Goal: Transaction & Acquisition: Purchase product/service

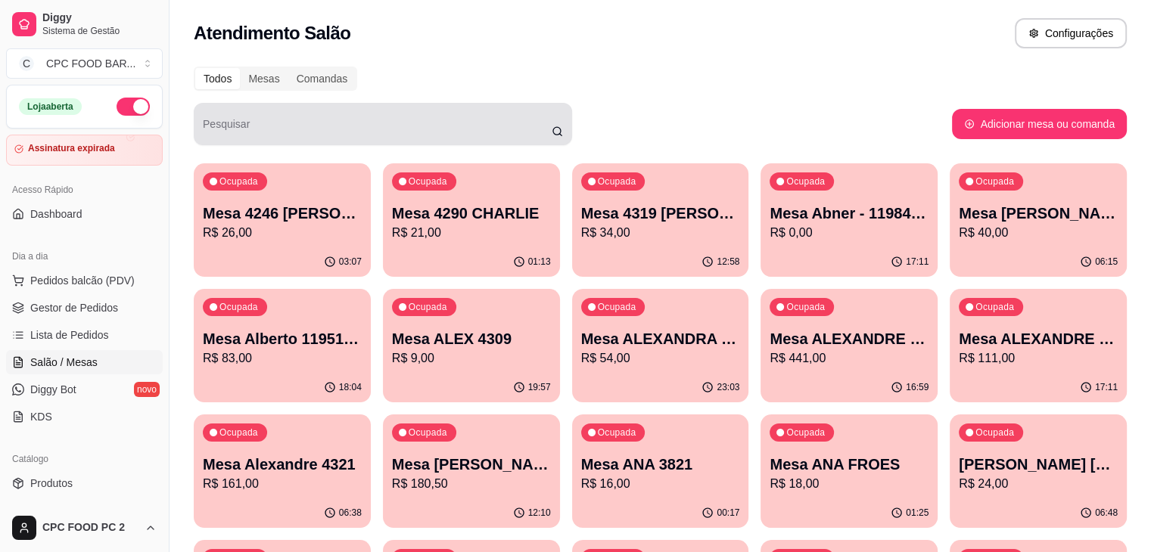
click at [357, 110] on div at bounding box center [383, 124] width 360 height 30
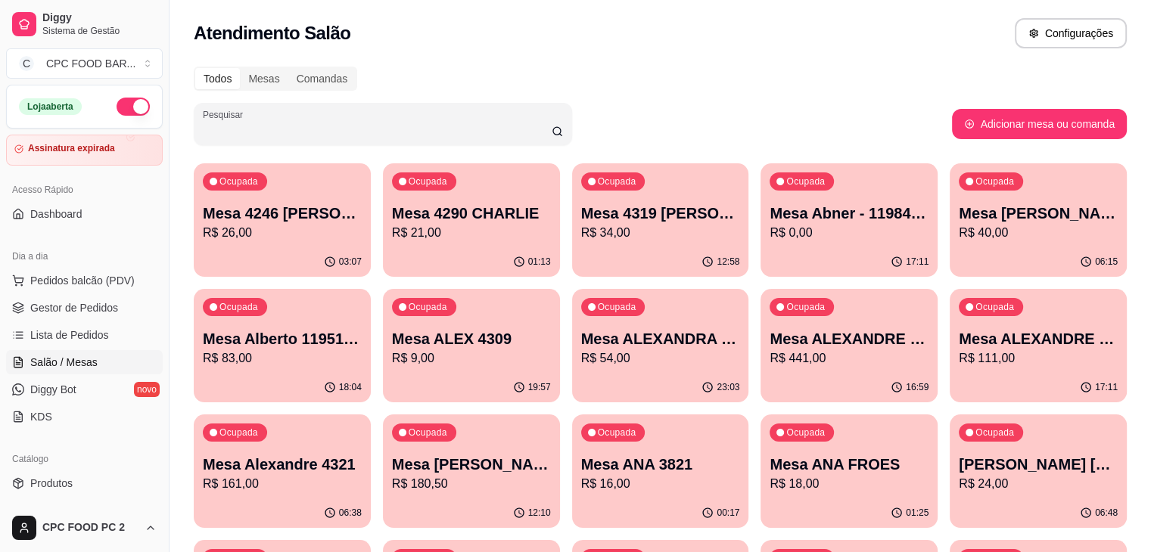
click at [268, 134] on input "Pesquisar" at bounding box center [377, 130] width 349 height 15
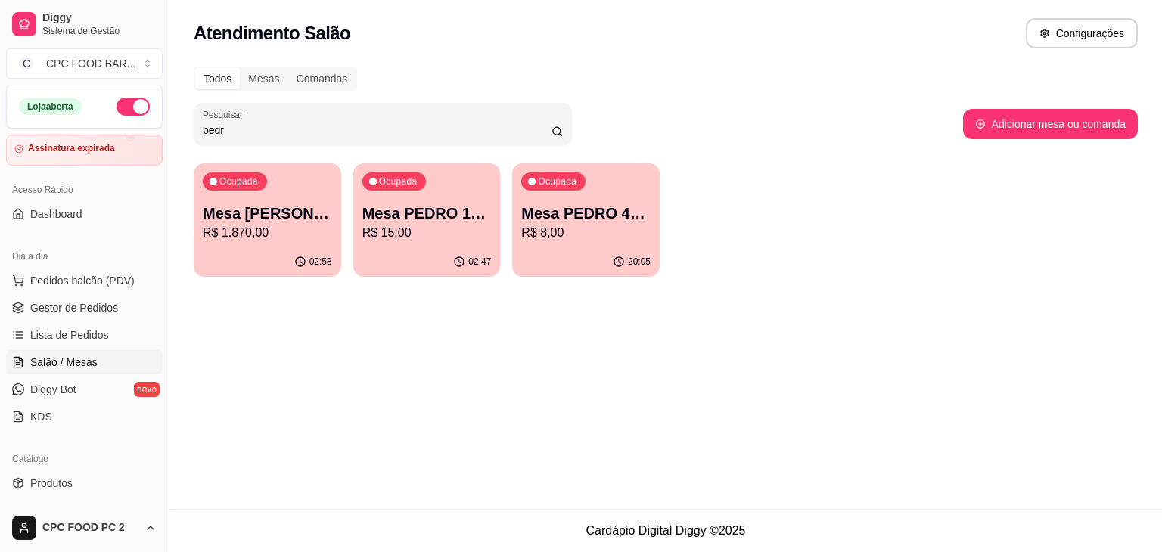
click at [264, 126] on input "pedr" at bounding box center [377, 130] width 349 height 15
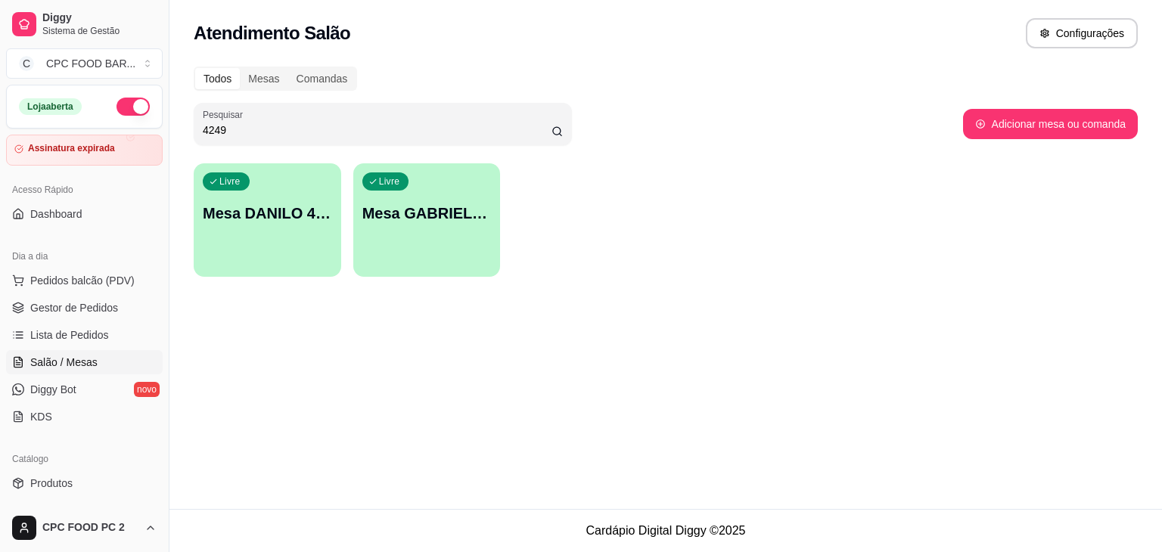
type input "4249"
click at [315, 235] on div "Livre [PERSON_NAME] 4249" at bounding box center [267, 211] width 143 height 92
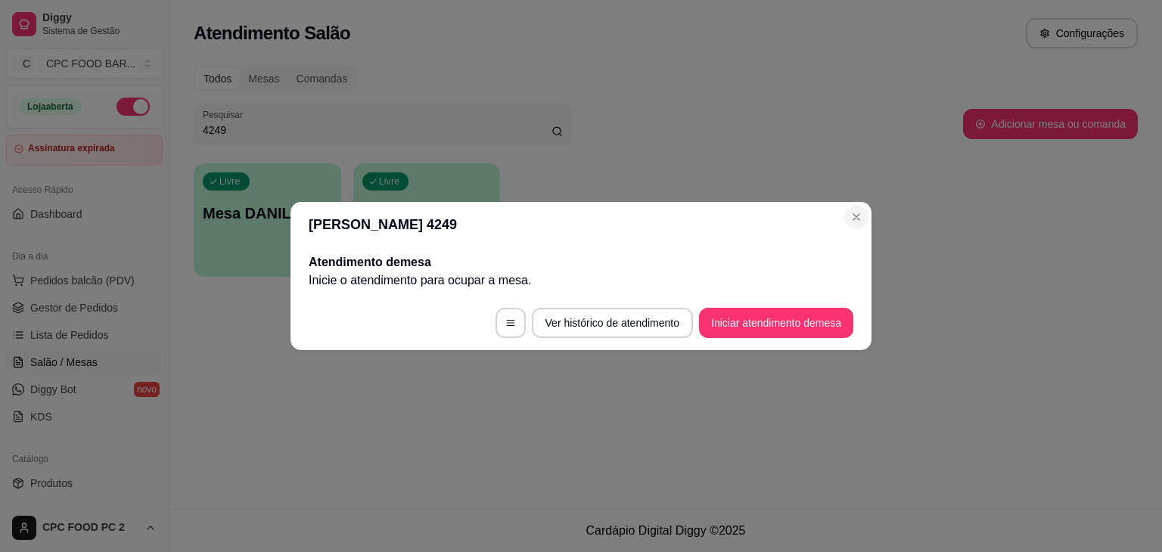
drag, startPoint x: 869, startPoint y: 210, endPoint x: 851, endPoint y: 213, distance: 19.2
click at [869, 210] on header "[PERSON_NAME] 4249" at bounding box center [581, 224] width 581 height 45
click at [842, 213] on header "[PERSON_NAME] 4249" at bounding box center [581, 224] width 581 height 45
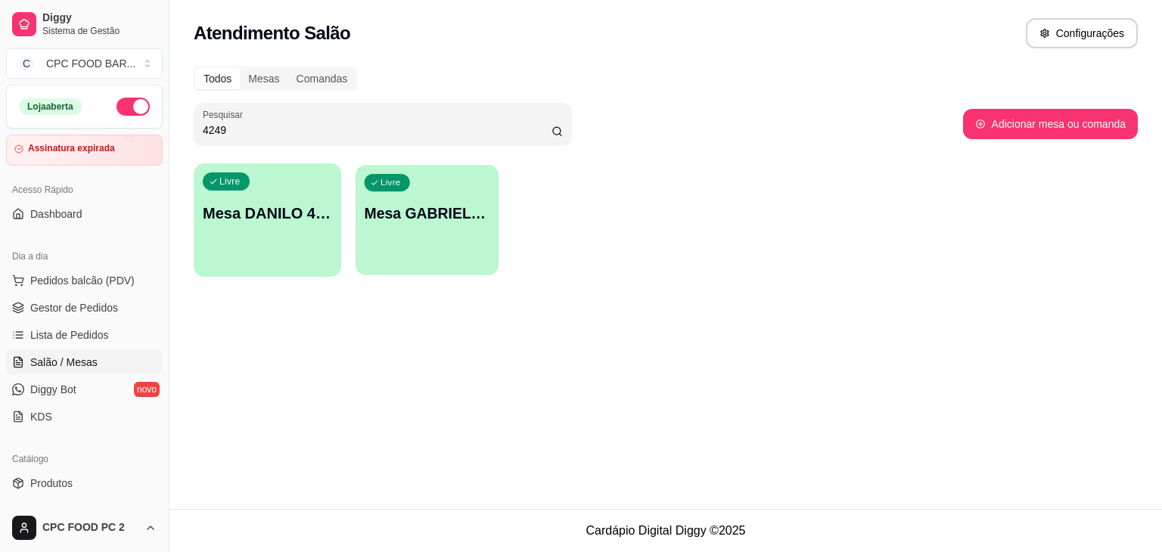
click at [436, 222] on p "Mesa GABRIEL 4249" at bounding box center [427, 214] width 126 height 20
click at [64, 340] on span "Lista de Pedidos" at bounding box center [69, 335] width 79 height 15
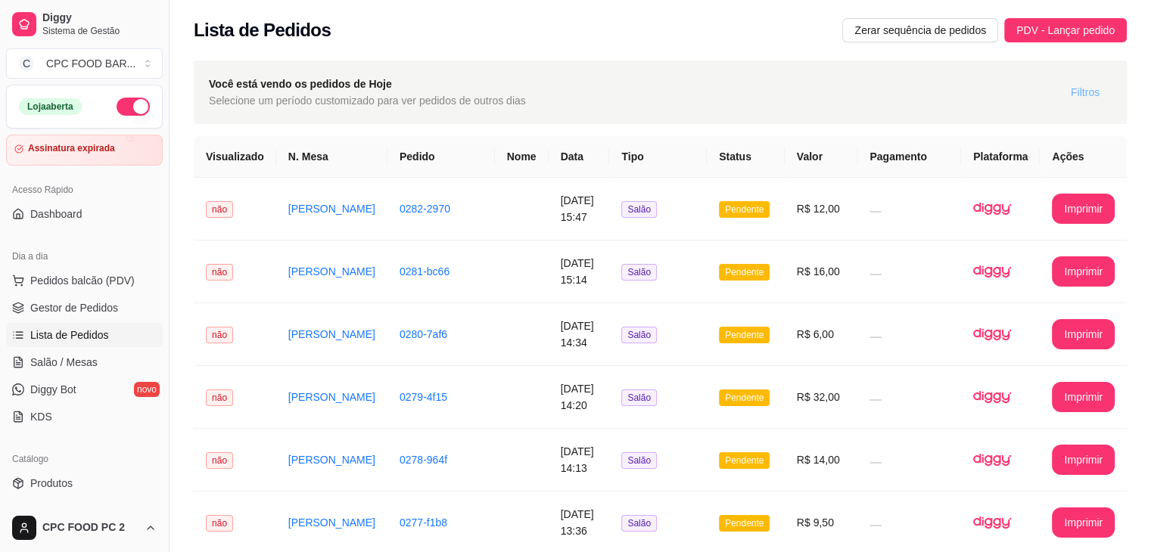
click at [1078, 99] on span "Filtros" at bounding box center [1085, 92] width 29 height 17
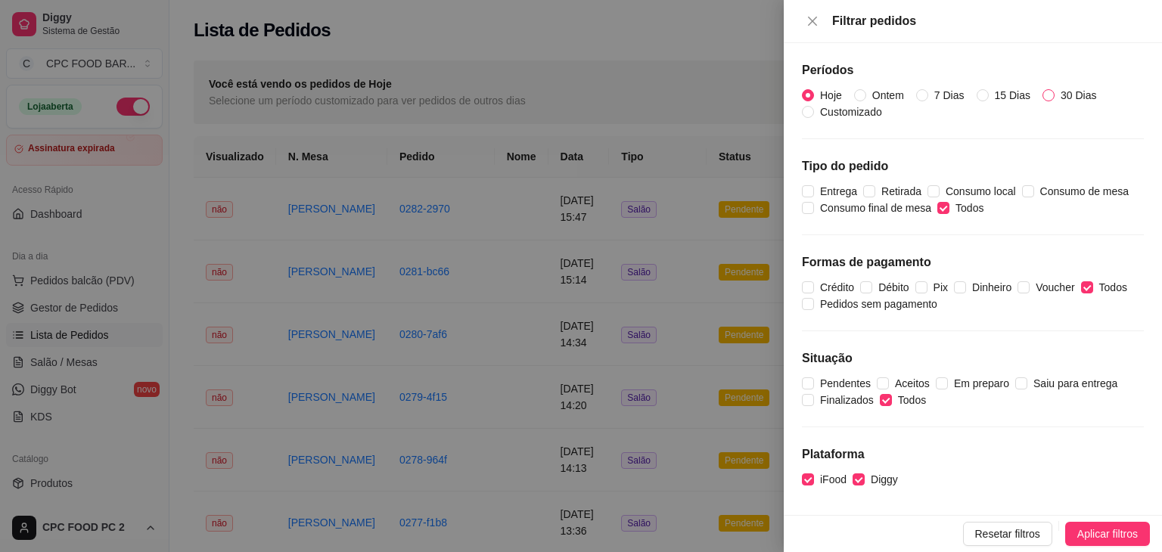
click at [1050, 92] on input "30 Dias" at bounding box center [1049, 95] width 12 height 12
radio input "true"
radio input "false"
click at [1047, 95] on input "30 Dias" at bounding box center [1049, 95] width 12 height 12
click at [1098, 533] on span "Aplicar filtros" at bounding box center [1108, 534] width 61 height 17
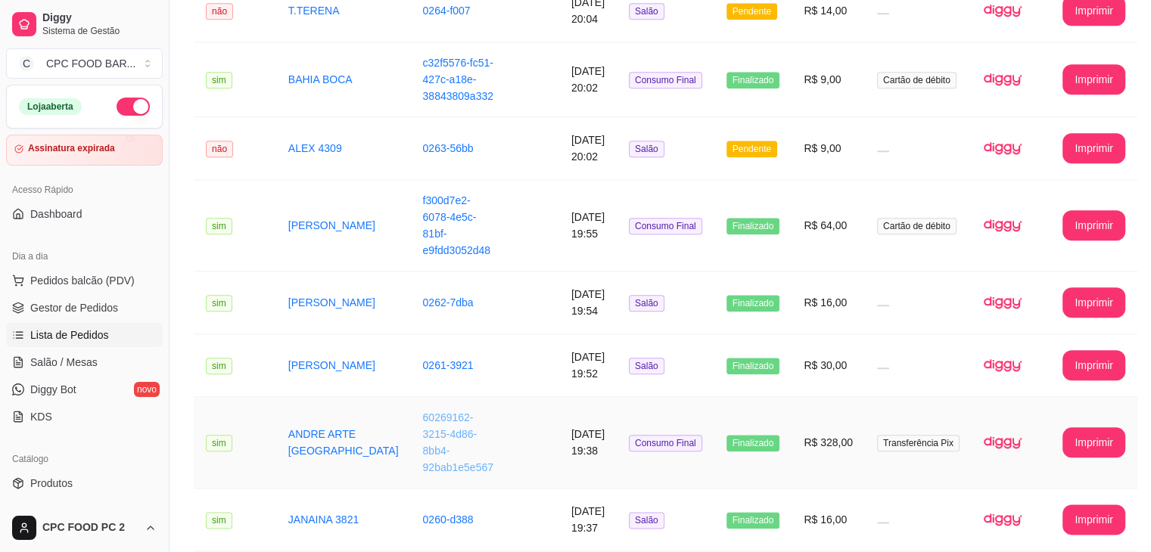
scroll to position [1700, 0]
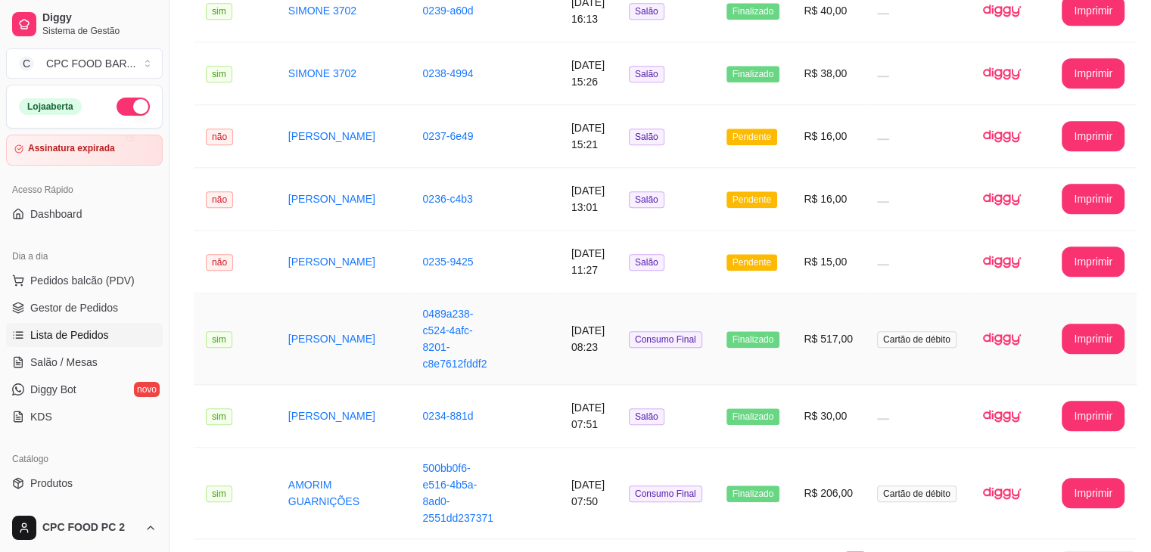
scroll to position [1663, 0]
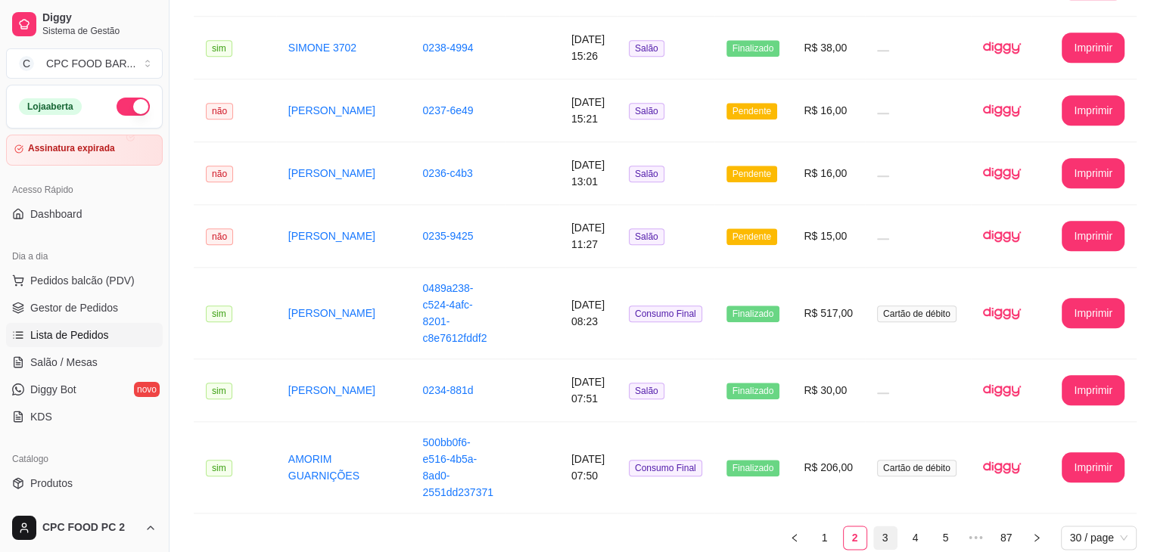
click at [874, 527] on link "3" at bounding box center [885, 538] width 23 height 23
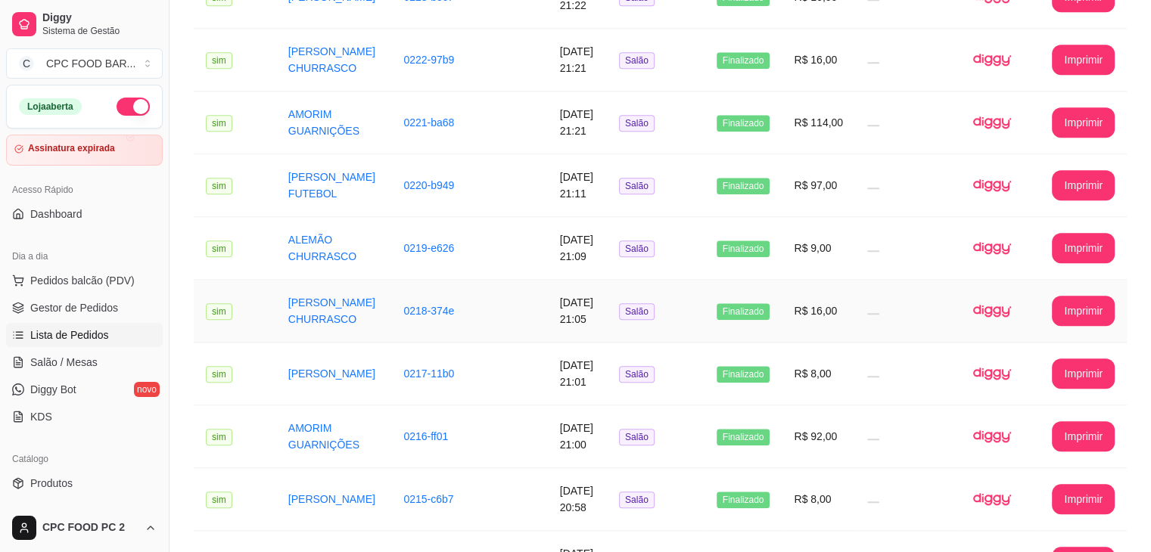
scroll to position [1796, 0]
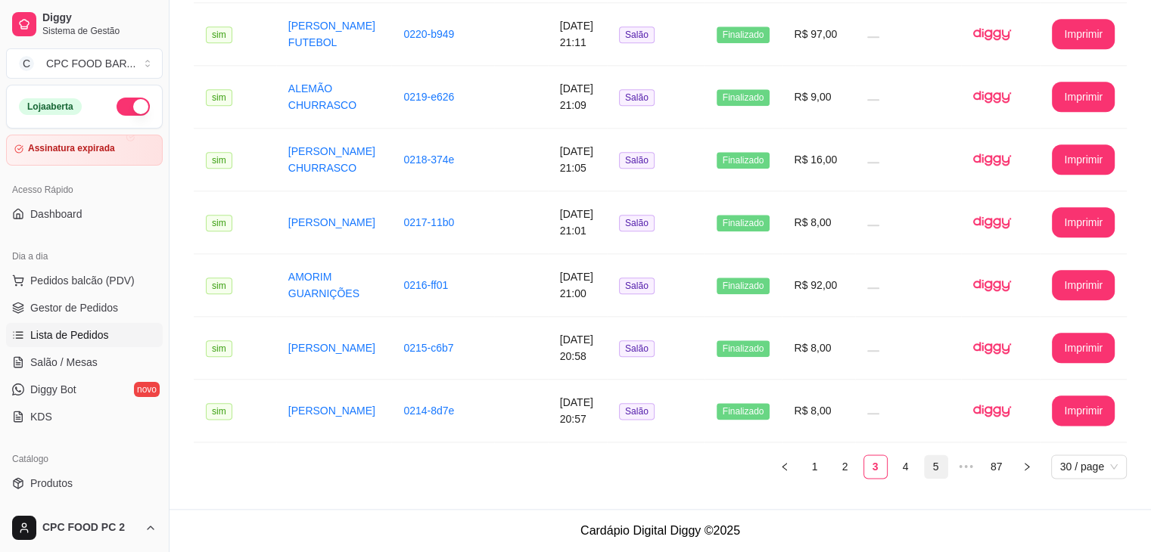
click at [898, 468] on link "4" at bounding box center [905, 467] width 23 height 23
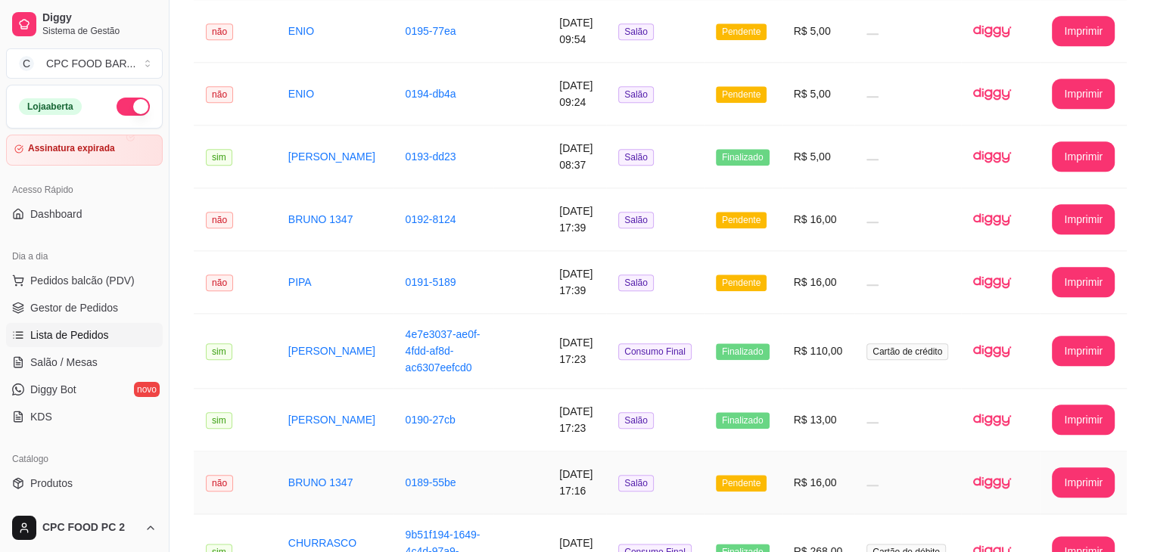
scroll to position [1688, 0]
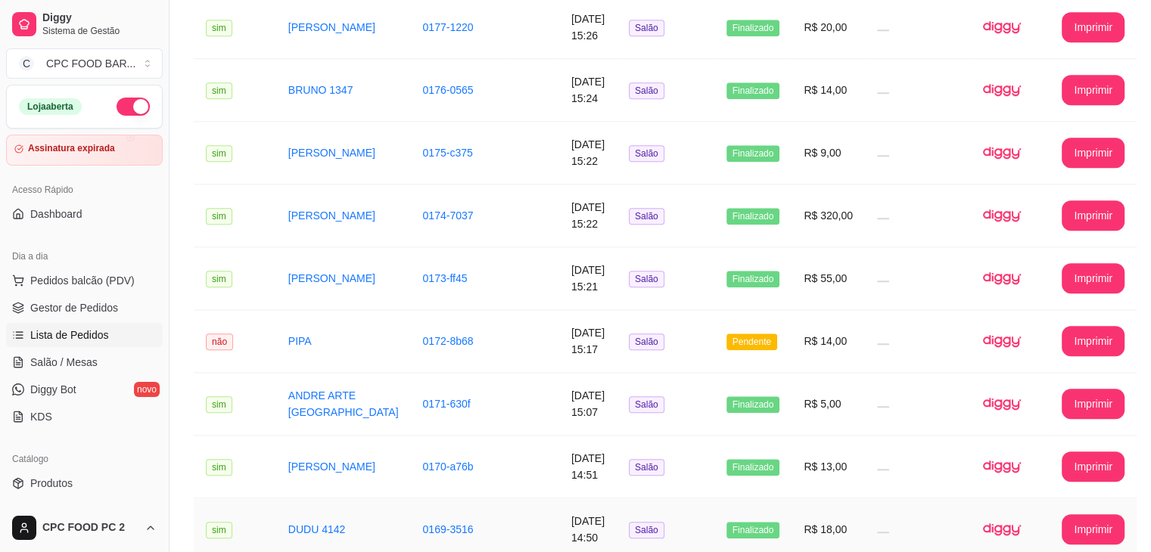
scroll to position [1724, 0]
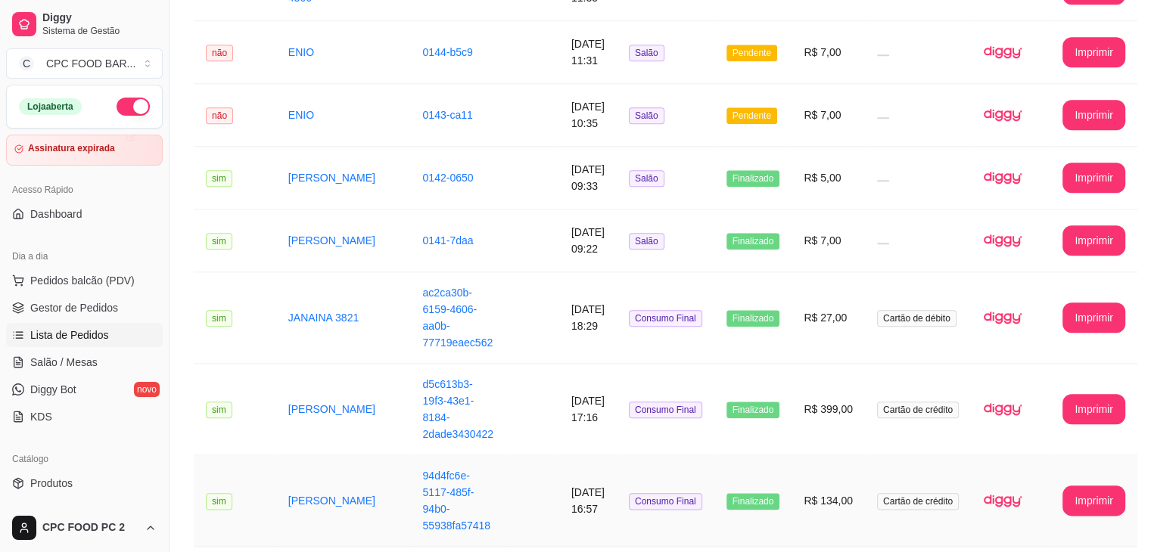
scroll to position [1675, 0]
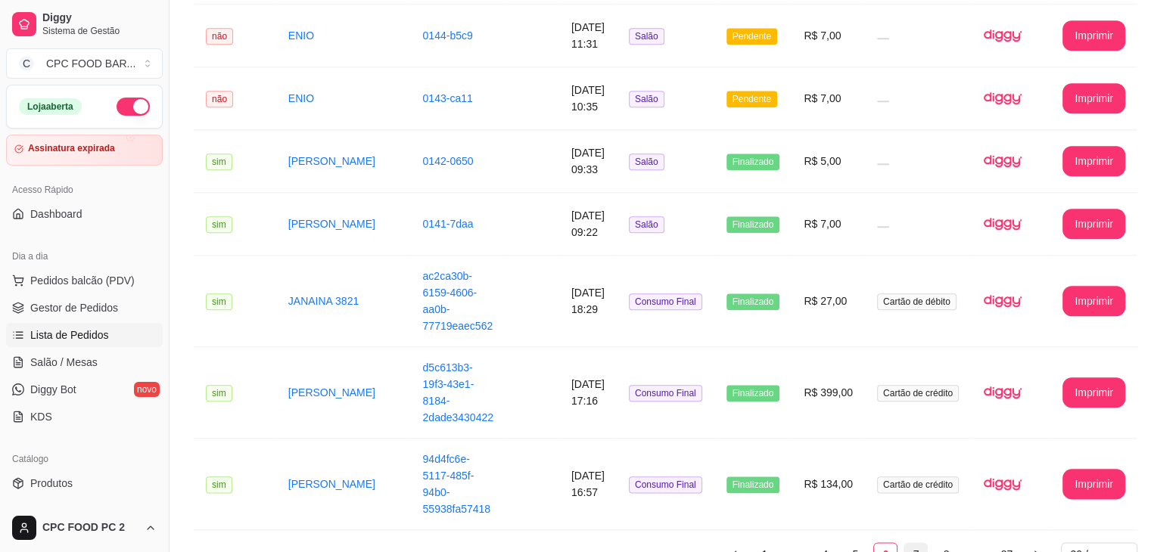
click at [904, 543] on link "7" at bounding box center [915, 554] width 23 height 23
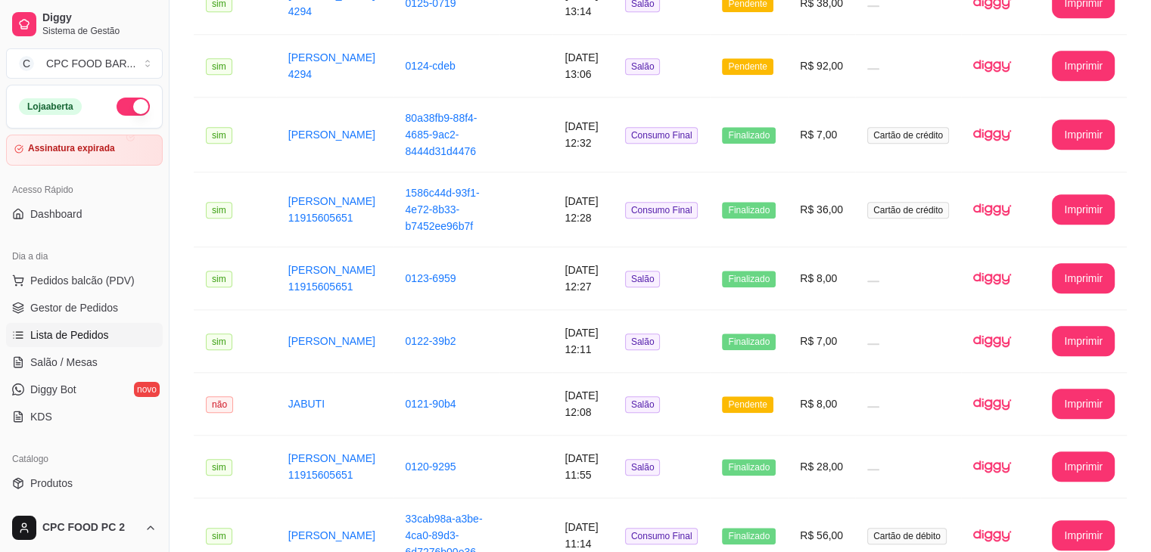
scroll to position [1724, 0]
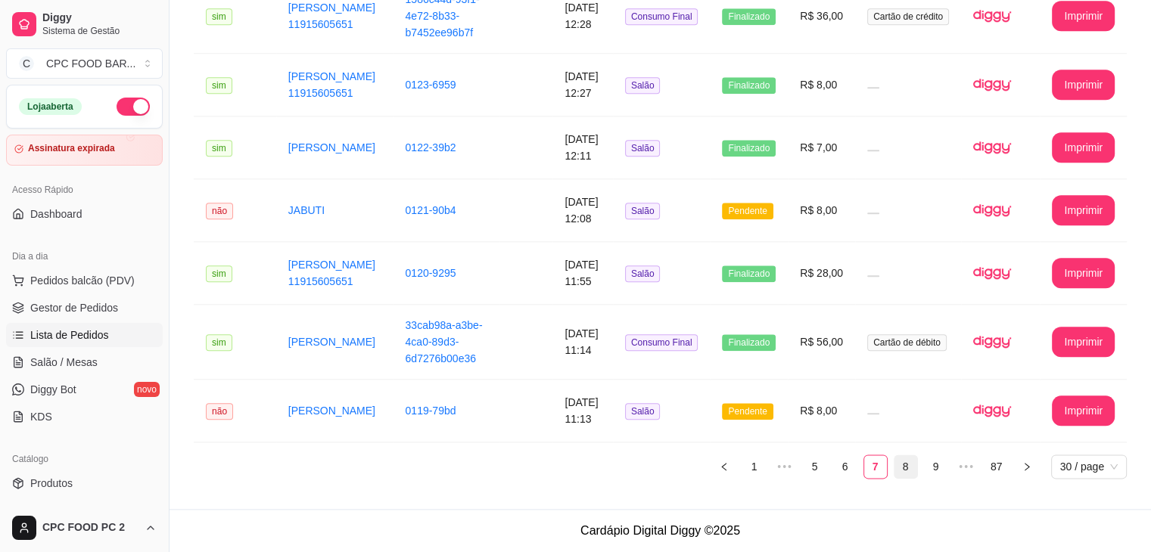
click at [905, 462] on link "8" at bounding box center [905, 467] width 23 height 23
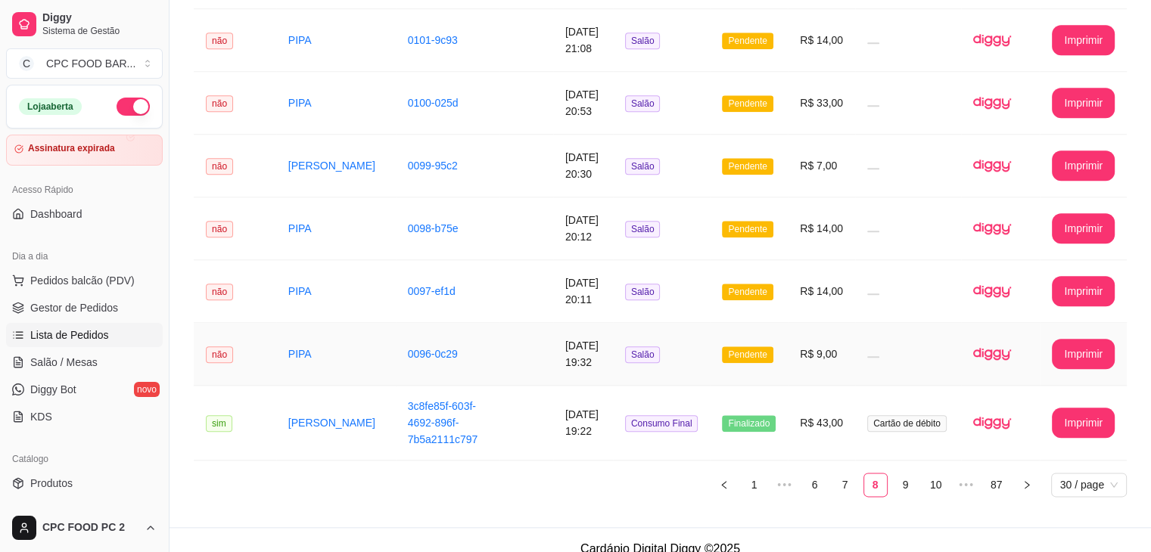
scroll to position [1712, 0]
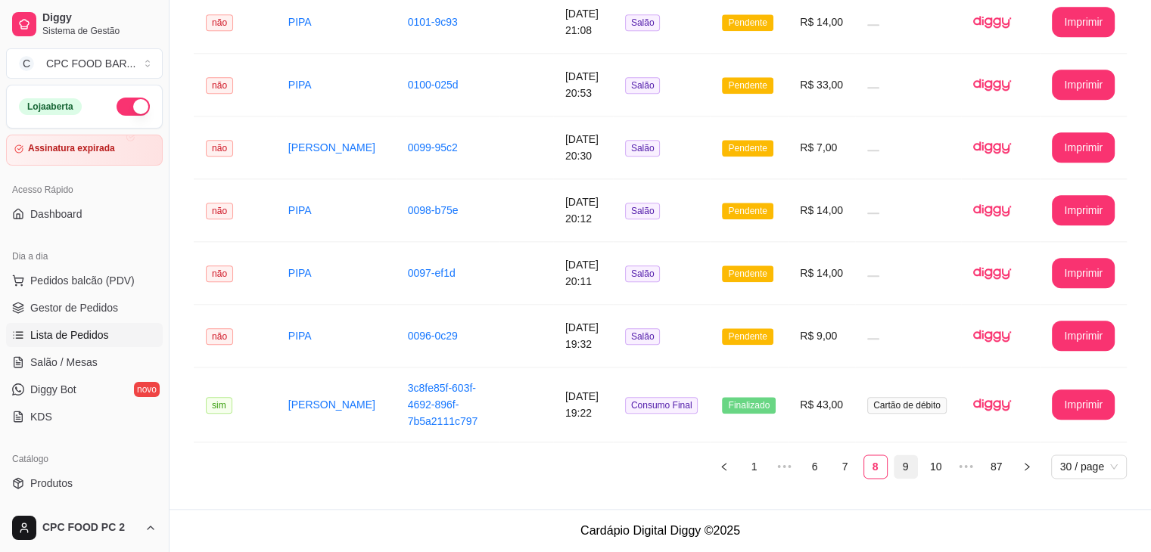
click at [900, 470] on link "9" at bounding box center [905, 467] width 23 height 23
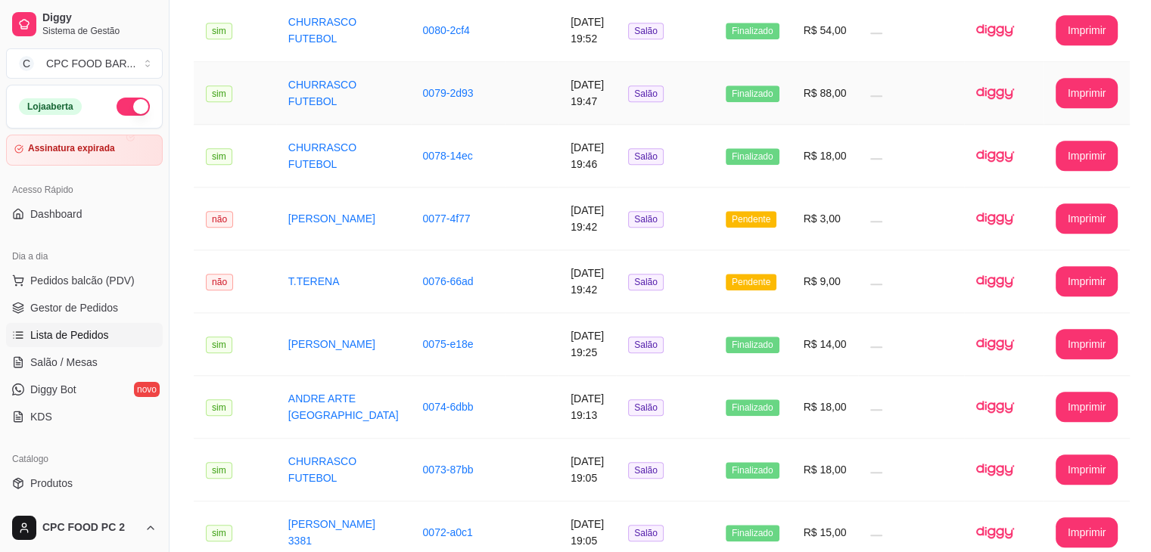
scroll to position [1688, 0]
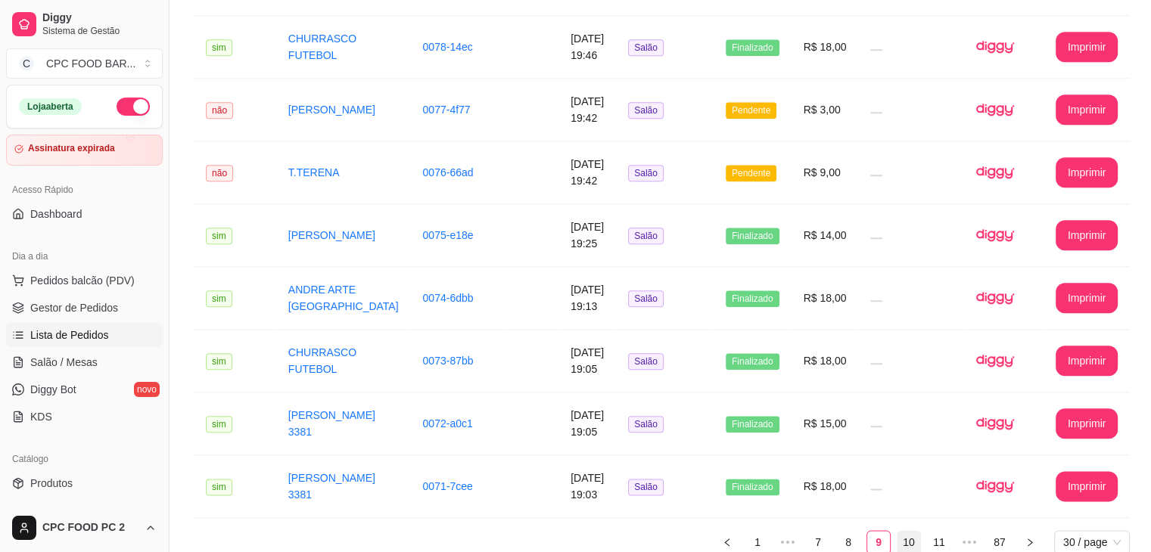
click at [910, 531] on link "10" at bounding box center [908, 542] width 23 height 23
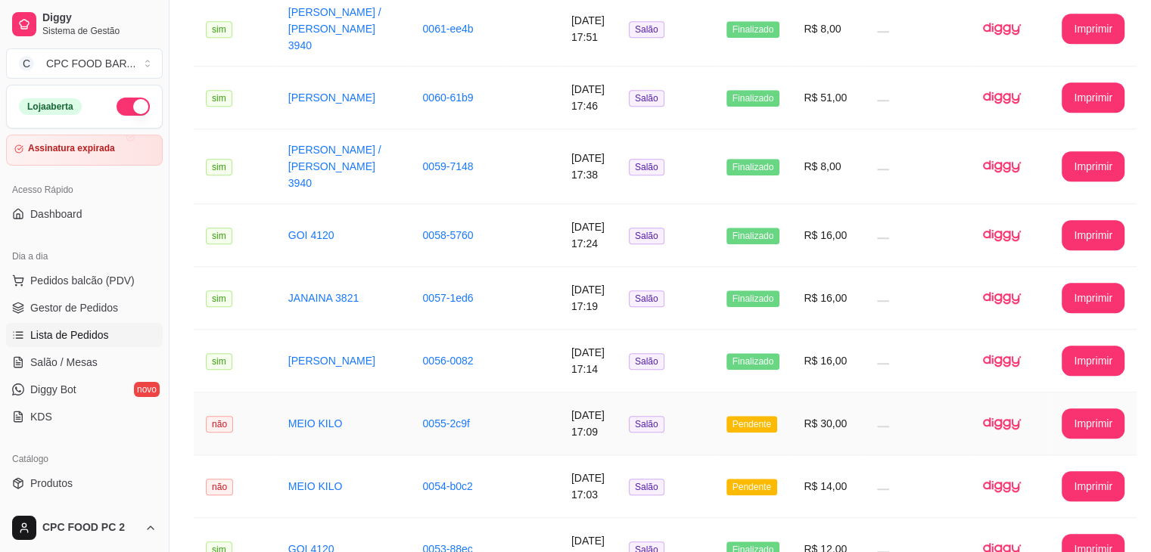
scroll to position [1675, 0]
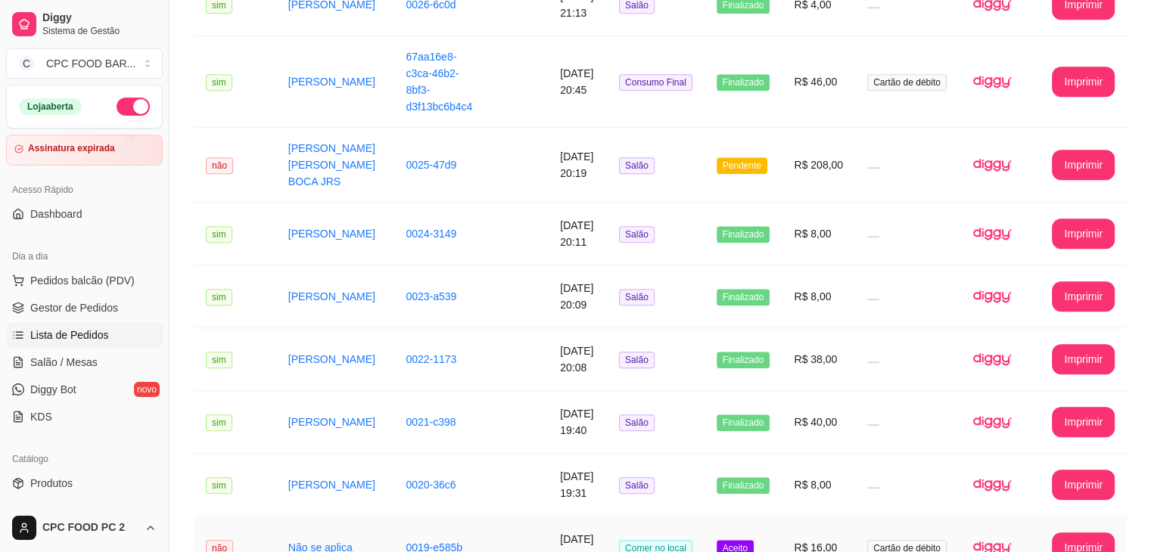
scroll to position [1639, 0]
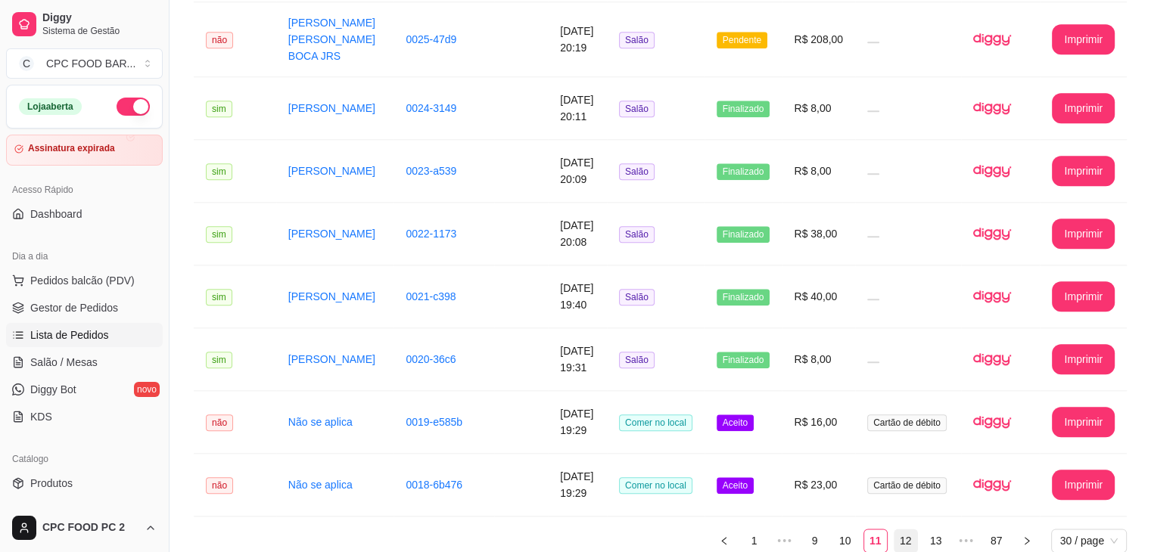
click at [911, 530] on link "12" at bounding box center [905, 541] width 23 height 23
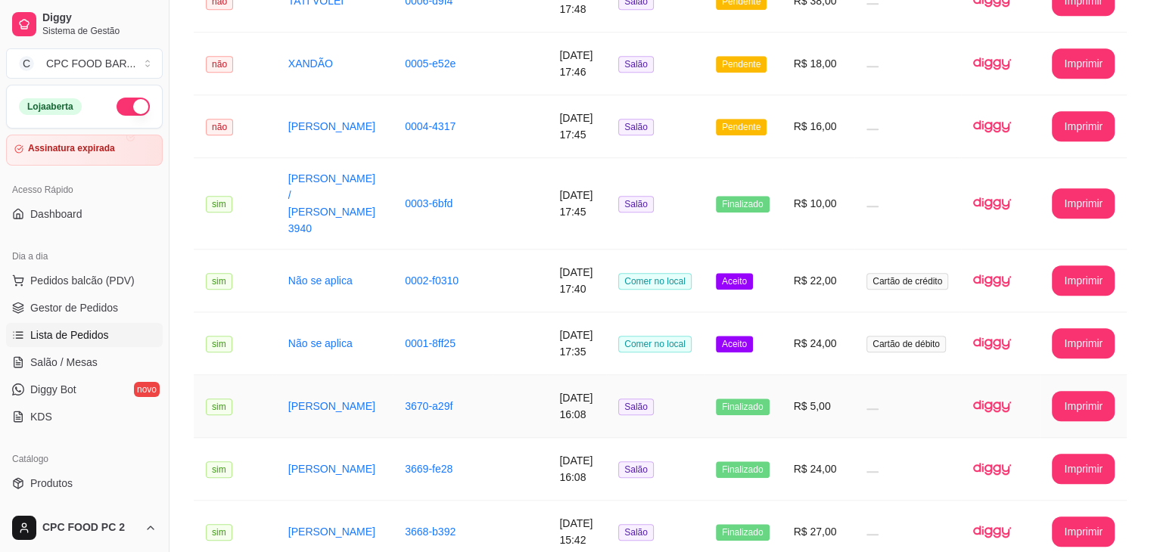
scroll to position [1700, 0]
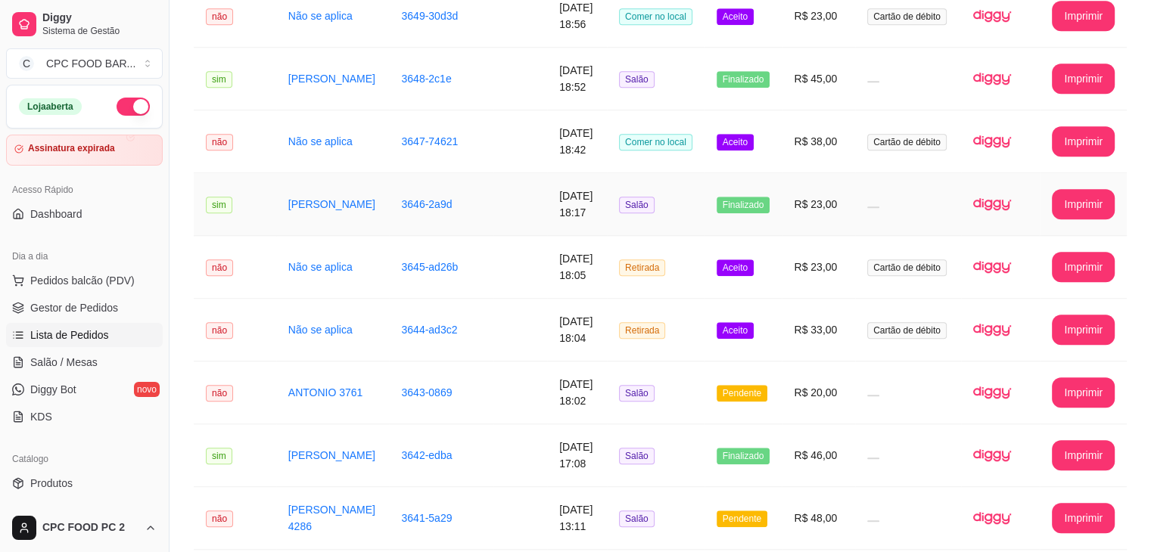
scroll to position [1675, 0]
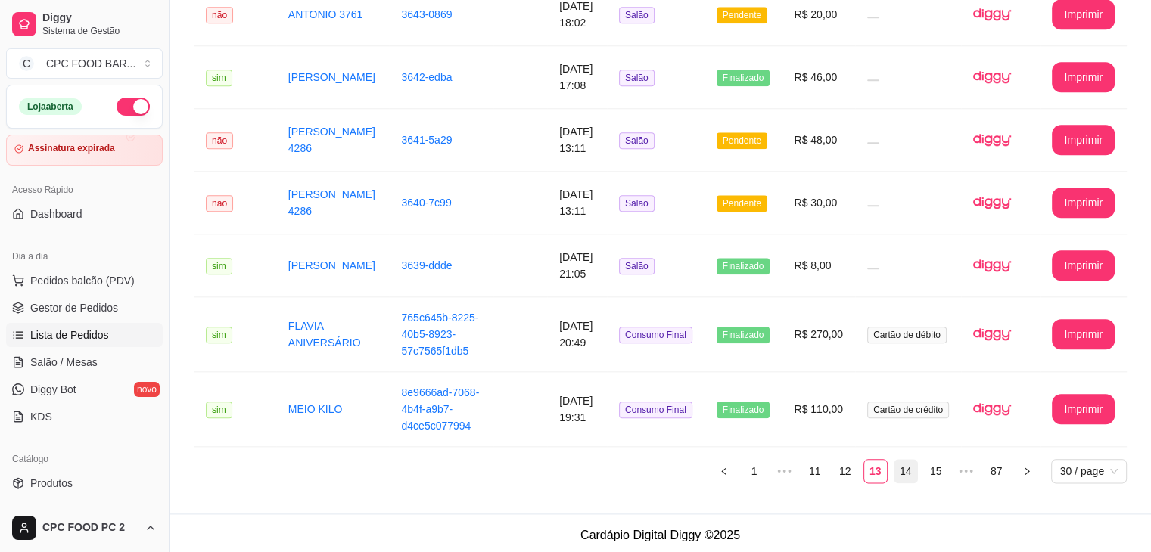
click at [902, 464] on link "14" at bounding box center [905, 471] width 23 height 23
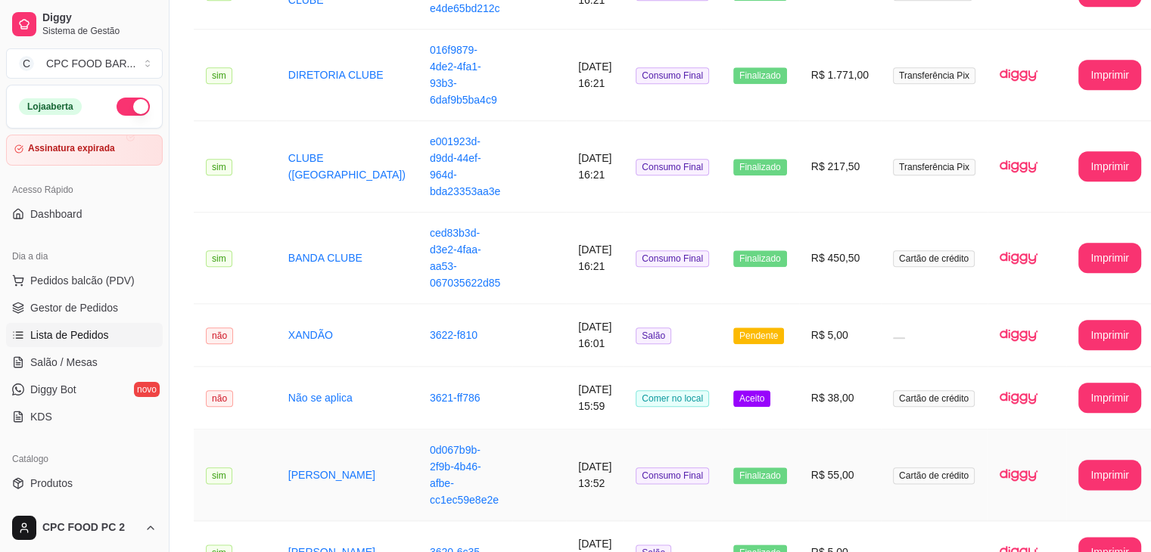
scroll to position [1736, 0]
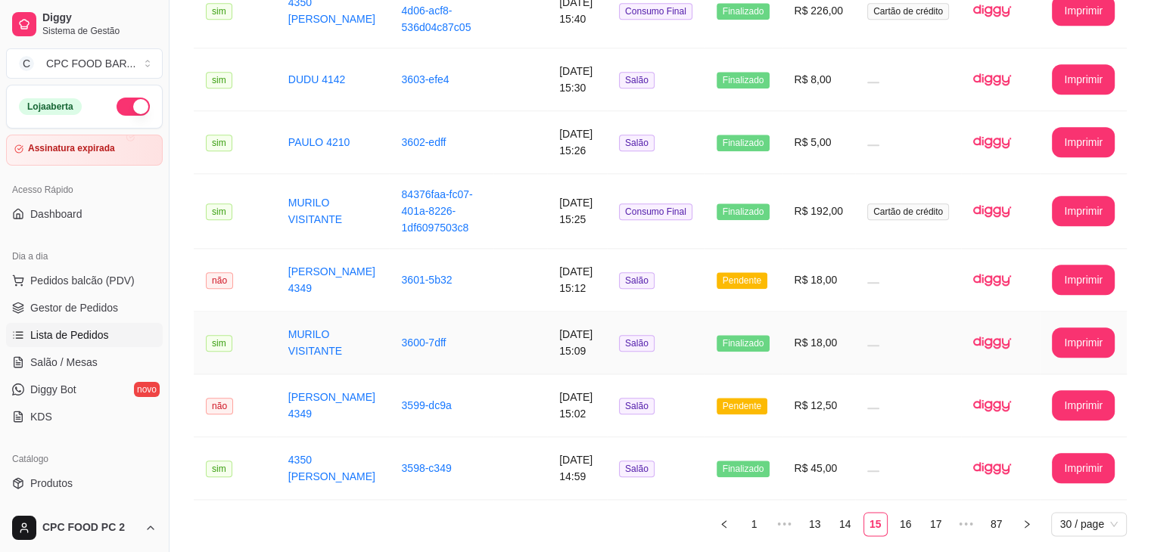
scroll to position [1724, 0]
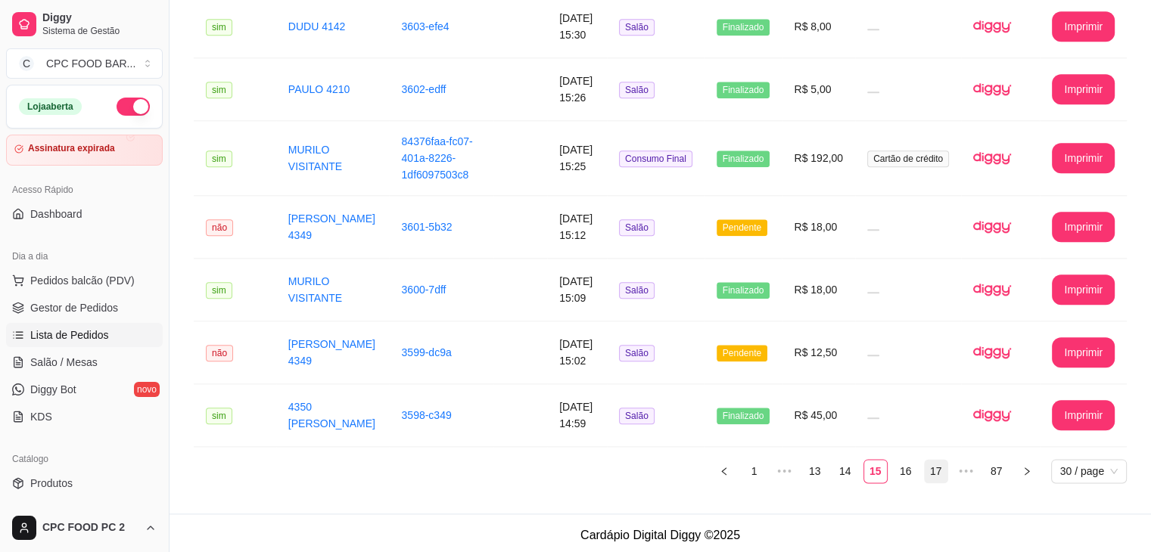
click at [910, 464] on link "16" at bounding box center [905, 471] width 23 height 23
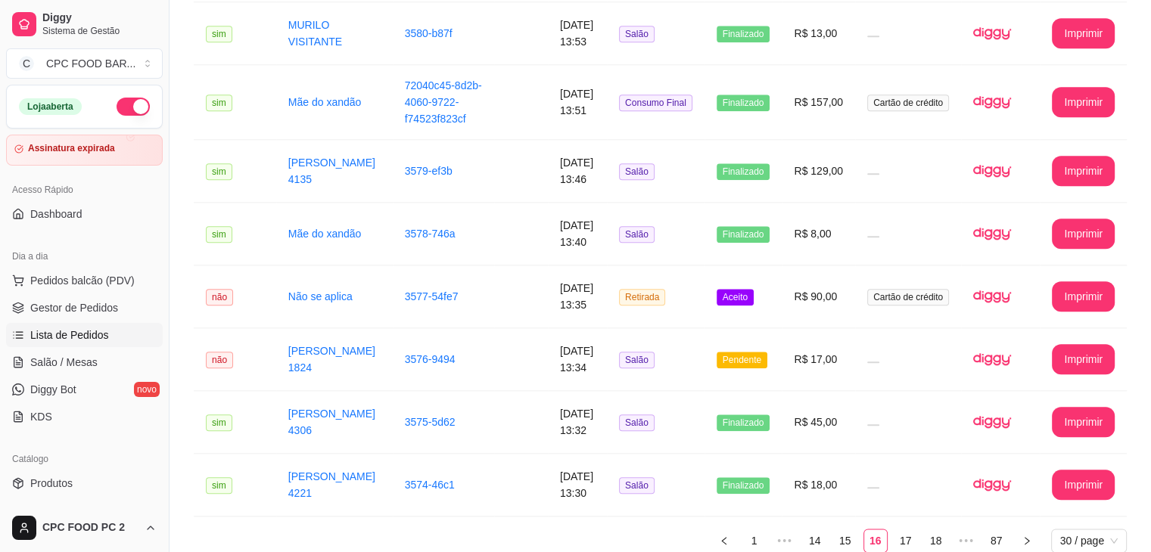
scroll to position [1712, 0]
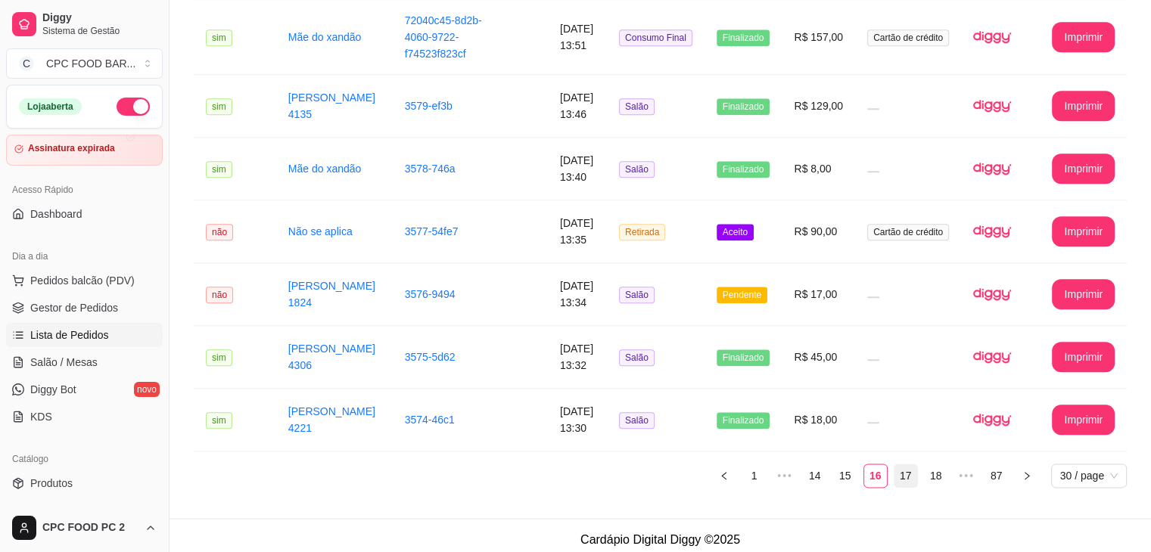
click at [902, 470] on link "17" at bounding box center [905, 476] width 23 height 23
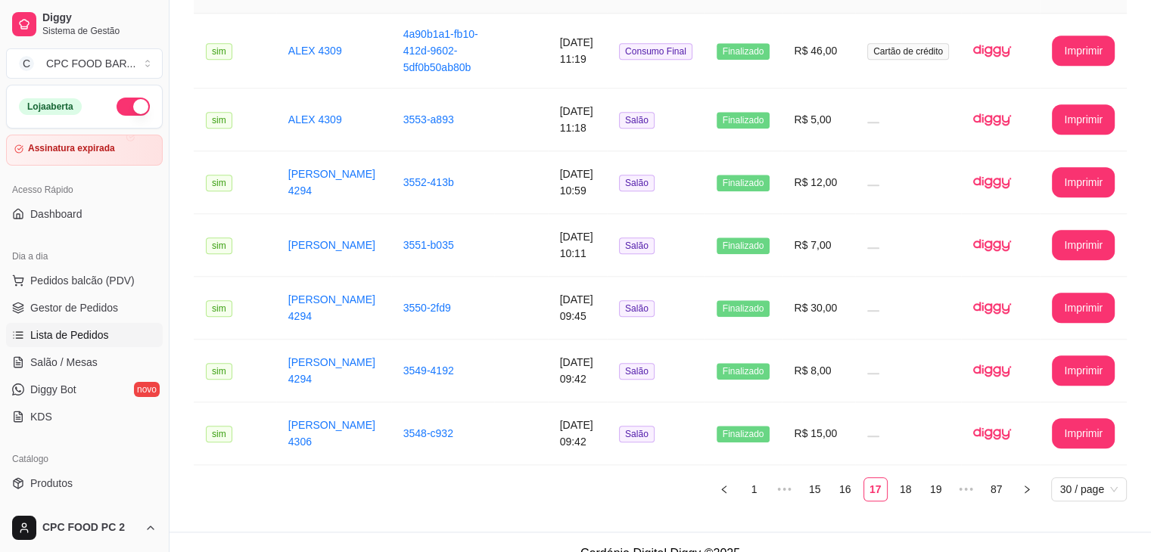
scroll to position [1675, 0]
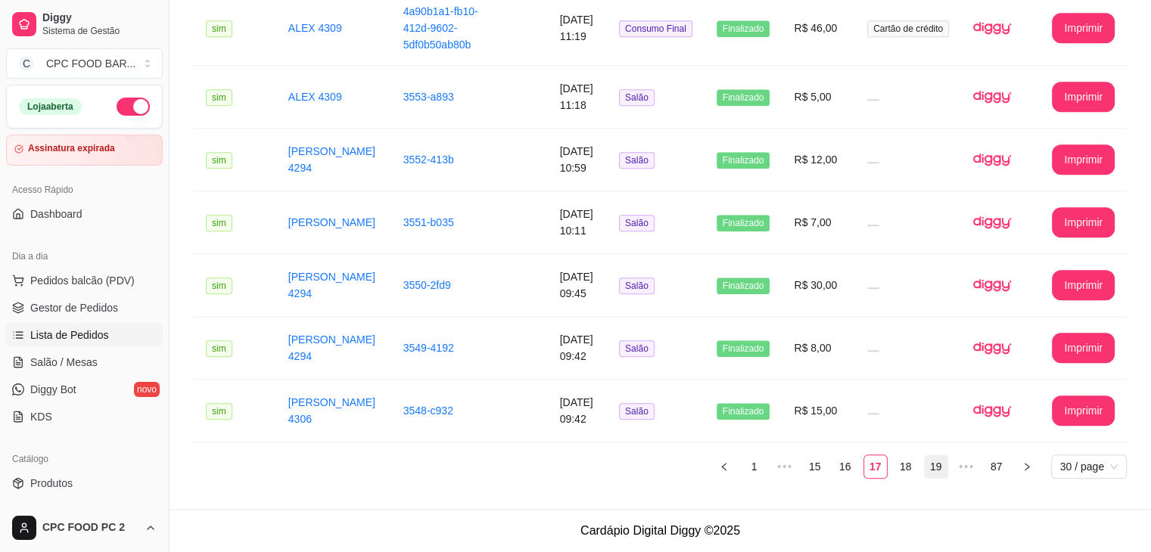
click at [899, 471] on link "18" at bounding box center [905, 467] width 23 height 23
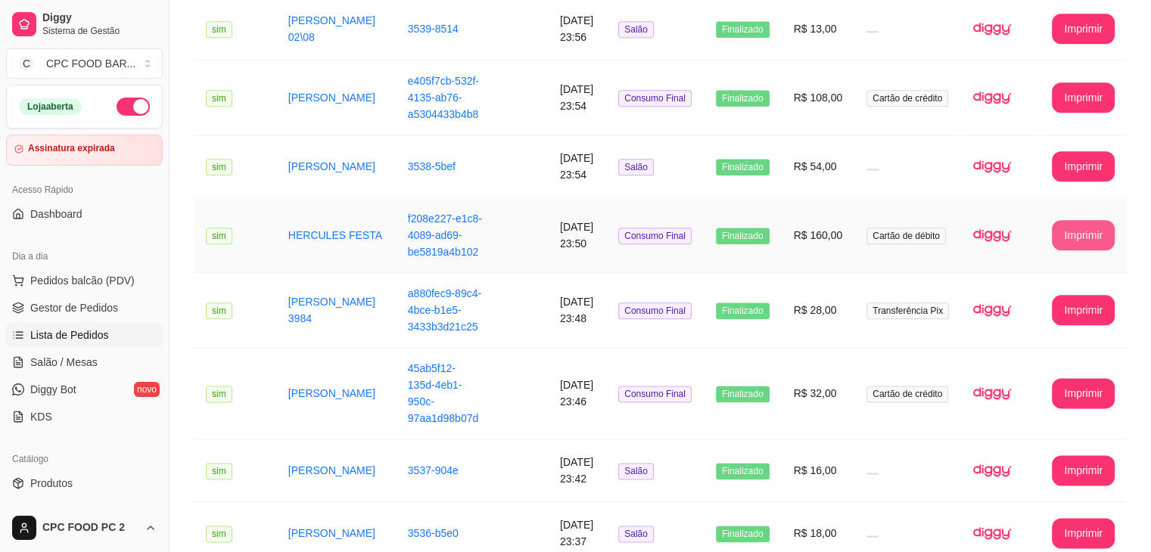
scroll to position [1821, 0]
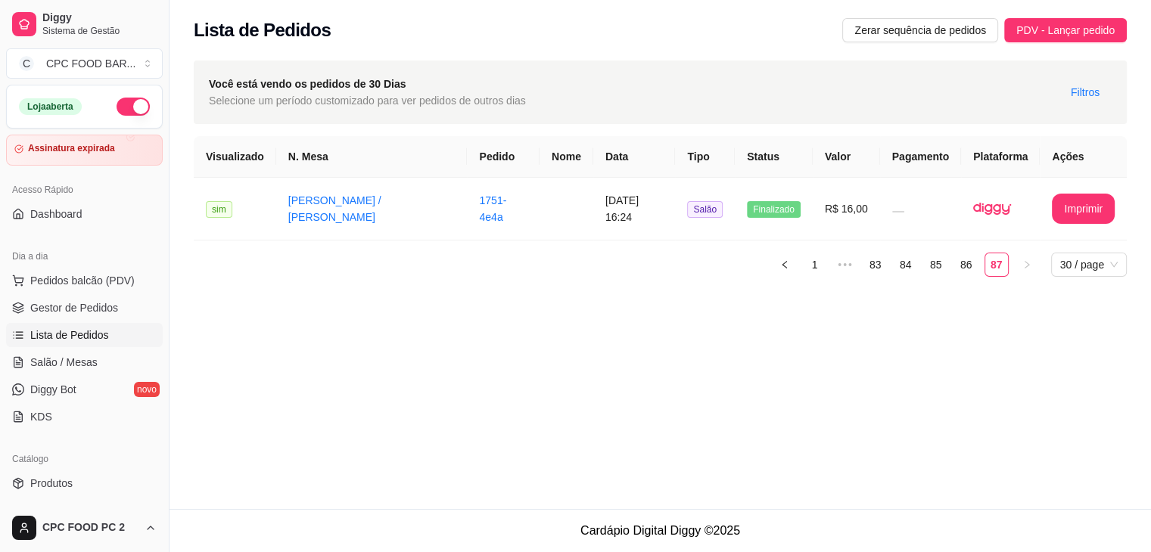
scroll to position [0, 0]
click at [883, 267] on link "83" at bounding box center [887, 265] width 23 height 23
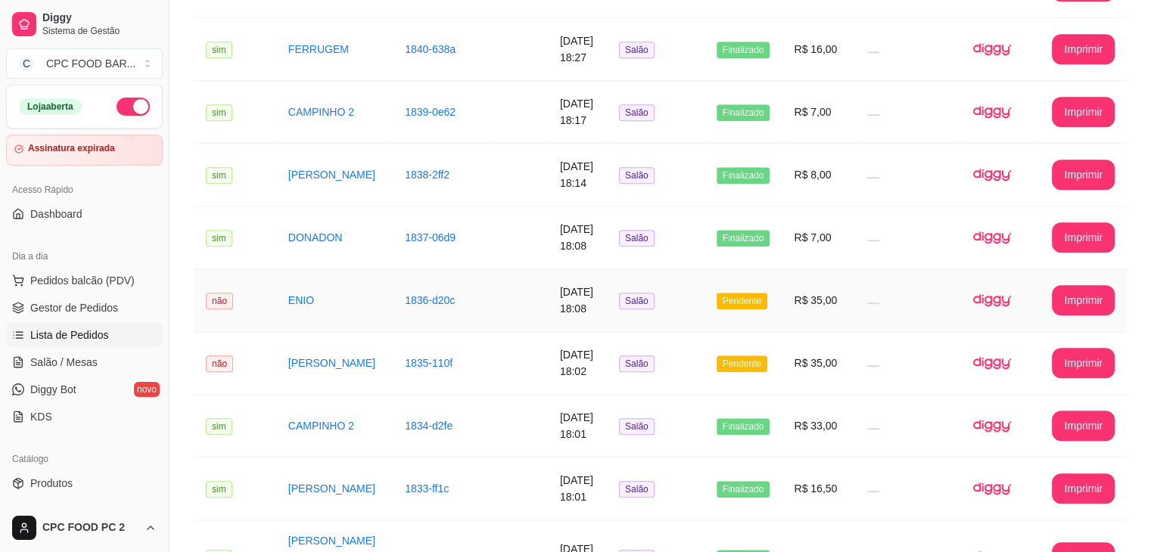
scroll to position [1675, 0]
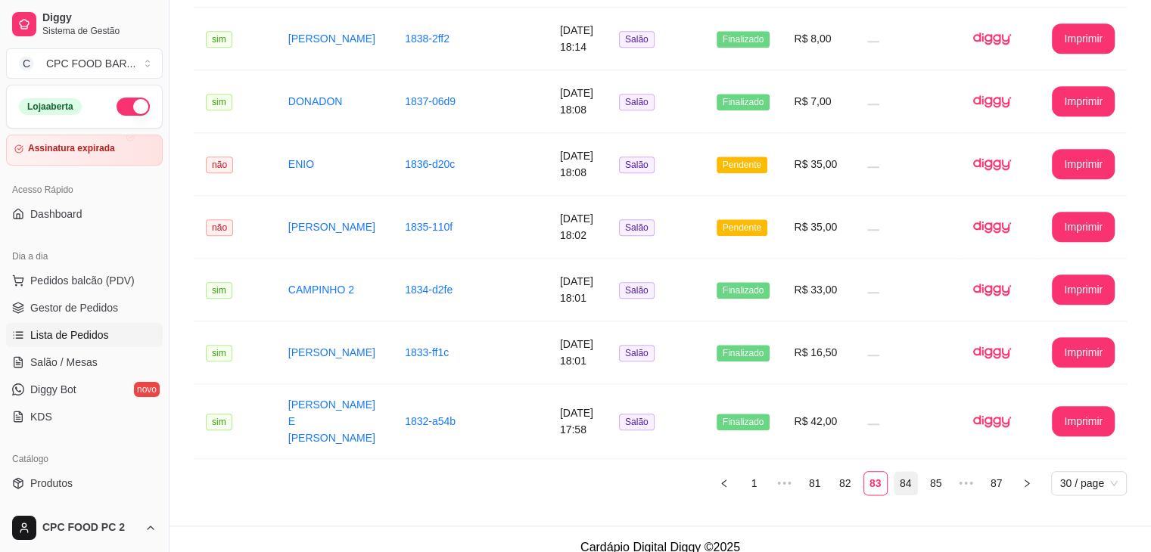
click at [902, 472] on link "84" at bounding box center [905, 483] width 23 height 23
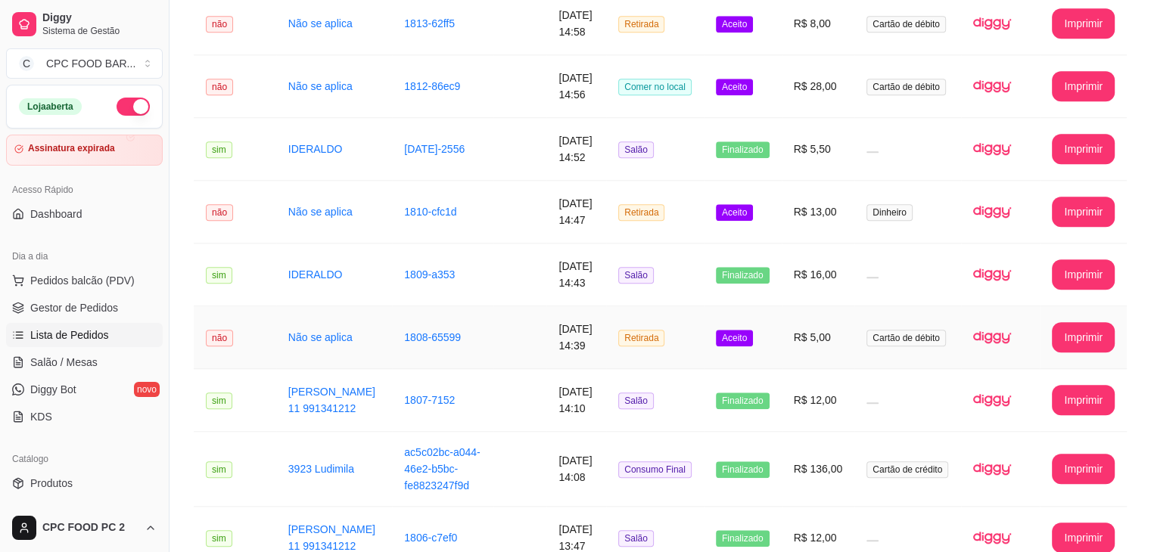
scroll to position [1663, 0]
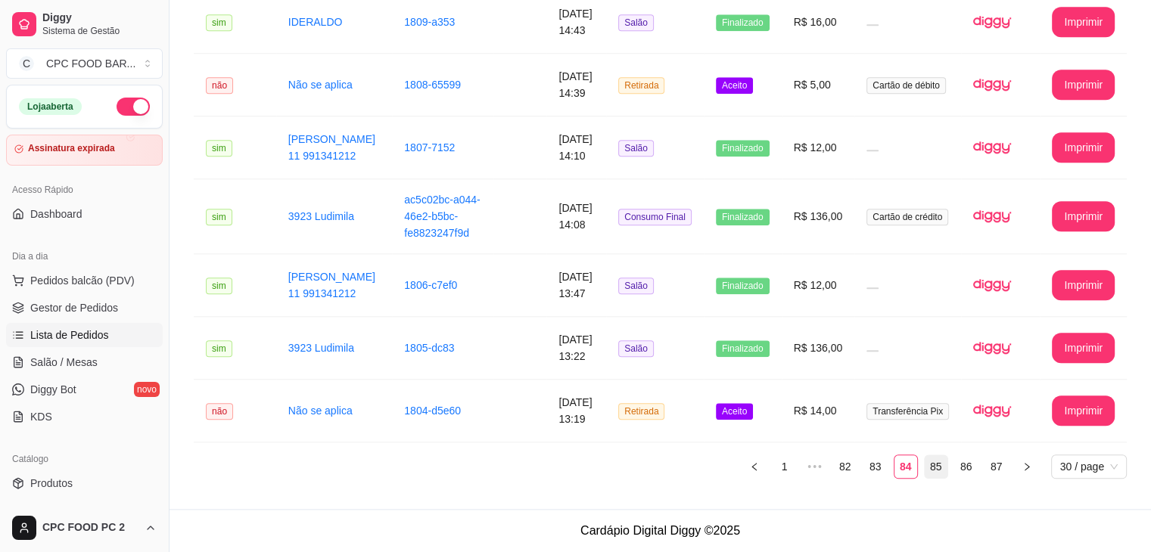
click at [937, 462] on link "85" at bounding box center [936, 467] width 23 height 23
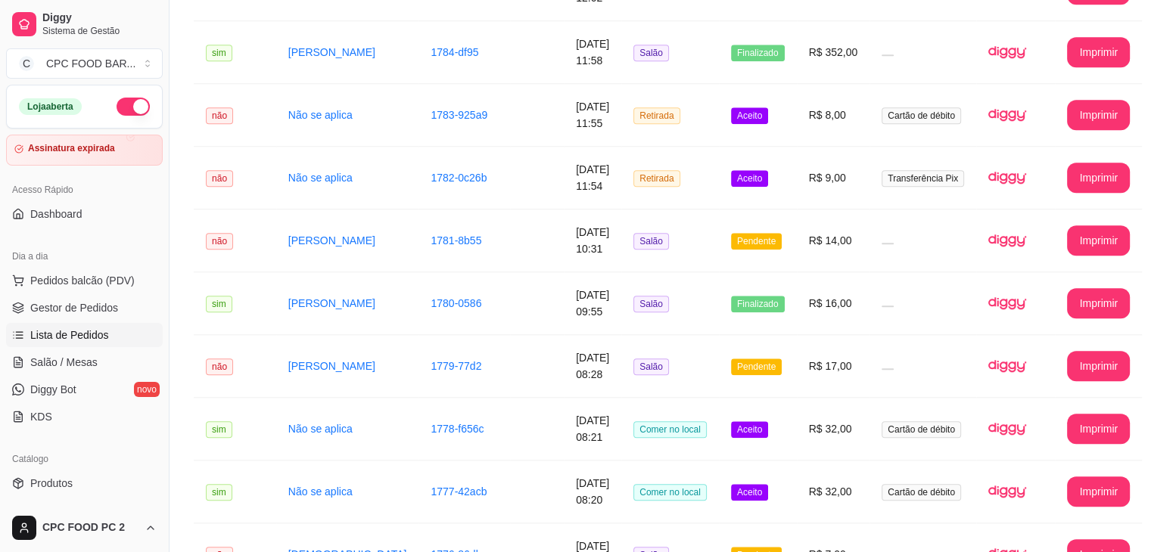
scroll to position [1688, 0]
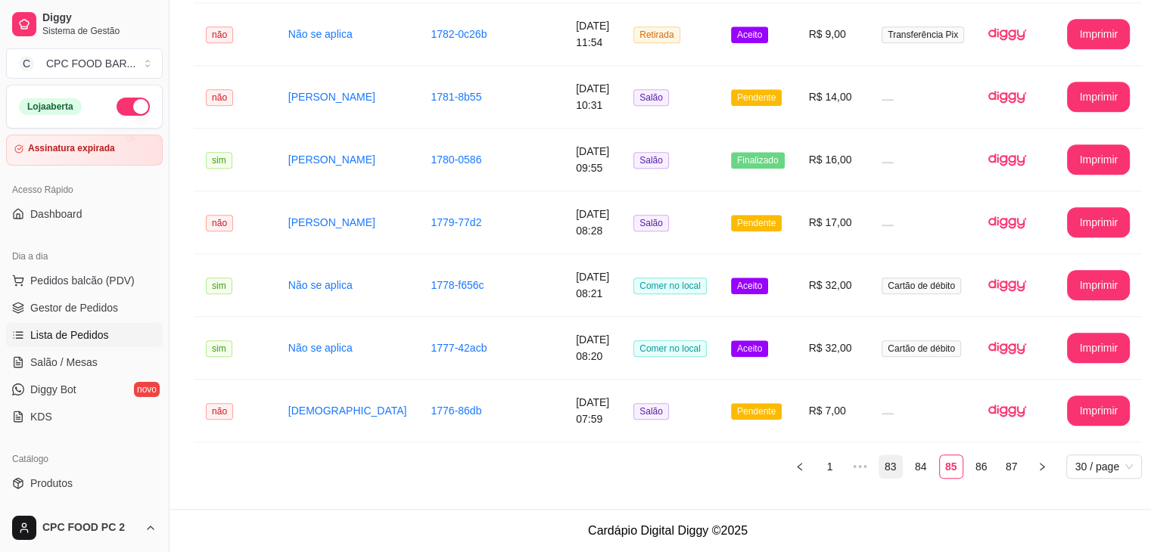
click at [879, 461] on link "83" at bounding box center [890, 467] width 23 height 23
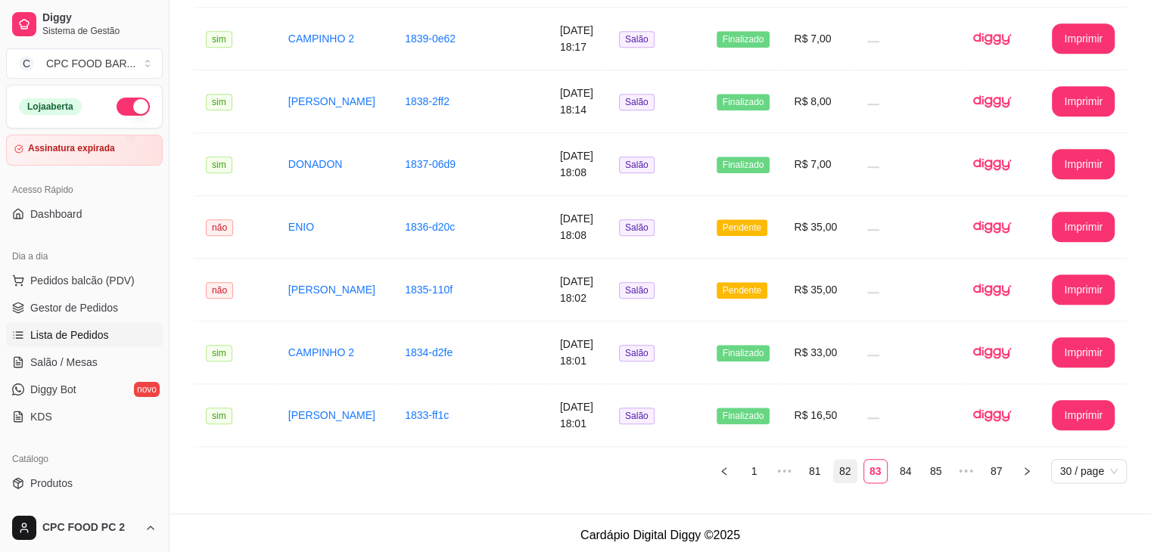
click at [844, 460] on link "82" at bounding box center [845, 471] width 23 height 23
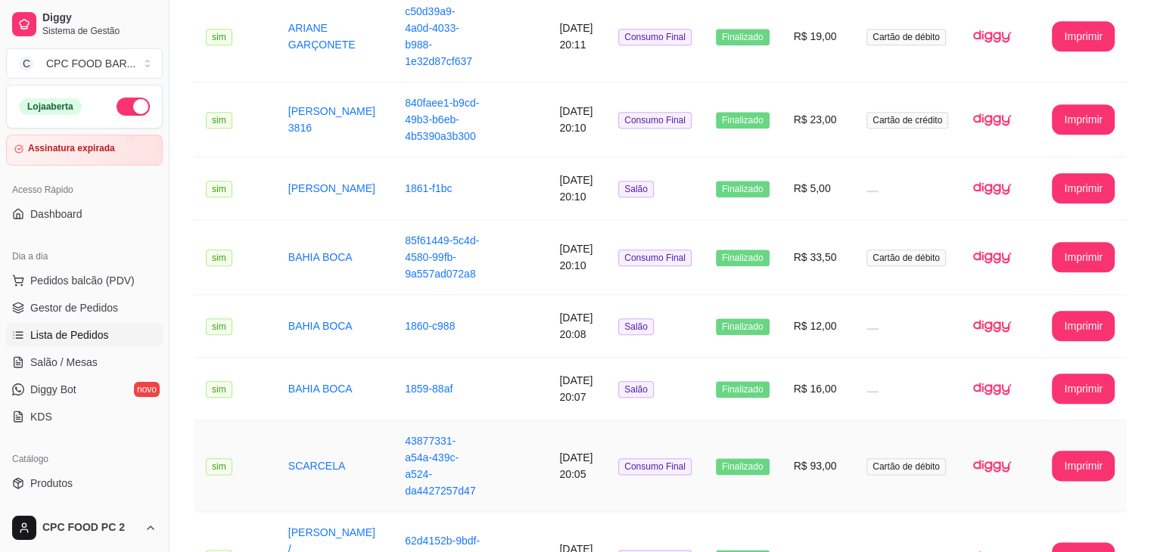
scroll to position [1736, 0]
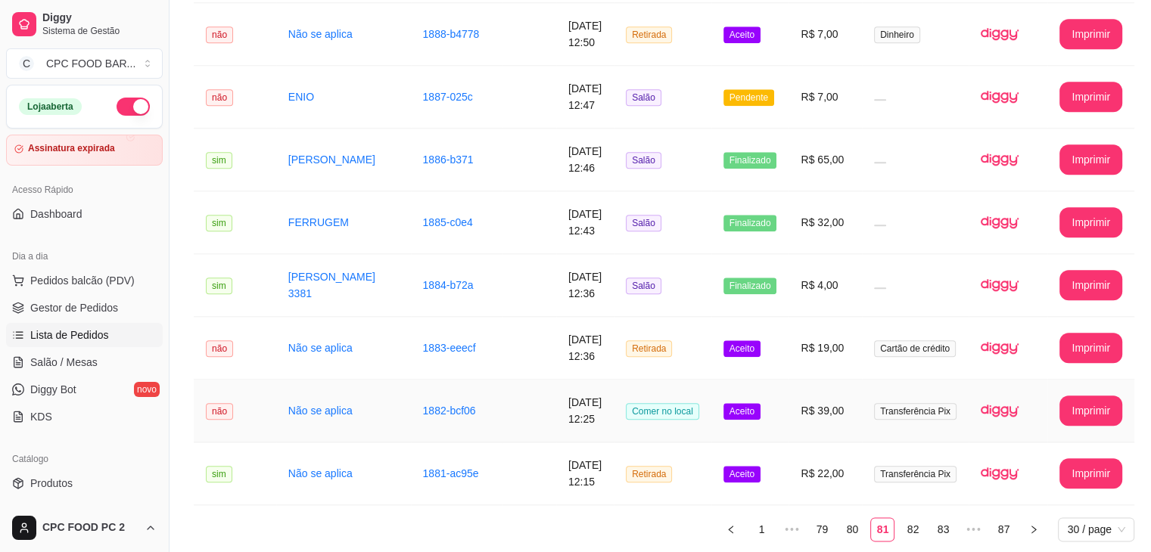
scroll to position [1712, 0]
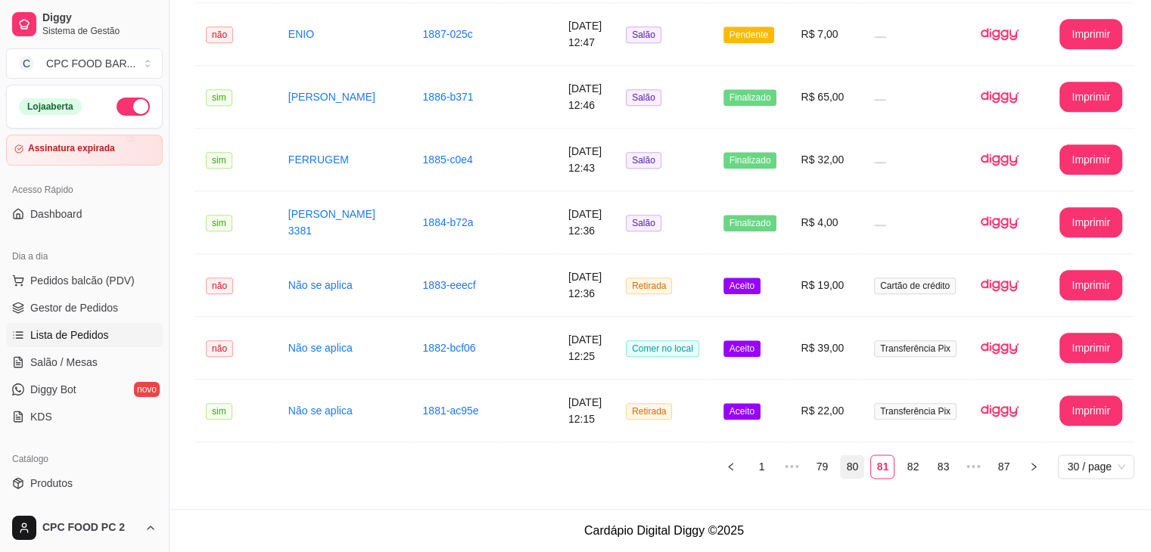
click at [849, 469] on link "80" at bounding box center [852, 467] width 23 height 23
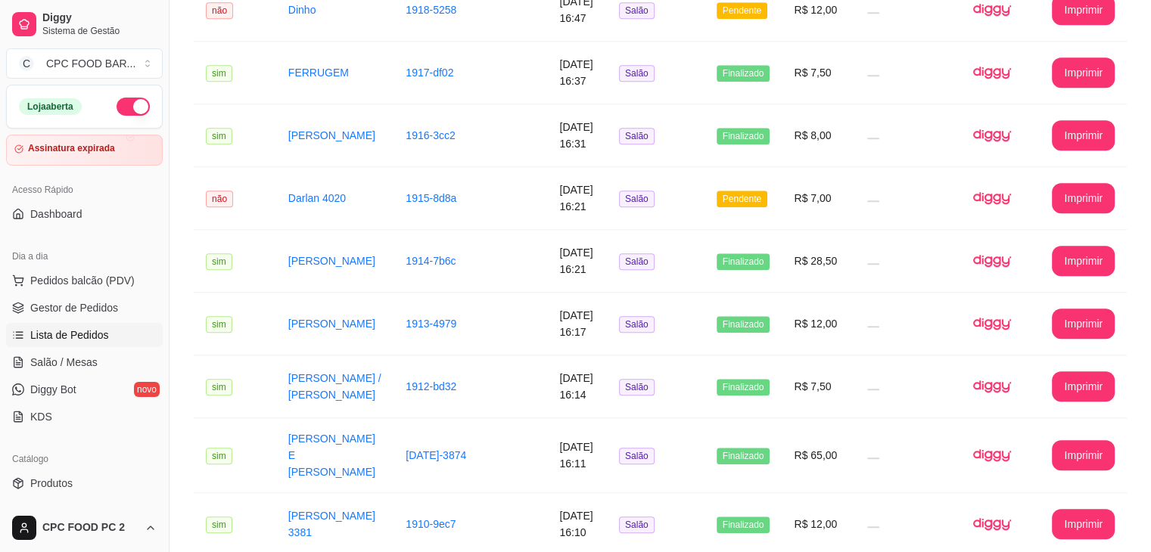
scroll to position [1639, 0]
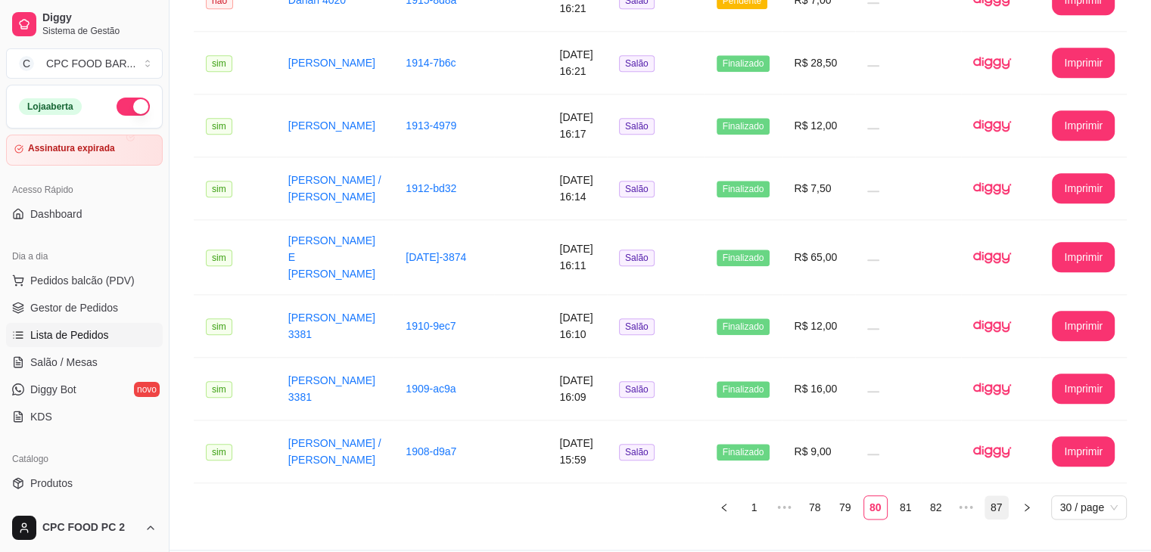
click at [999, 496] on link "87" at bounding box center [996, 507] width 23 height 23
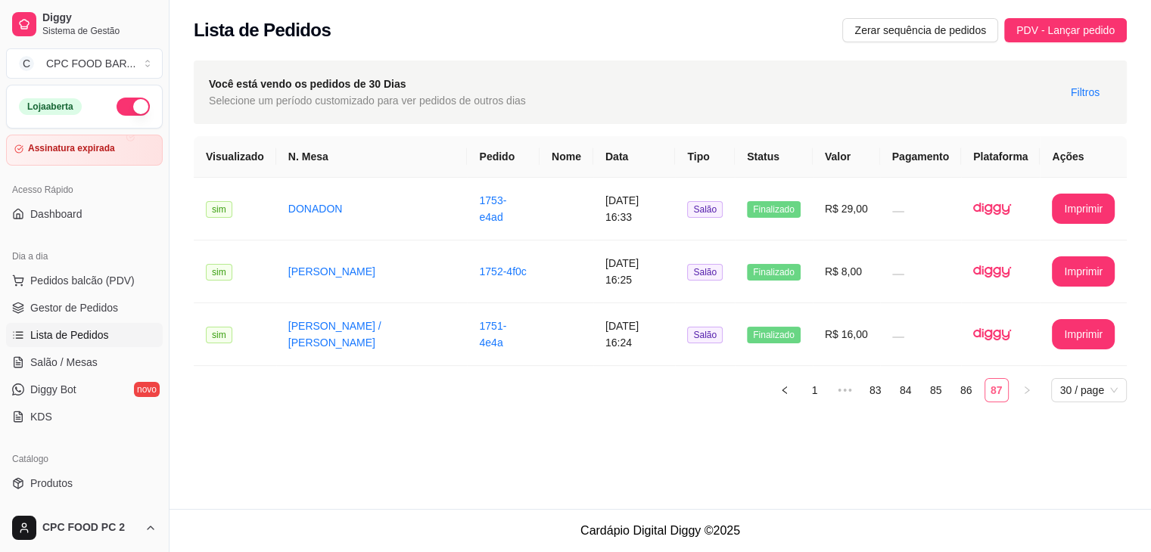
scroll to position [0, 0]
click at [884, 391] on link "83" at bounding box center [887, 390] width 23 height 23
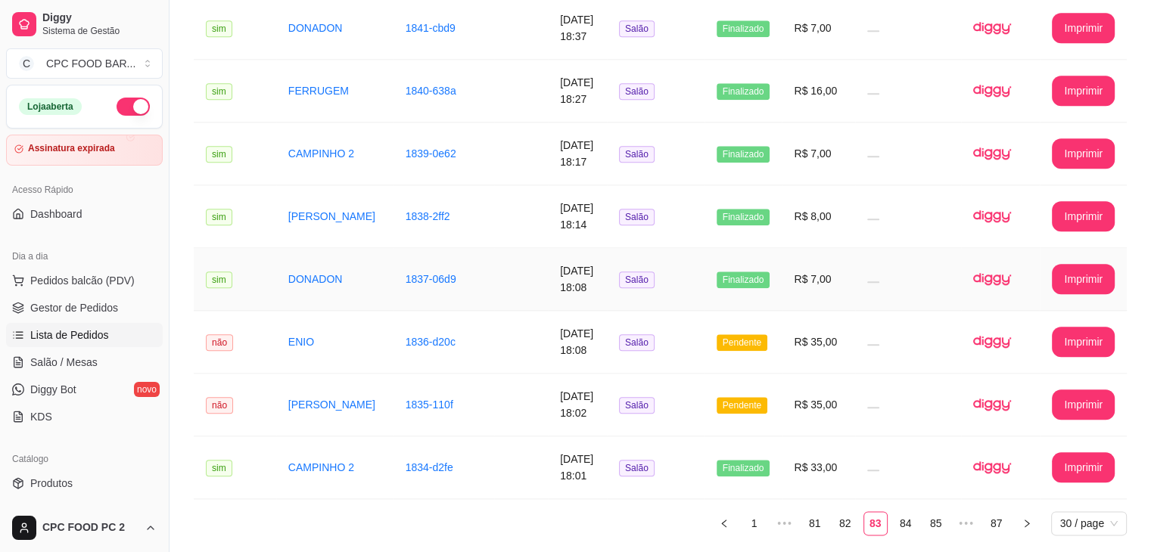
scroll to position [1700, 0]
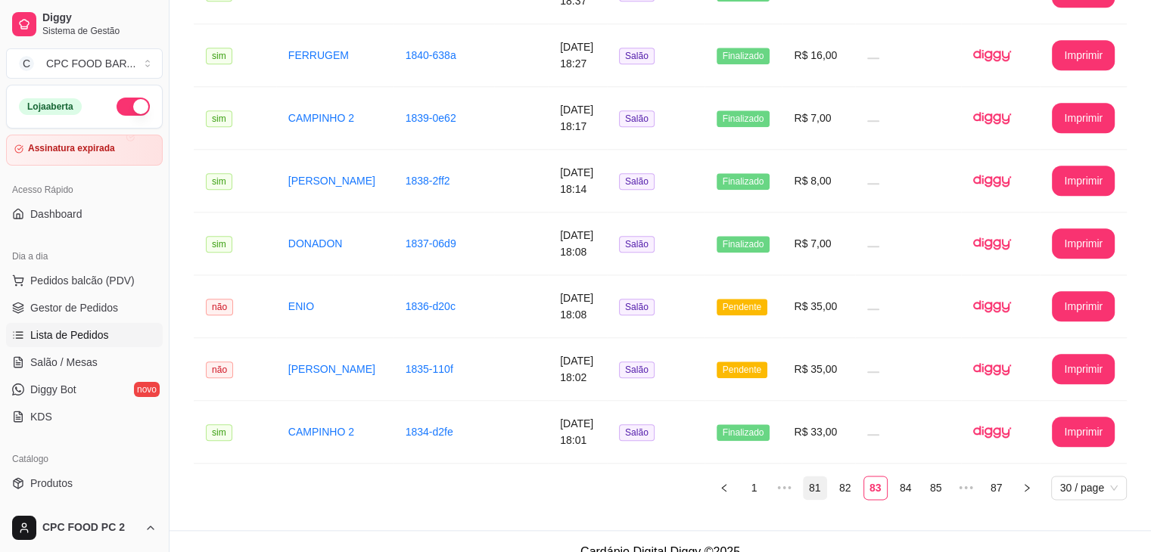
click at [817, 477] on link "81" at bounding box center [815, 488] width 23 height 23
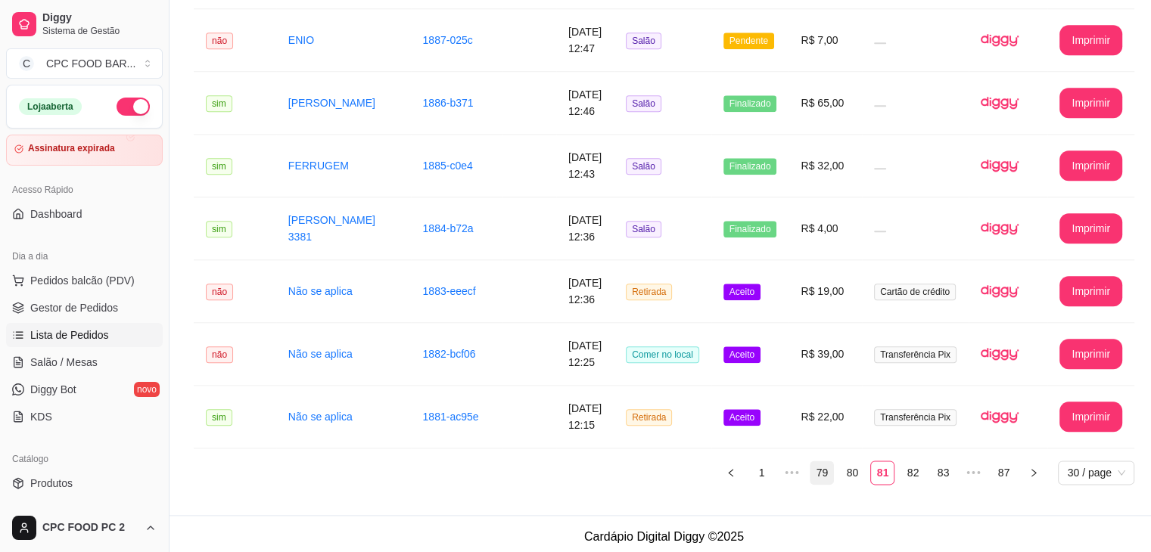
click at [814, 478] on link "79" at bounding box center [821, 473] width 23 height 23
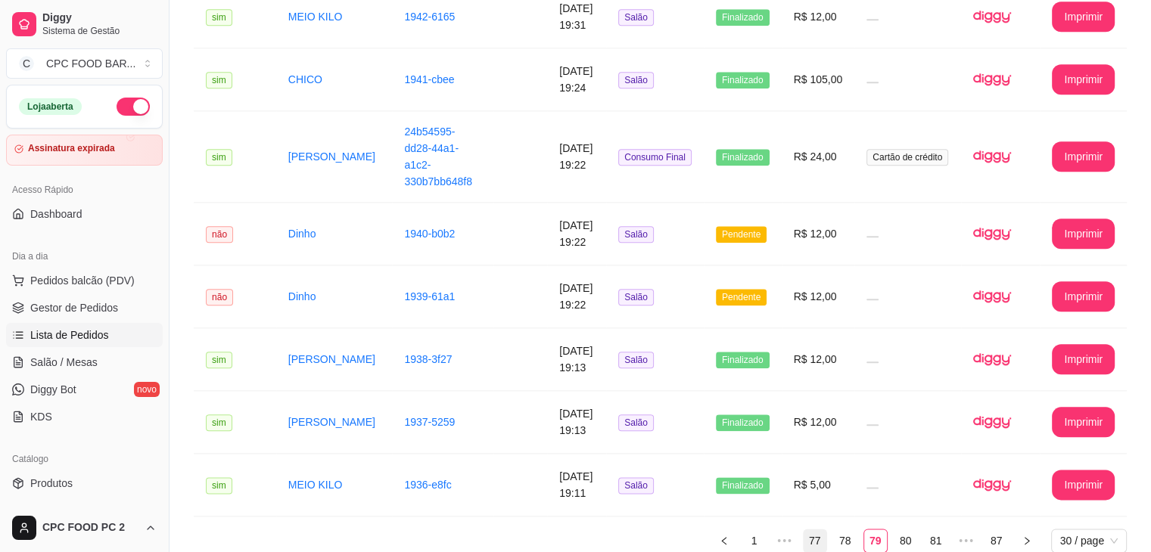
click at [813, 530] on link "77" at bounding box center [815, 541] width 23 height 23
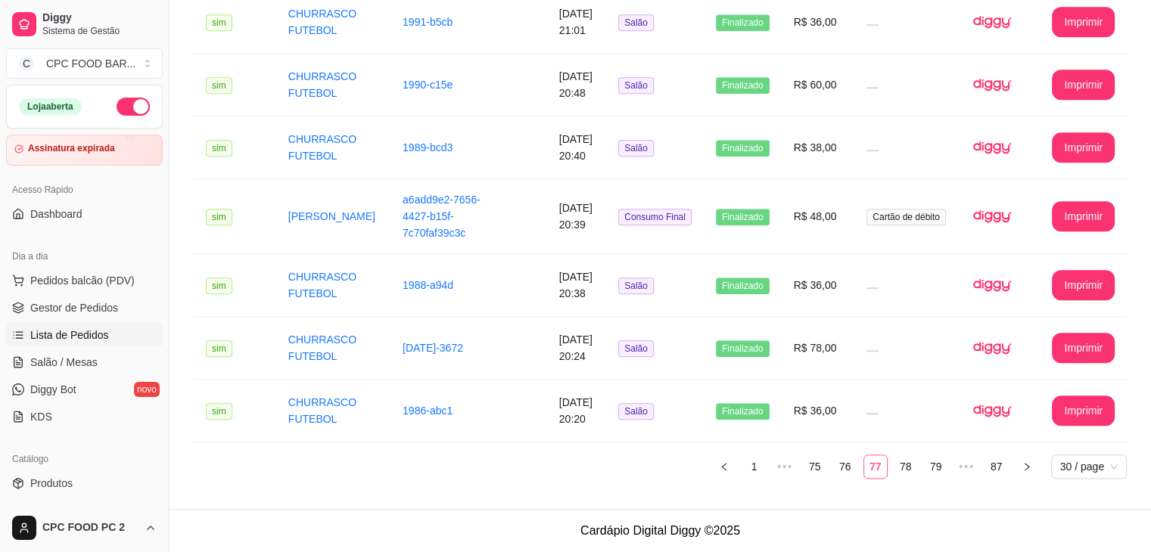
scroll to position [1688, 0]
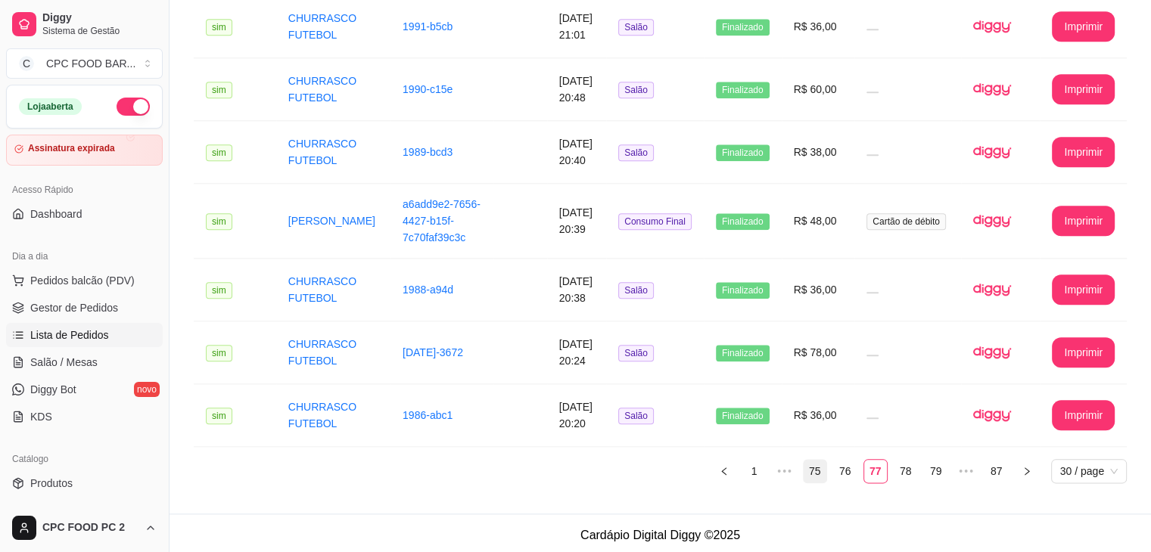
click at [814, 469] on link "75" at bounding box center [815, 471] width 23 height 23
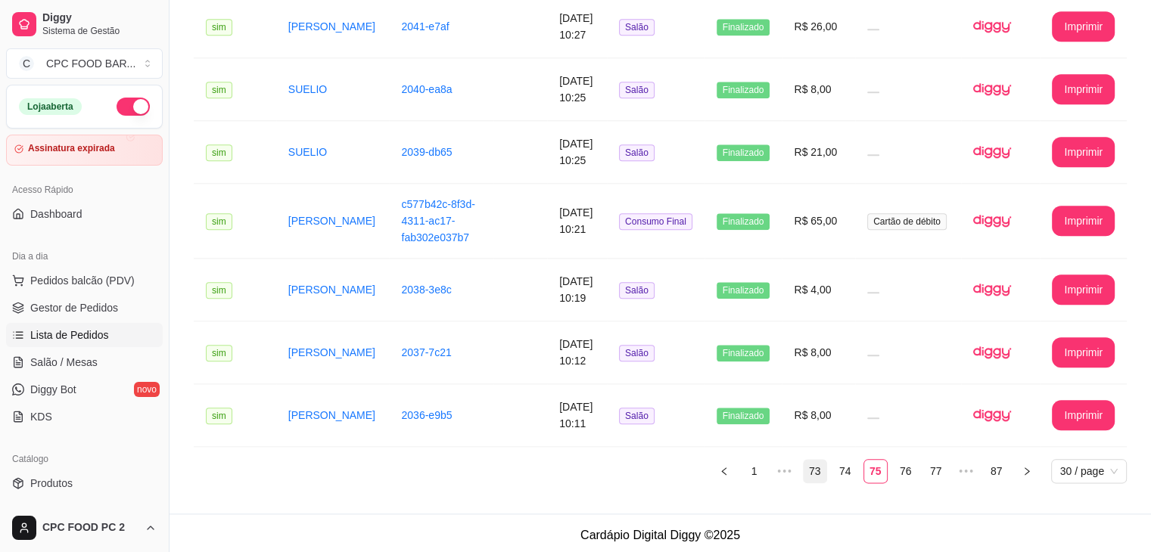
click at [812, 468] on link "73" at bounding box center [815, 471] width 23 height 23
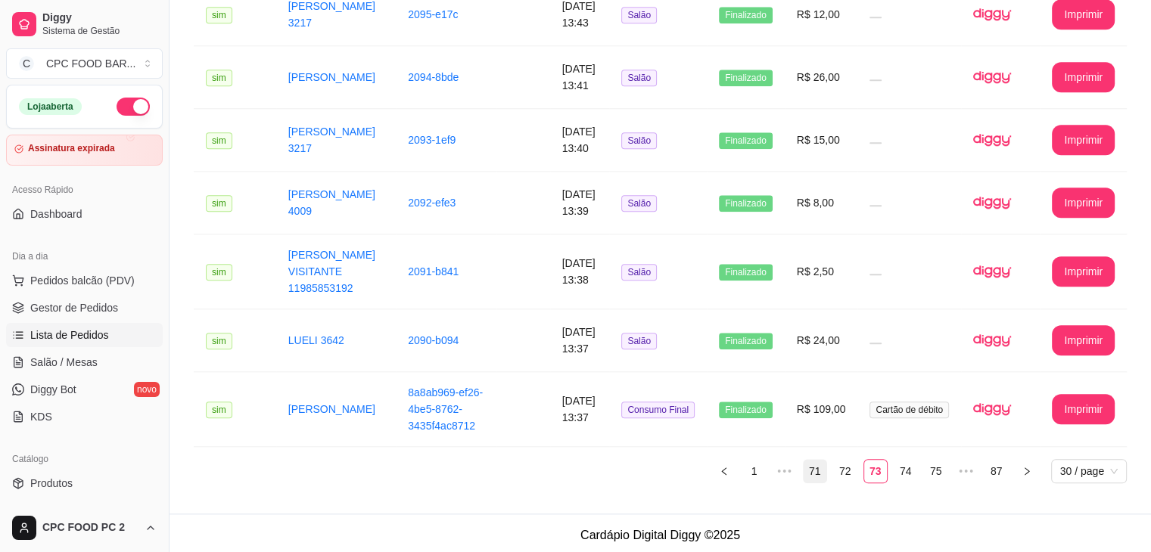
click at [812, 468] on link "71" at bounding box center [815, 471] width 23 height 23
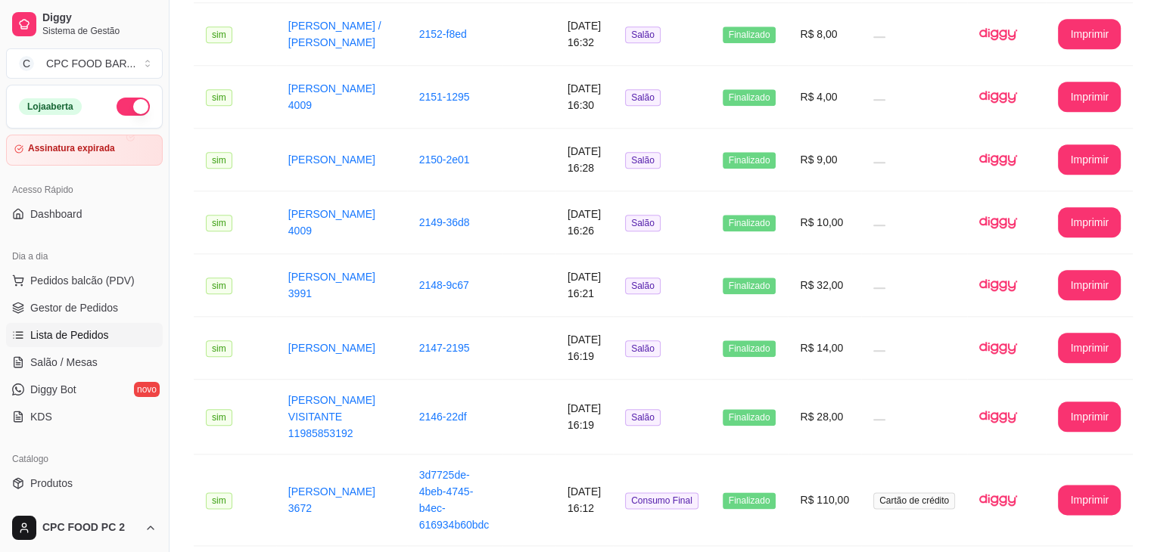
scroll to position [1724, 0]
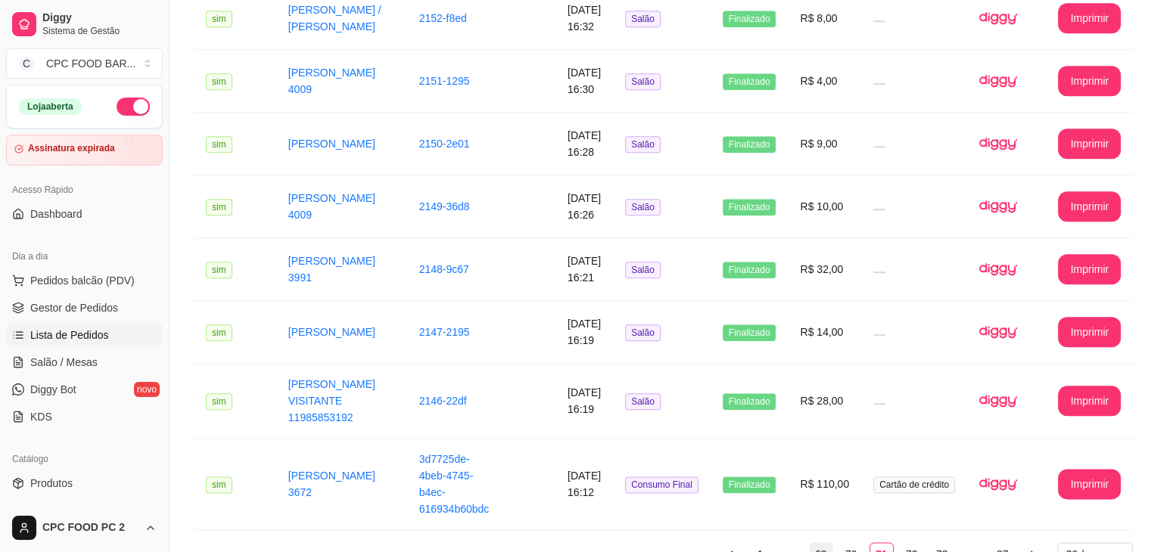
click at [817, 543] on link "69" at bounding box center [821, 554] width 23 height 23
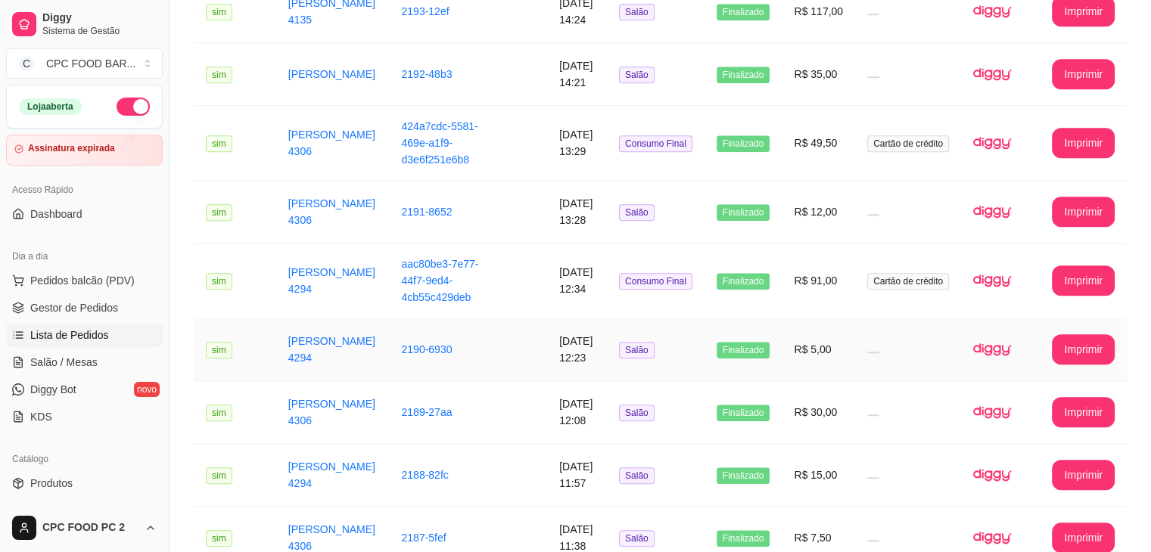
scroll to position [1675, 0]
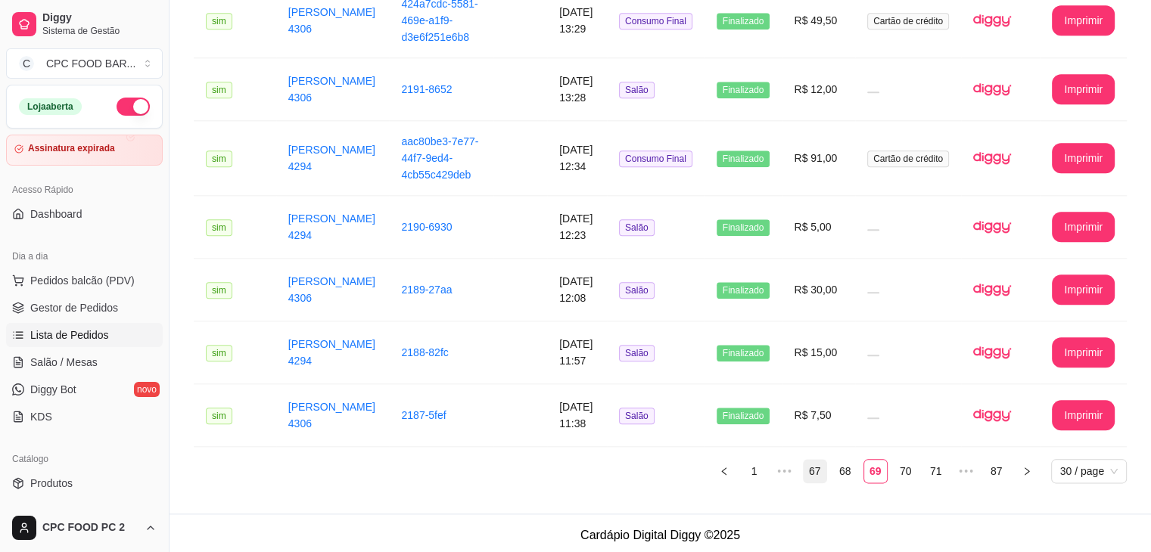
click at [845, 470] on link "68" at bounding box center [845, 471] width 23 height 23
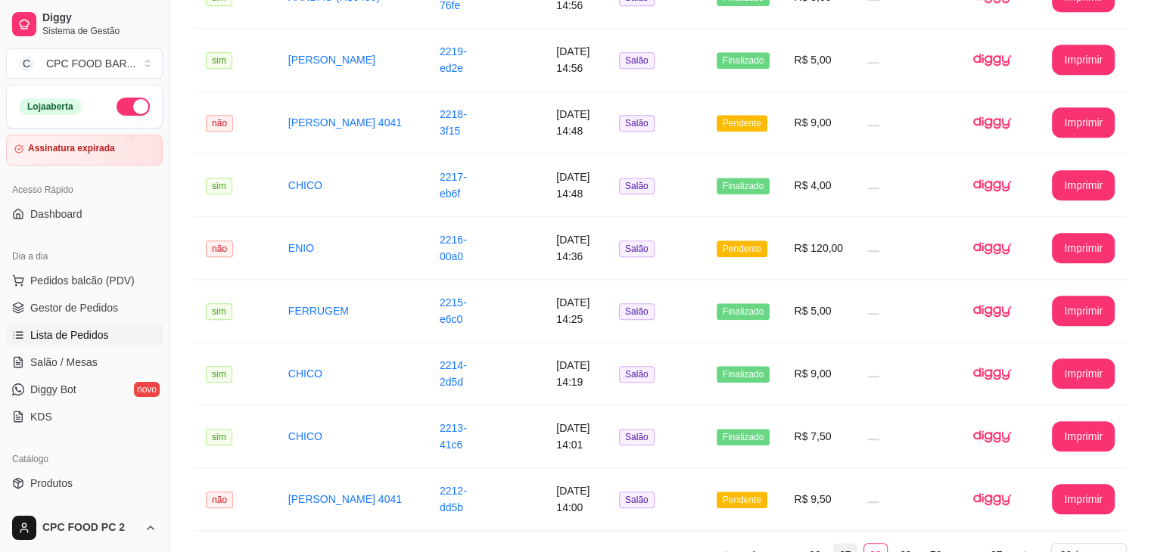
scroll to position [1615, 0]
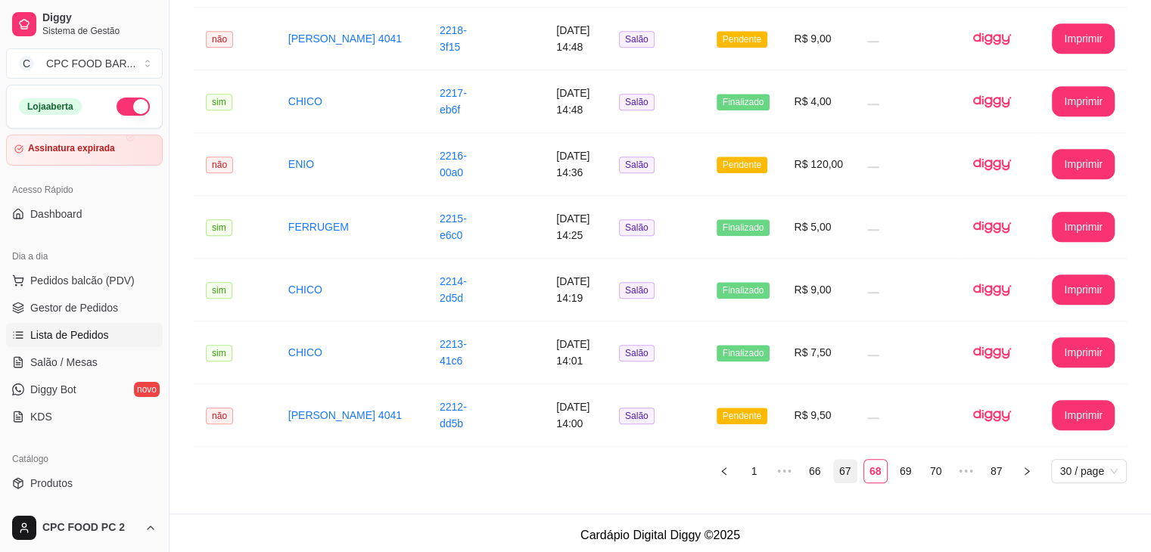
click at [843, 467] on link "67" at bounding box center [845, 471] width 23 height 23
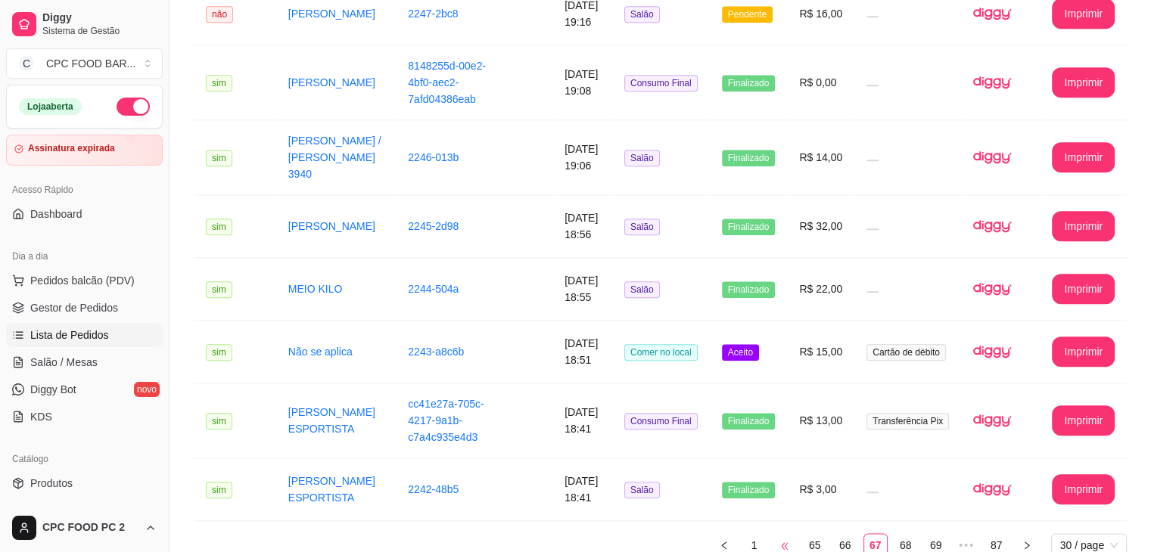
scroll to position [1651, 0]
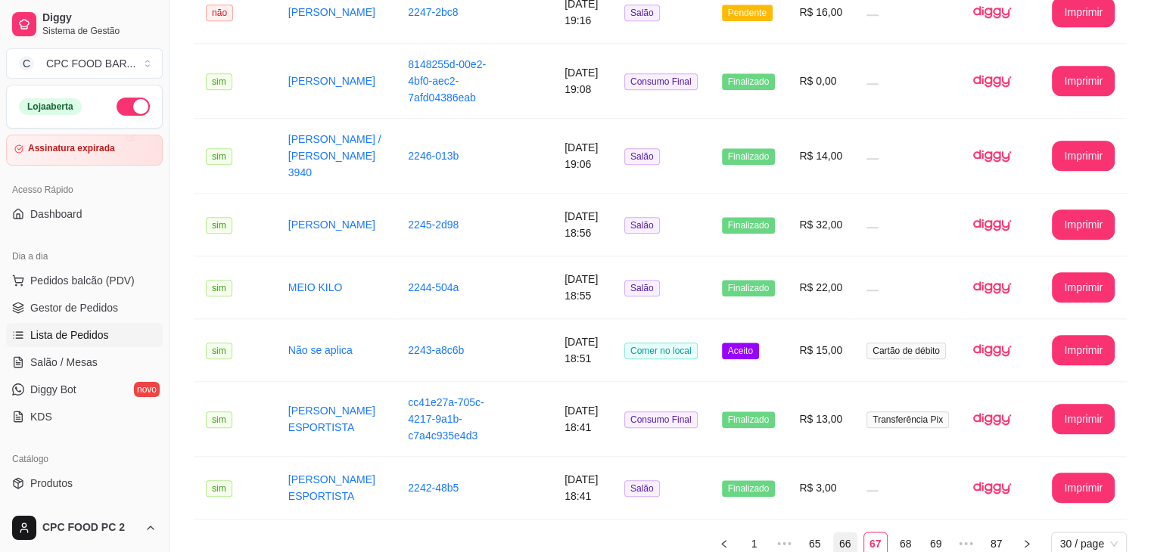
click at [848, 533] on link "66" at bounding box center [845, 544] width 23 height 23
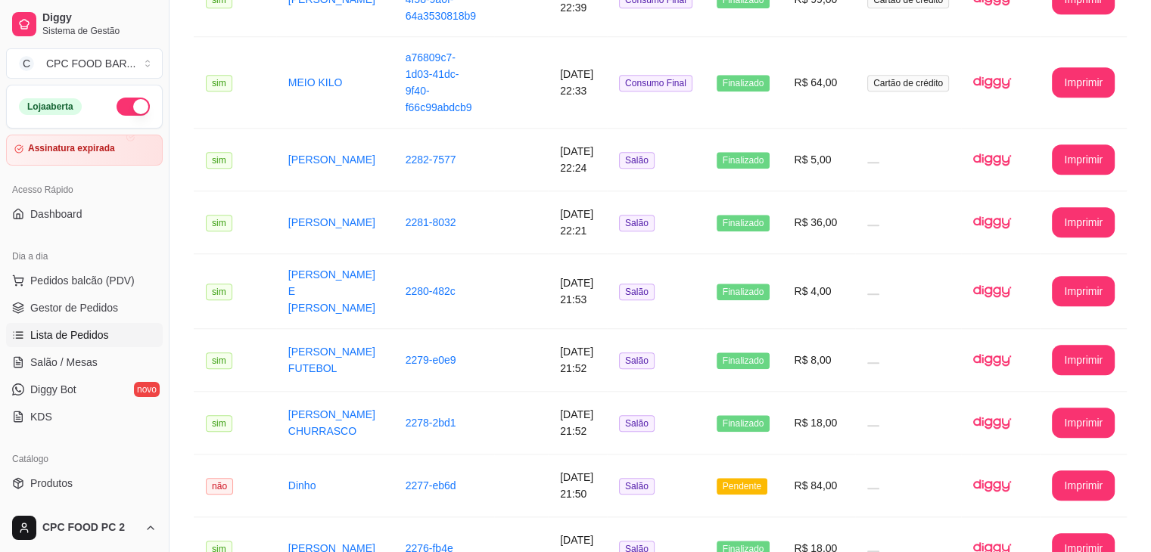
scroll to position [1736, 0]
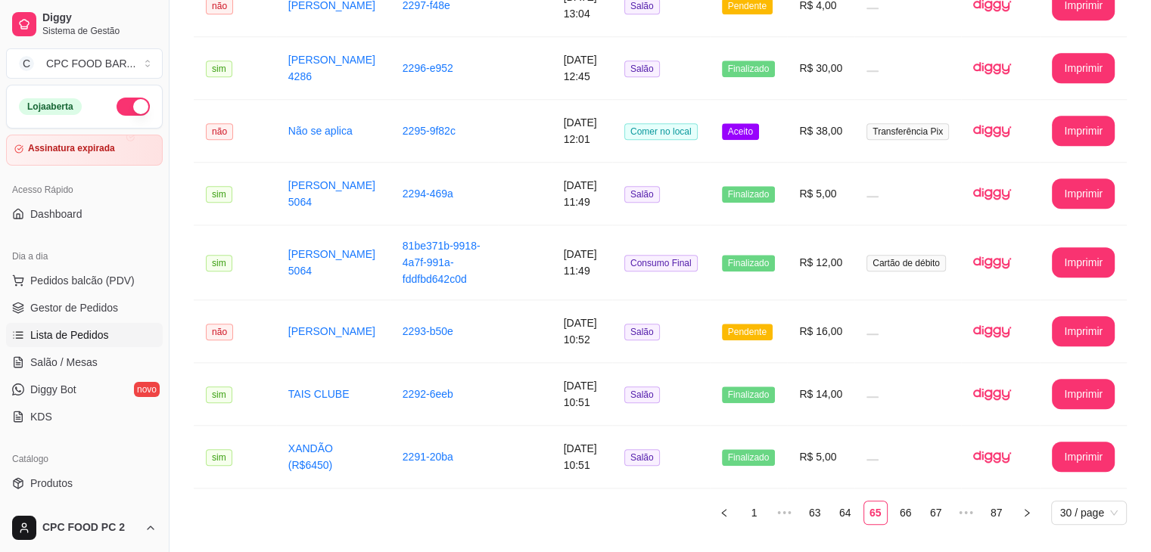
scroll to position [1663, 0]
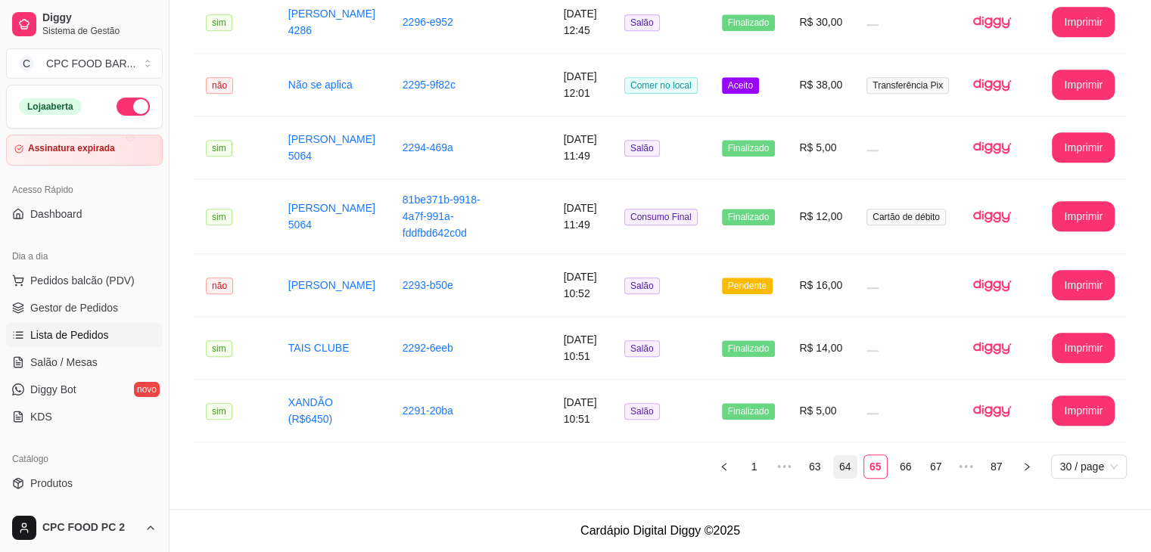
click at [851, 467] on link "64" at bounding box center [845, 467] width 23 height 23
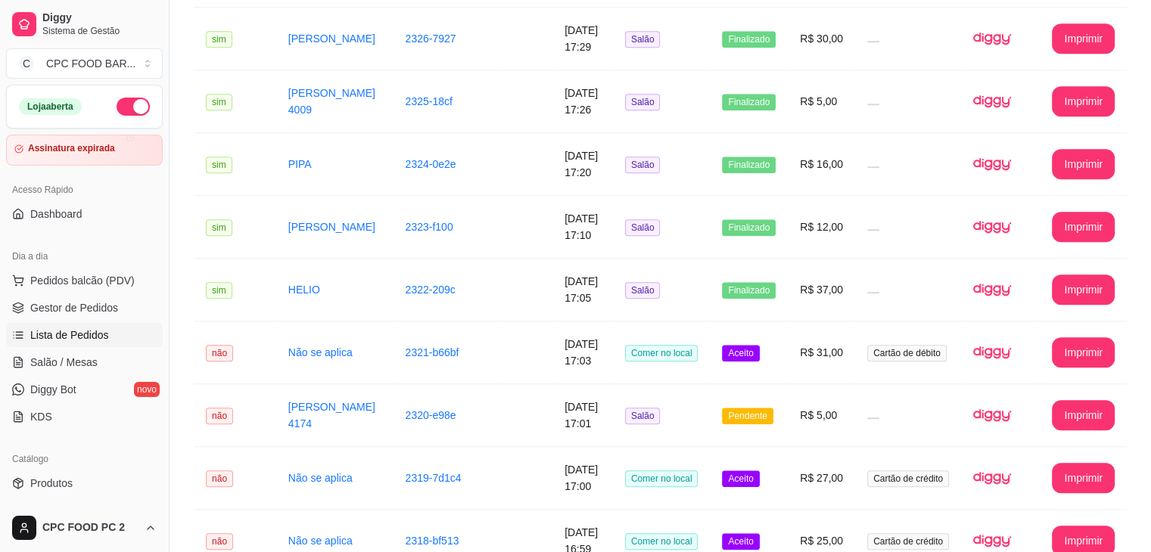
scroll to position [1651, 0]
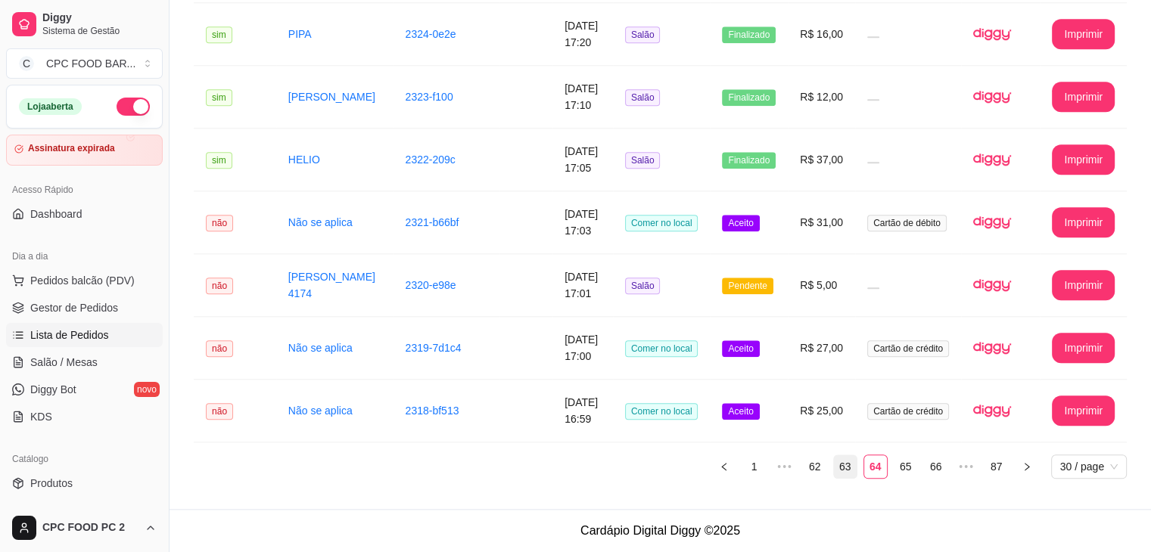
click at [845, 471] on link "63" at bounding box center [845, 467] width 23 height 23
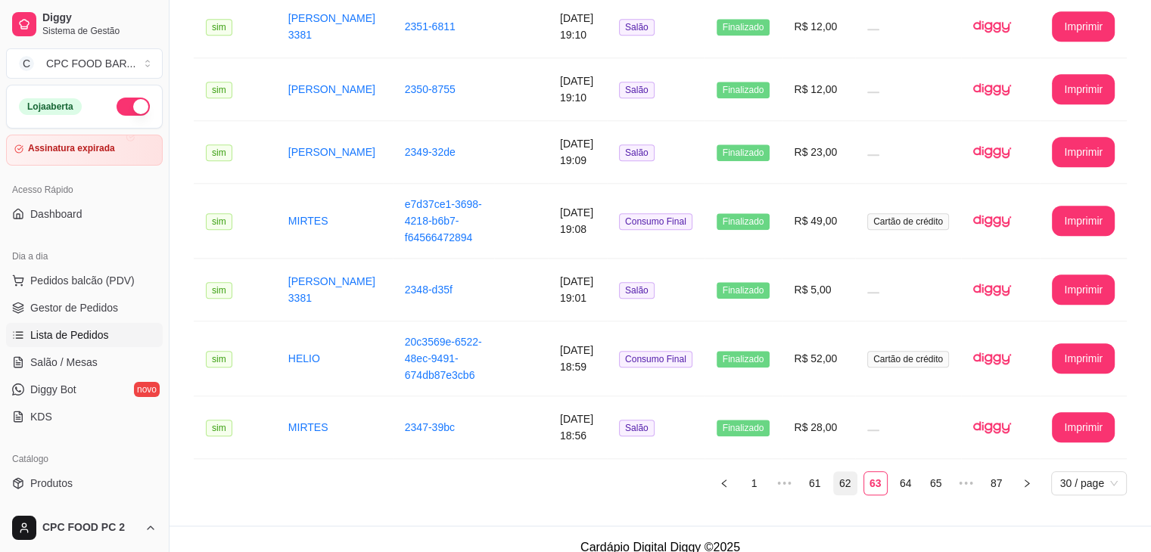
click at [849, 472] on link "62" at bounding box center [845, 483] width 23 height 23
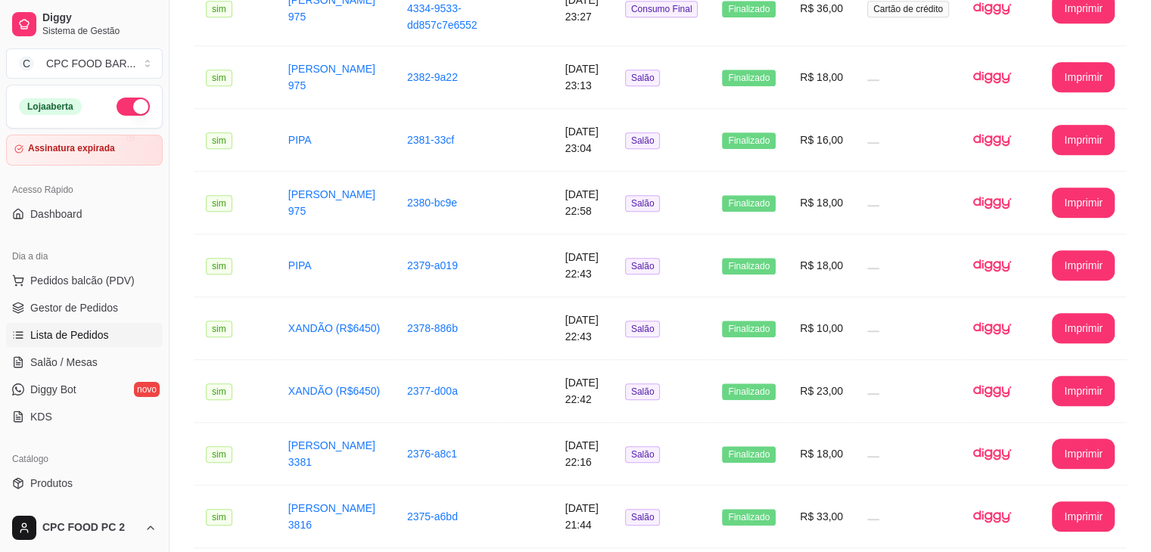
scroll to position [1663, 0]
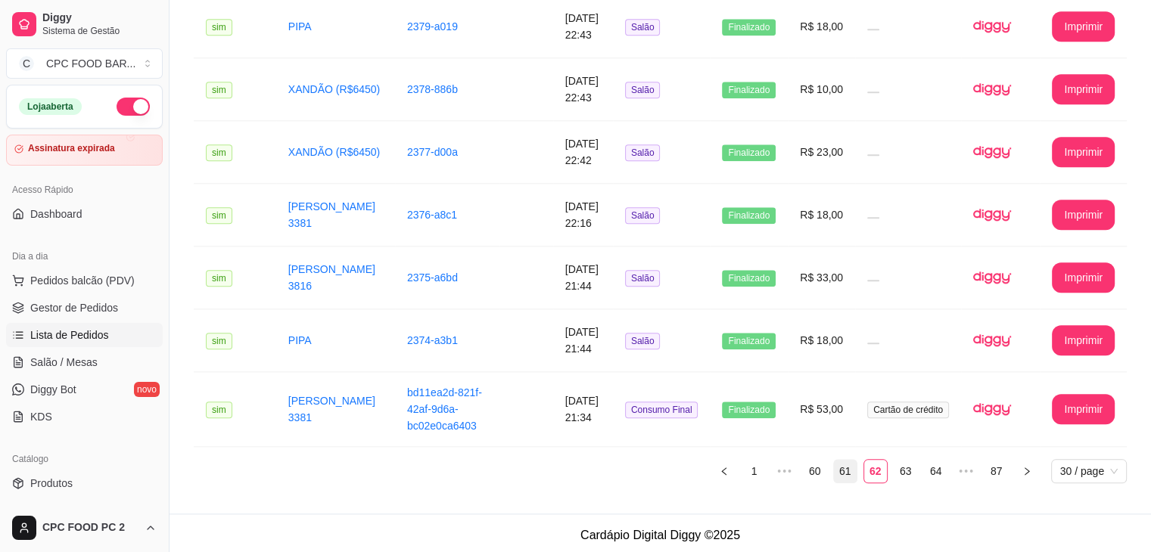
click at [844, 474] on link "61" at bounding box center [845, 471] width 23 height 23
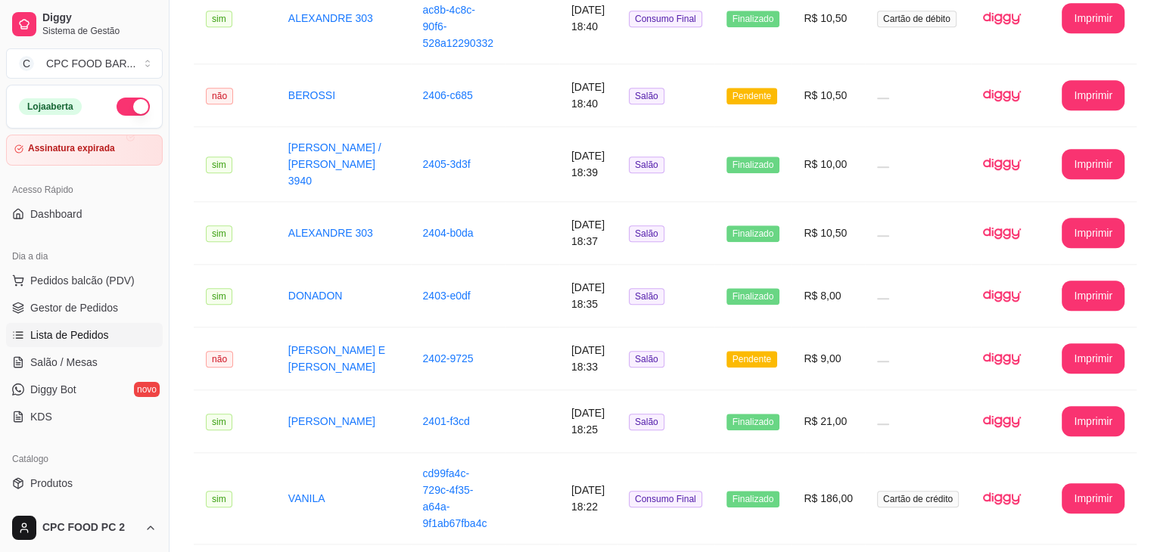
scroll to position [1675, 0]
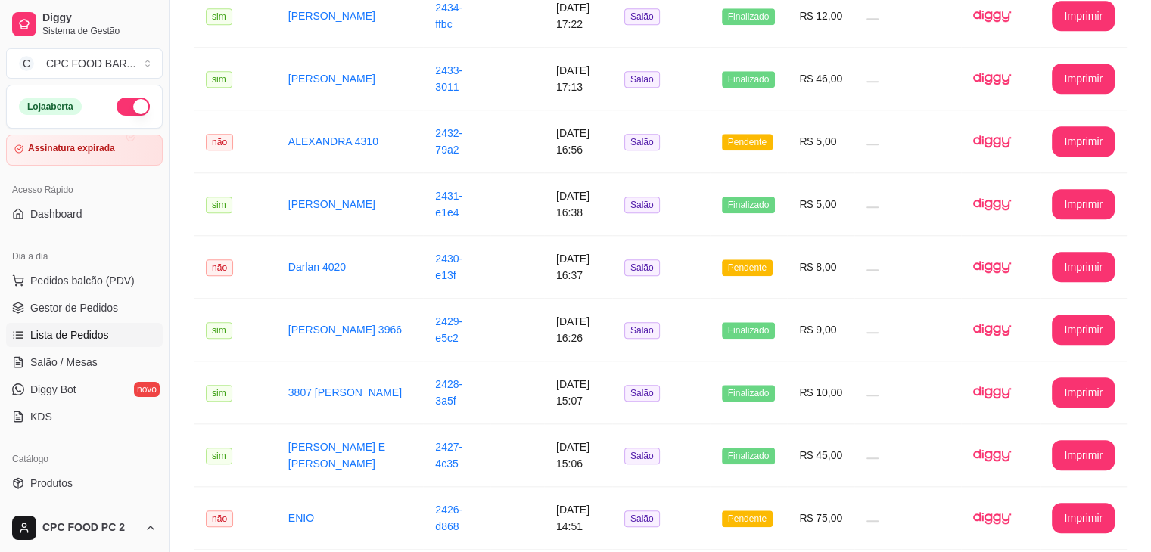
scroll to position [1615, 0]
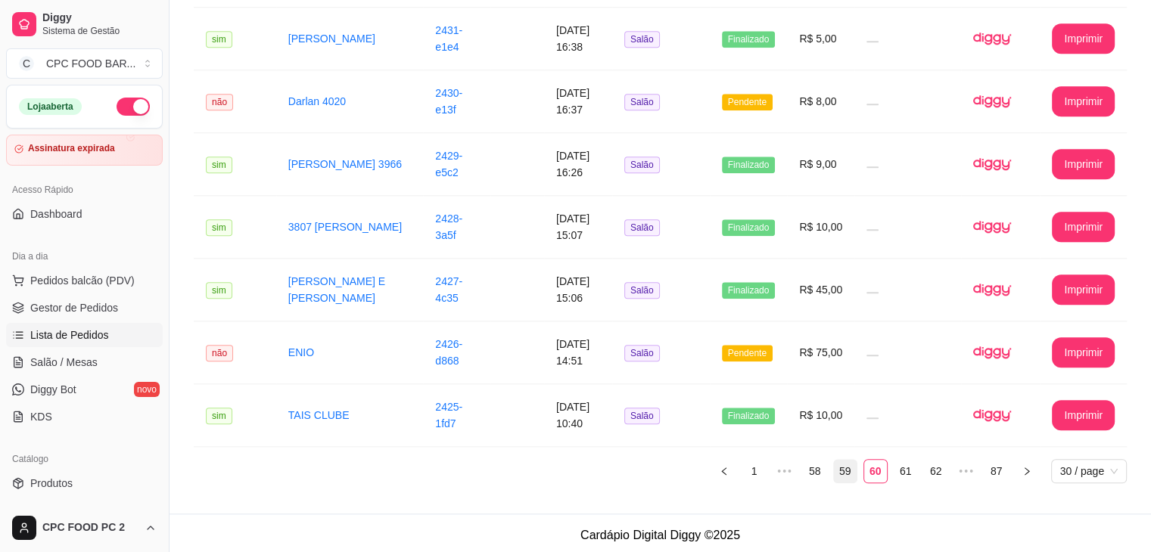
click at [845, 460] on link "59" at bounding box center [845, 471] width 23 height 23
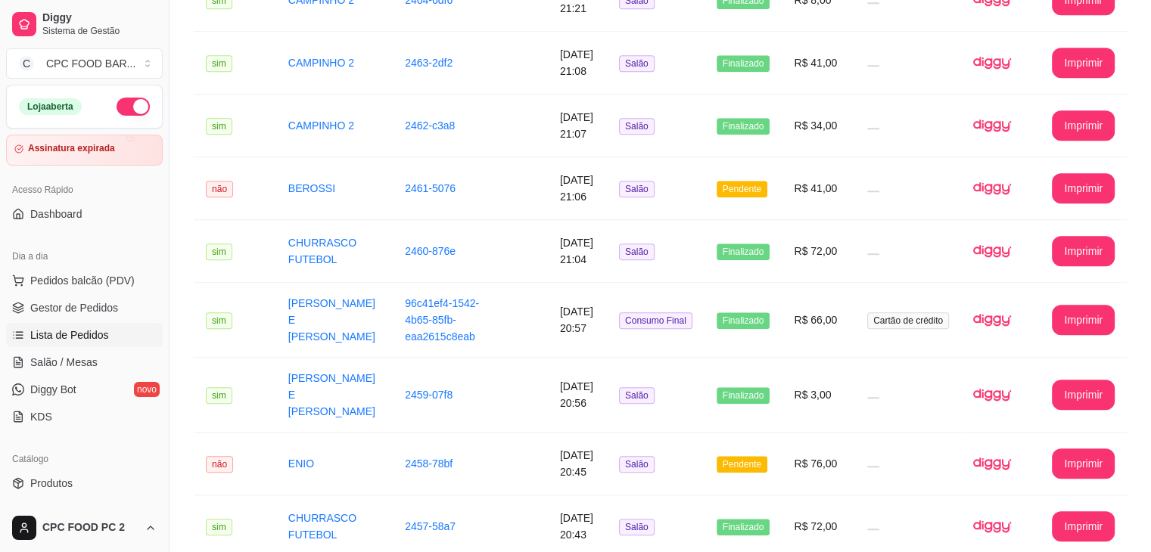
scroll to position [1651, 0]
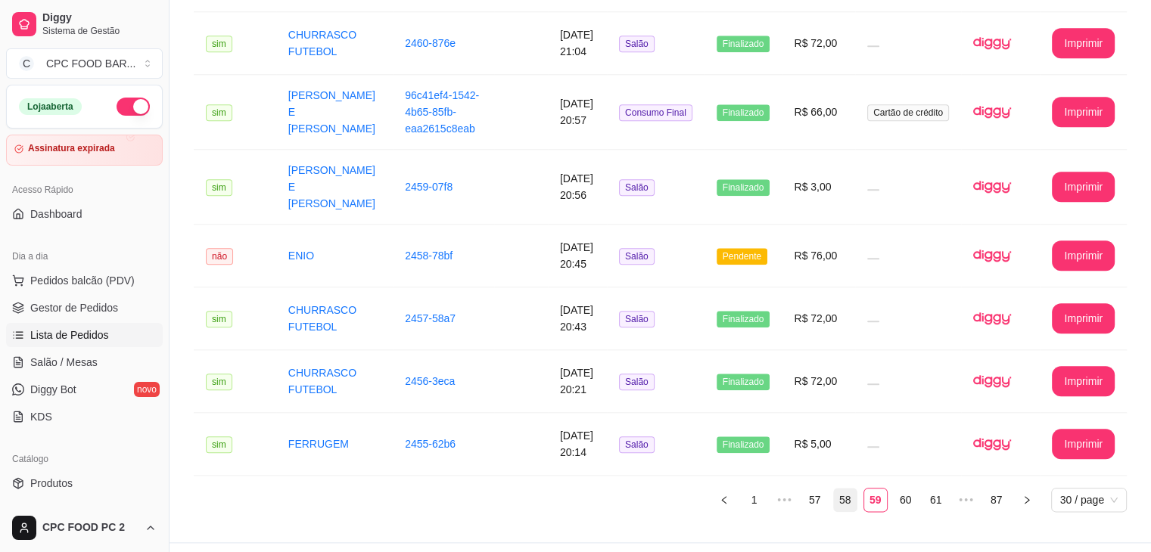
click at [838, 489] on link "58" at bounding box center [845, 500] width 23 height 23
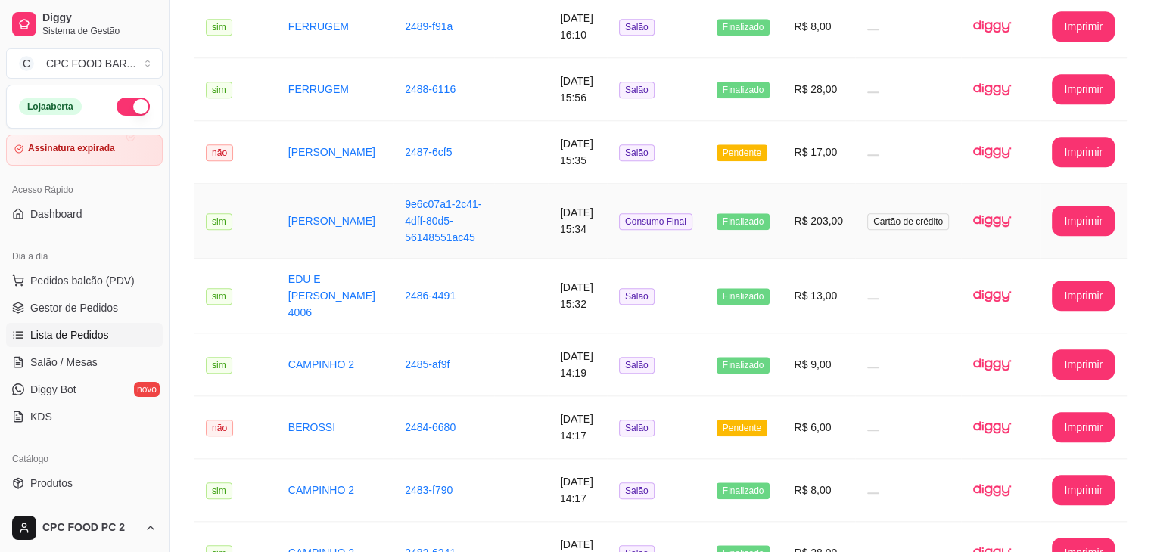
scroll to position [1639, 0]
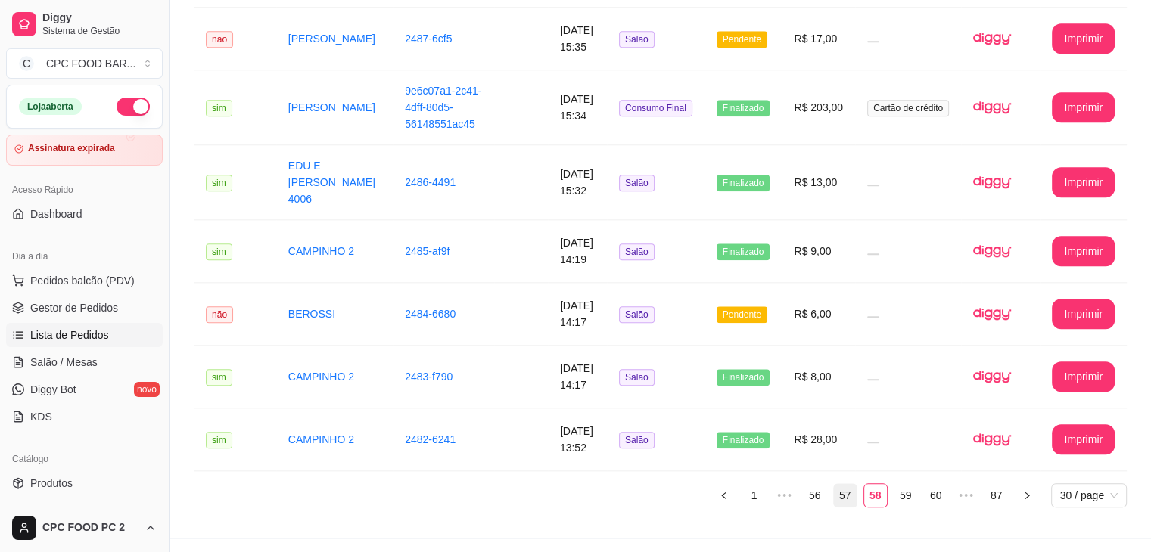
click at [842, 484] on link "57" at bounding box center [845, 495] width 23 height 23
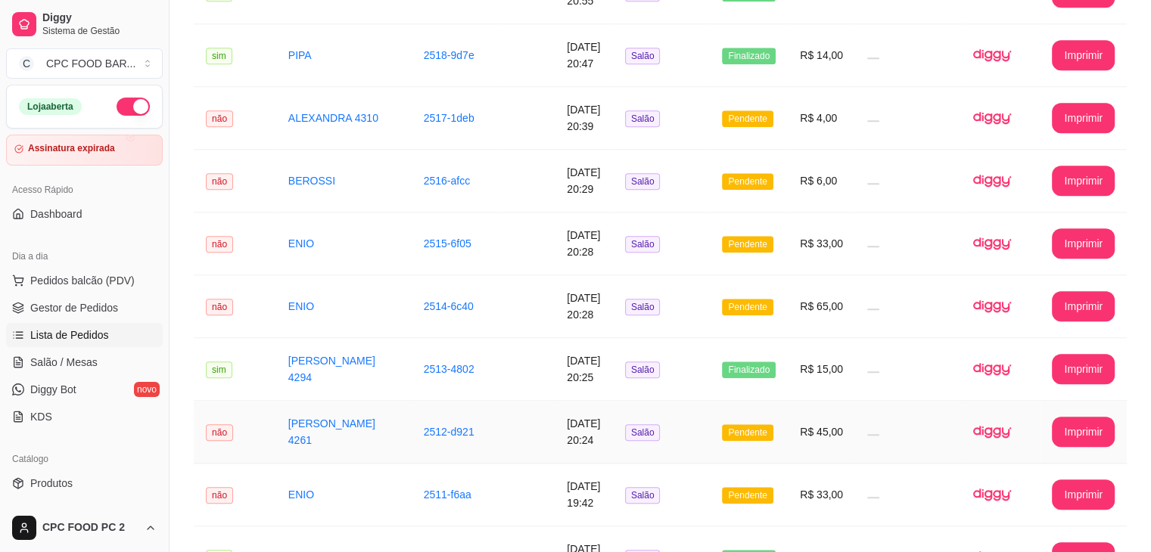
scroll to position [1627, 0]
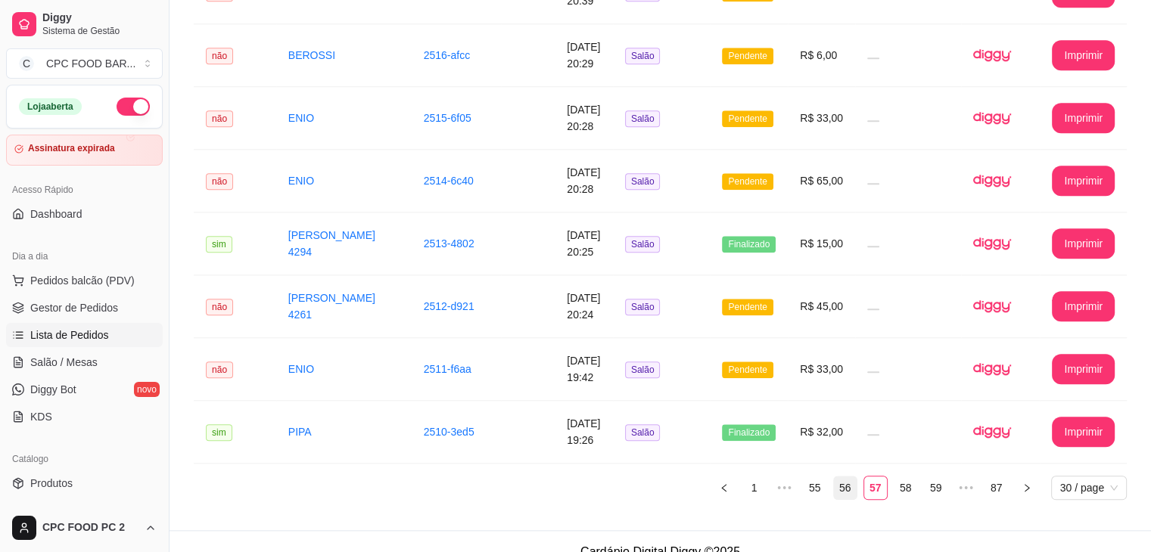
click at [847, 477] on link "56" at bounding box center [845, 488] width 23 height 23
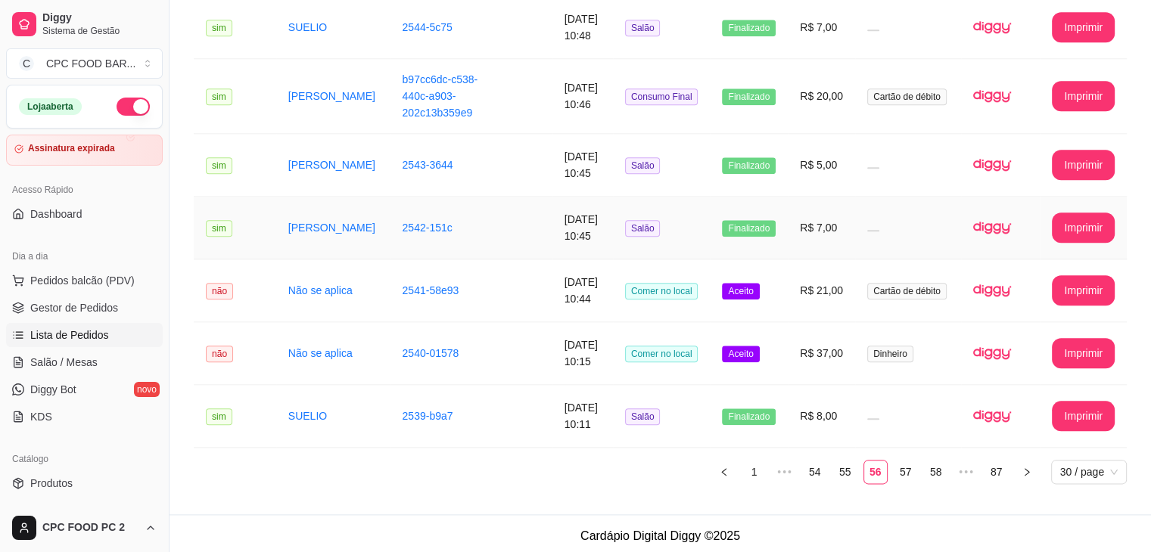
scroll to position [1688, 0]
click at [851, 461] on link "55" at bounding box center [845, 471] width 23 height 23
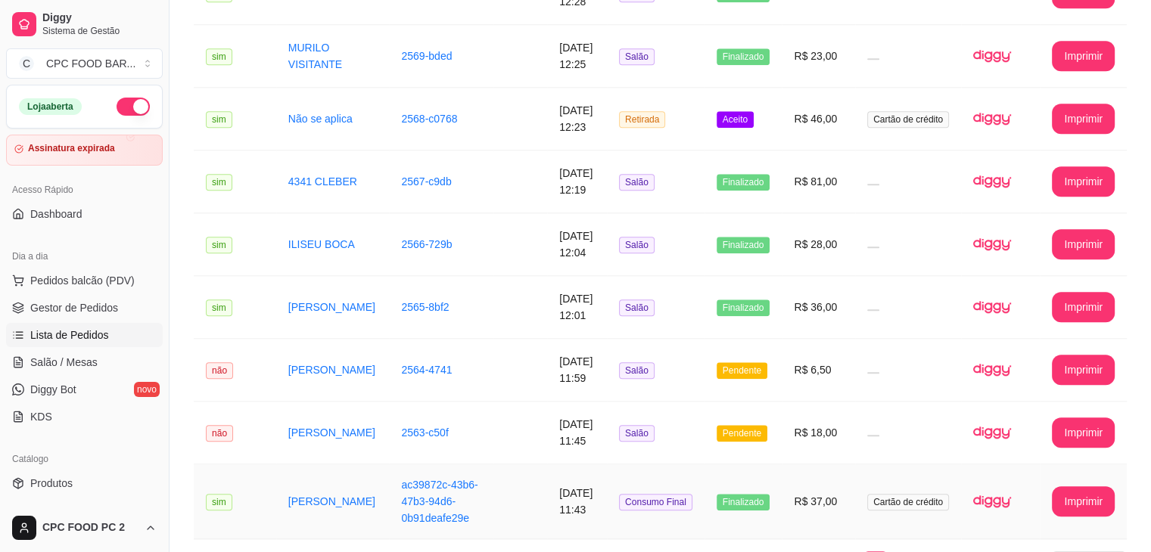
scroll to position [1665, 0]
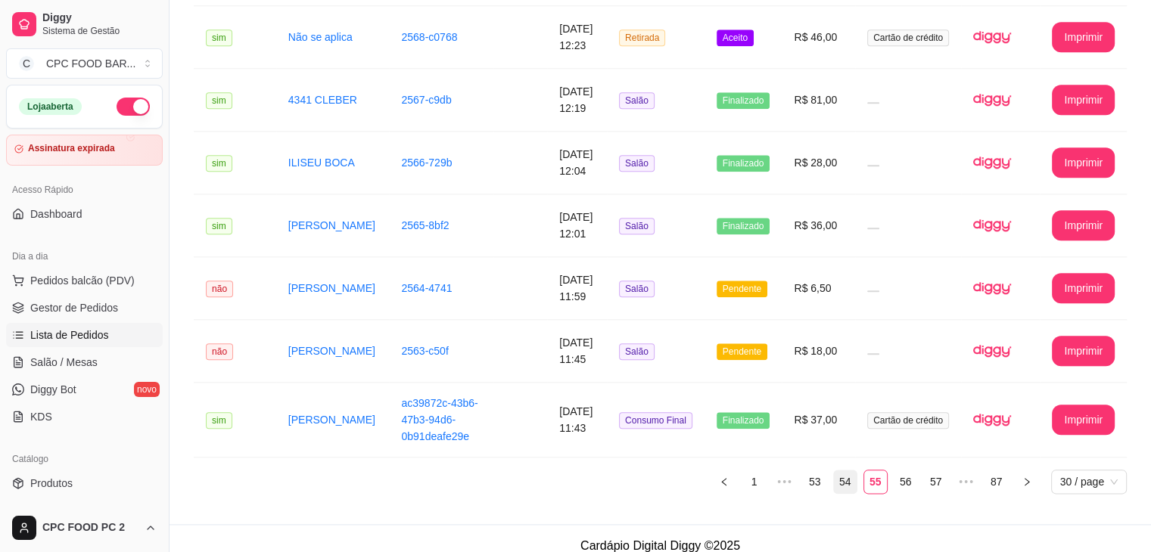
click at [842, 484] on link "54" at bounding box center [845, 482] width 23 height 23
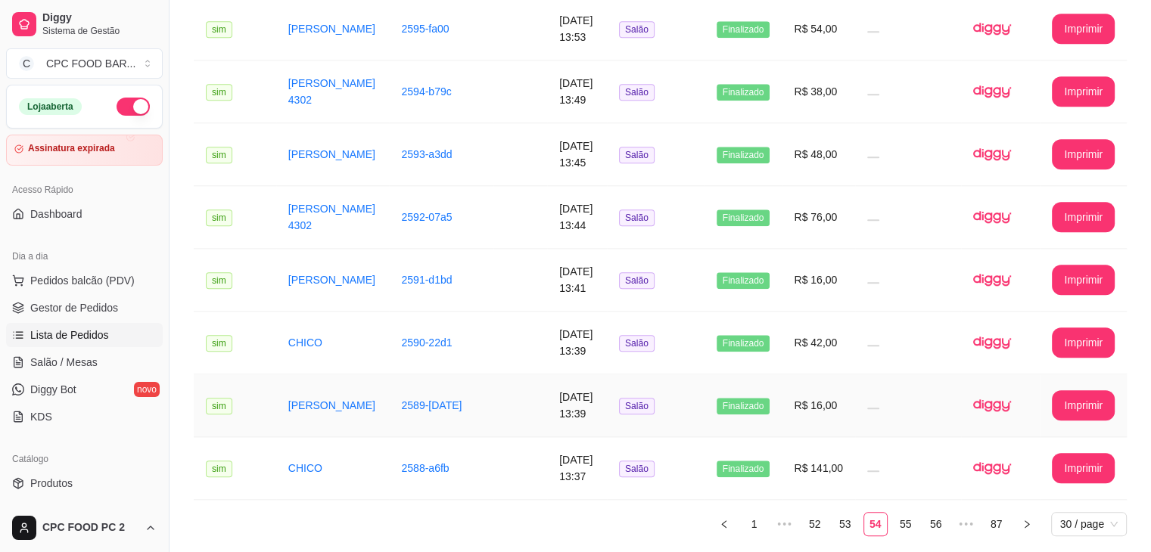
scroll to position [1663, 0]
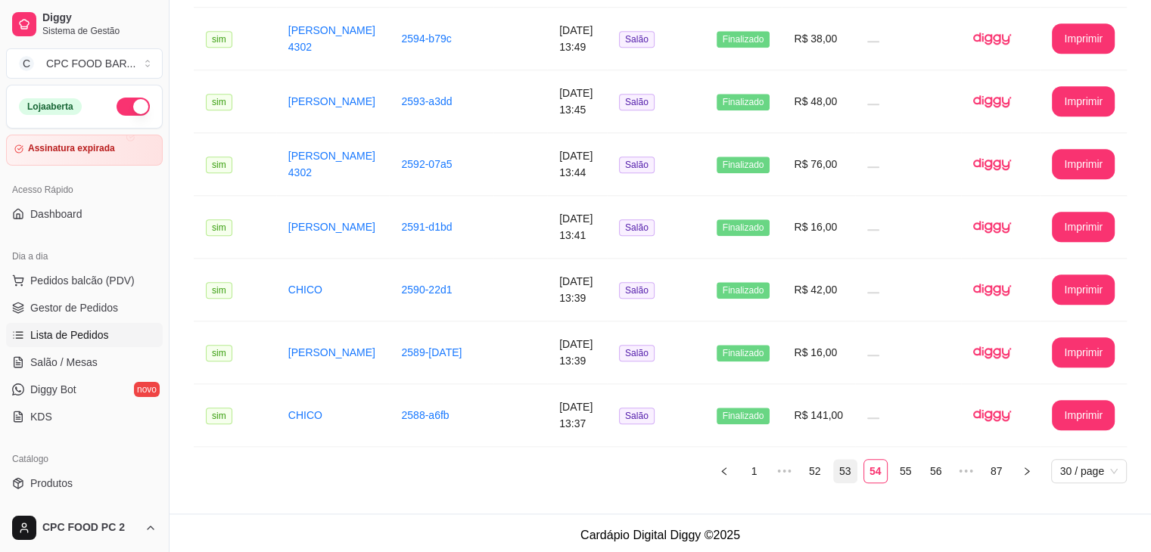
click at [848, 467] on link "53" at bounding box center [845, 471] width 23 height 23
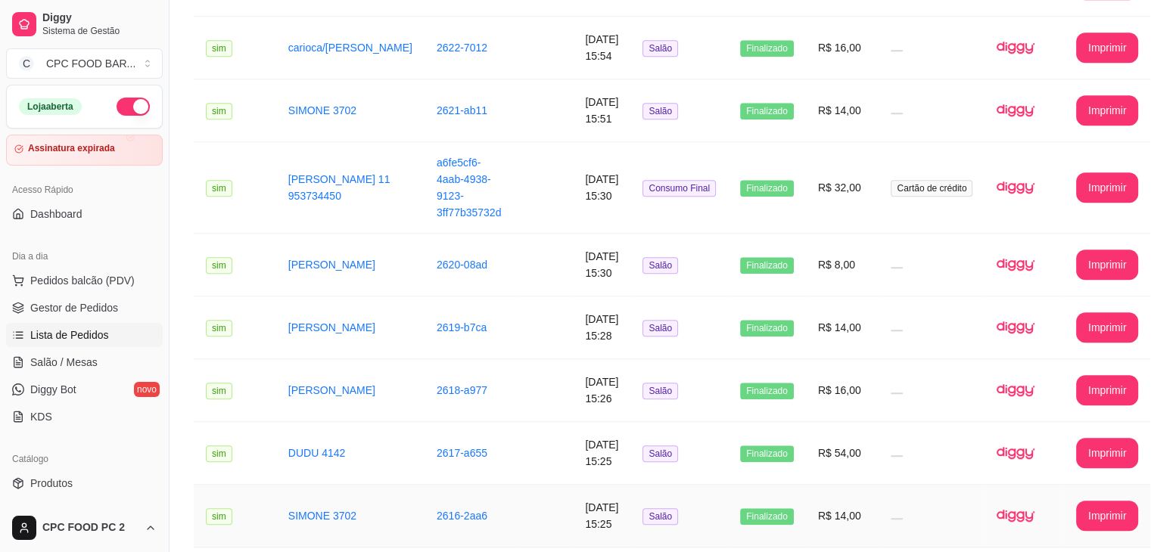
scroll to position [1700, 0]
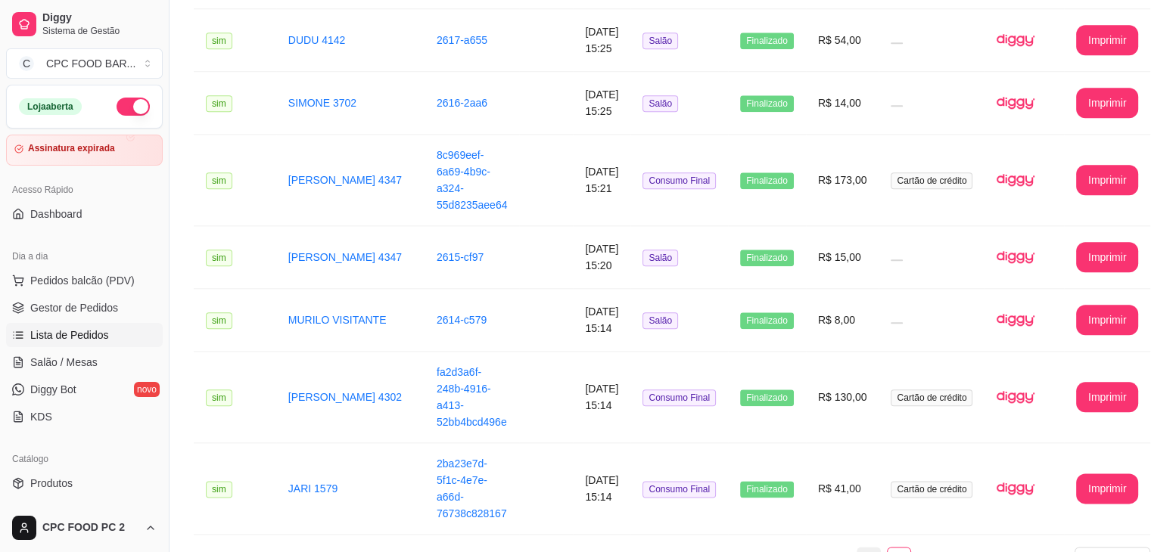
click at [857, 548] on link "52" at bounding box center [868, 559] width 23 height 23
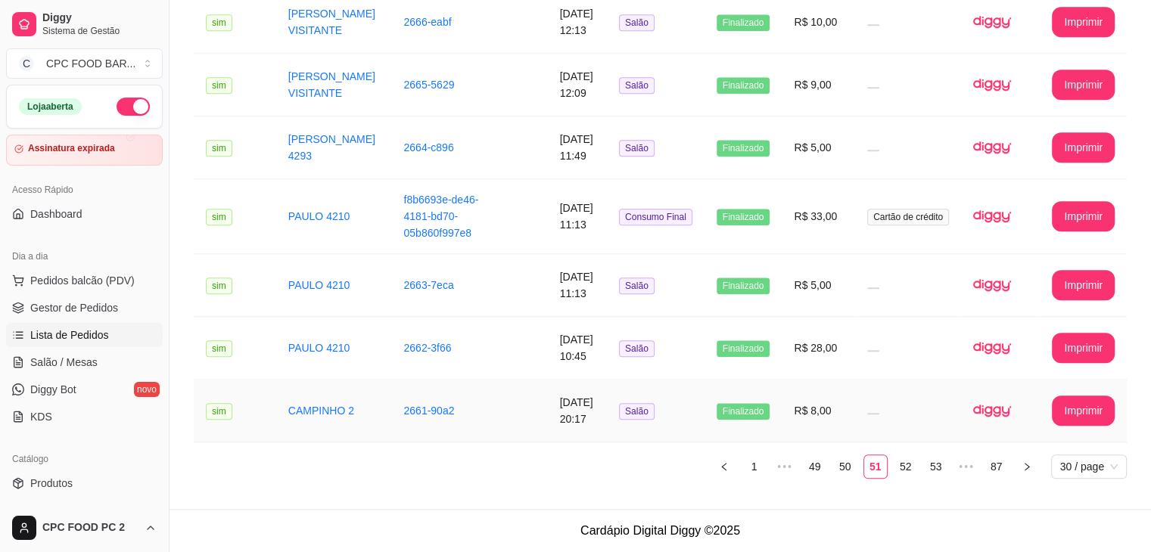
scroll to position [1675, 0]
click at [852, 467] on link "50" at bounding box center [845, 467] width 23 height 23
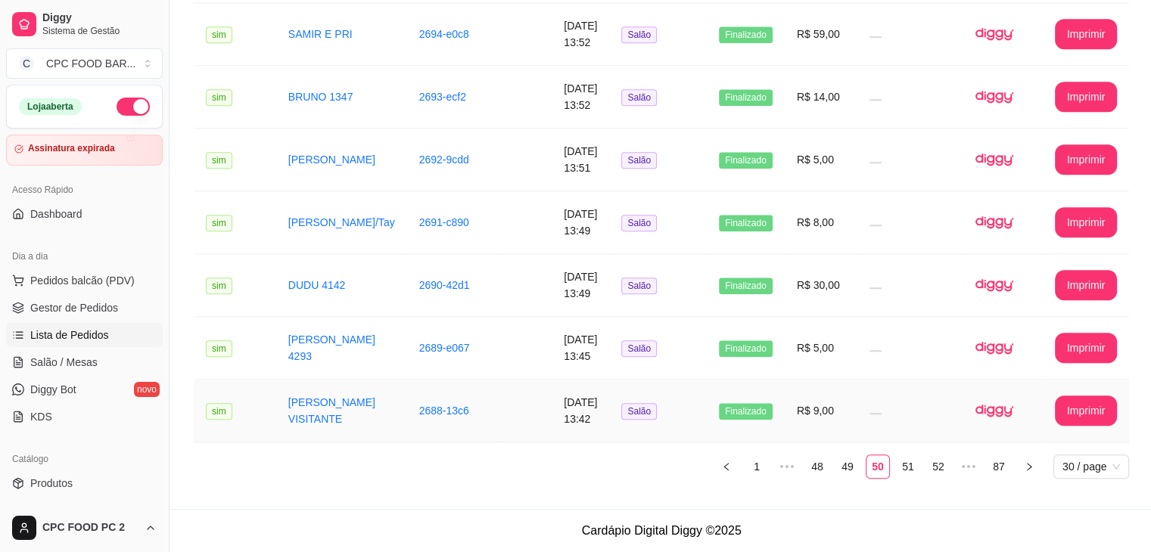
scroll to position [1700, 0]
click at [837, 461] on link "49" at bounding box center [847, 467] width 23 height 23
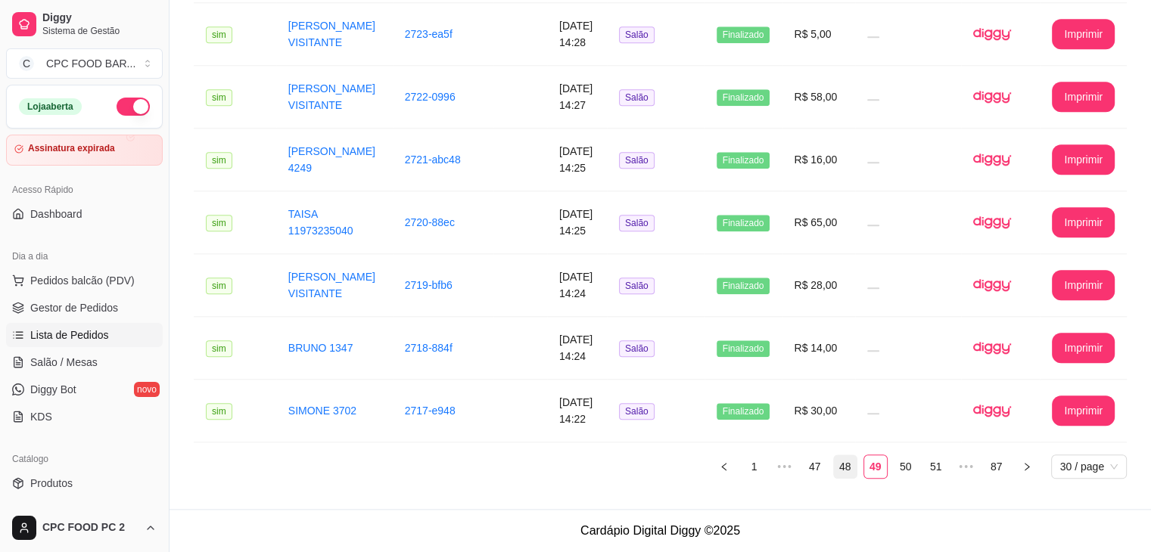
click at [844, 464] on link "48" at bounding box center [845, 467] width 23 height 23
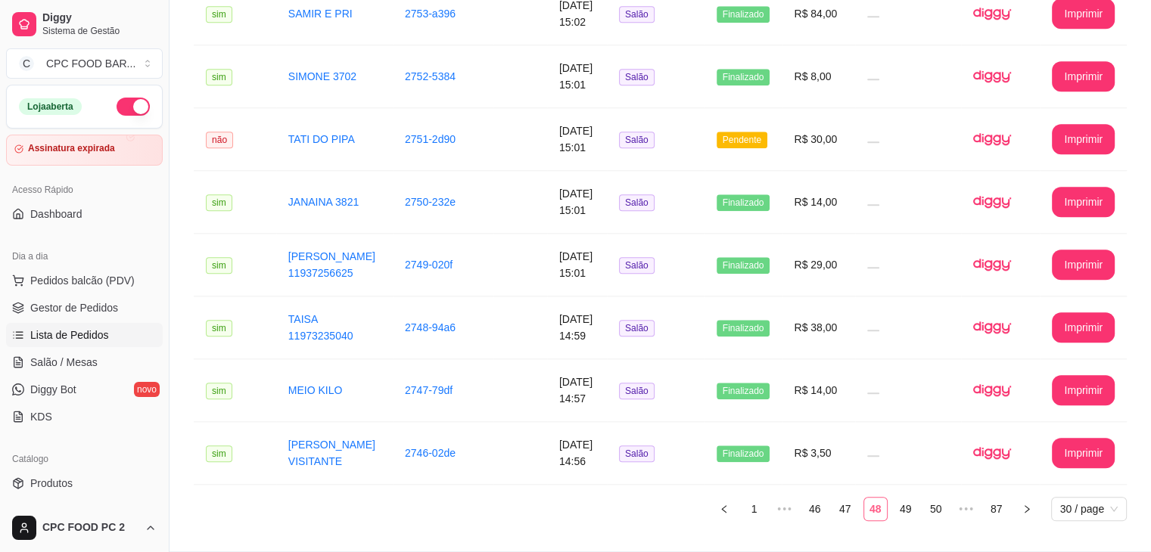
scroll to position [1651, 0]
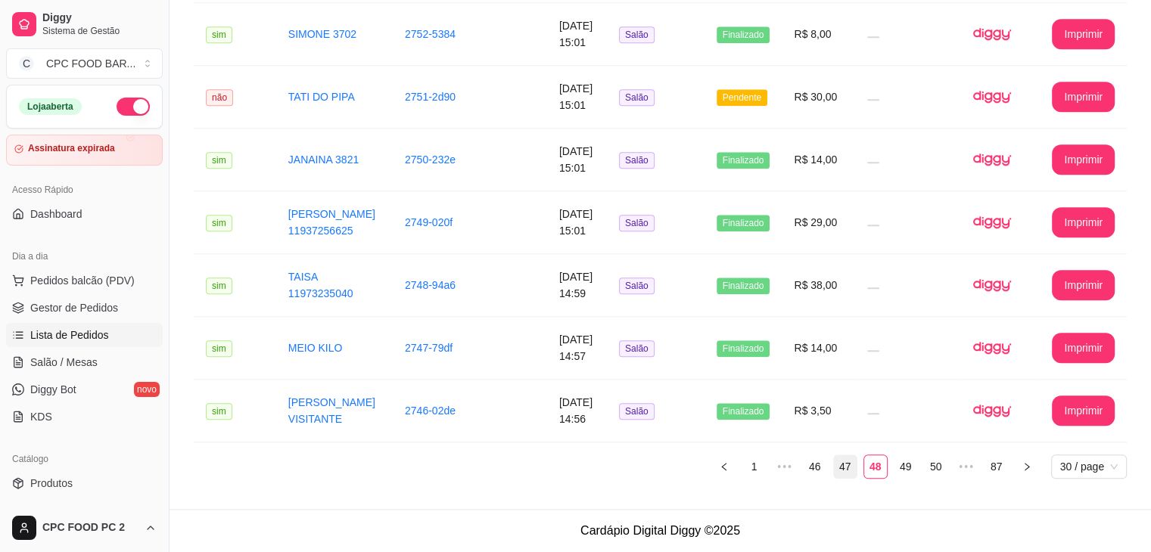
click at [840, 464] on link "47" at bounding box center [845, 467] width 23 height 23
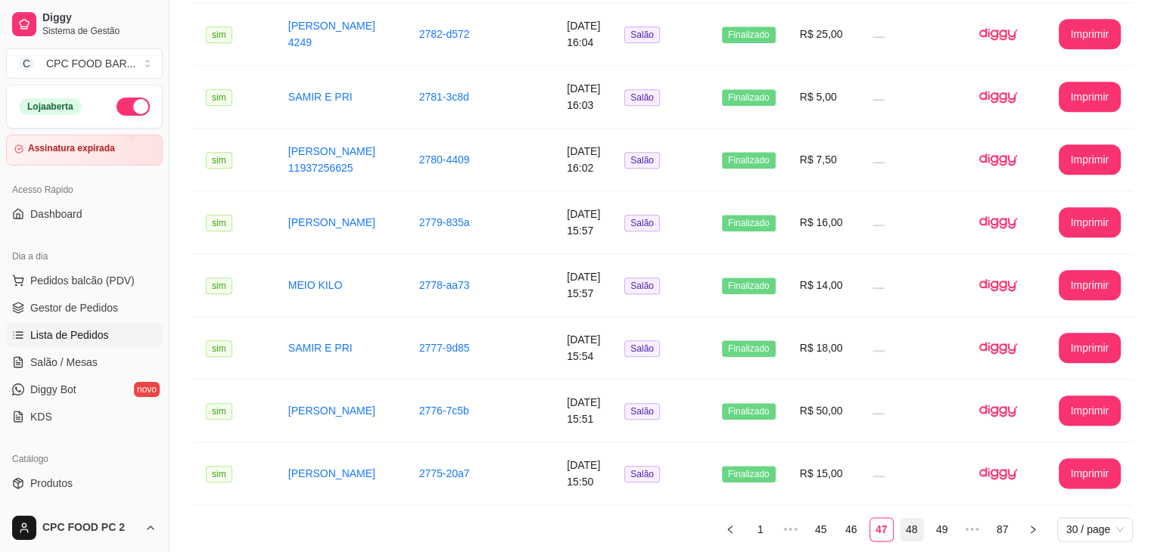
scroll to position [1675, 0]
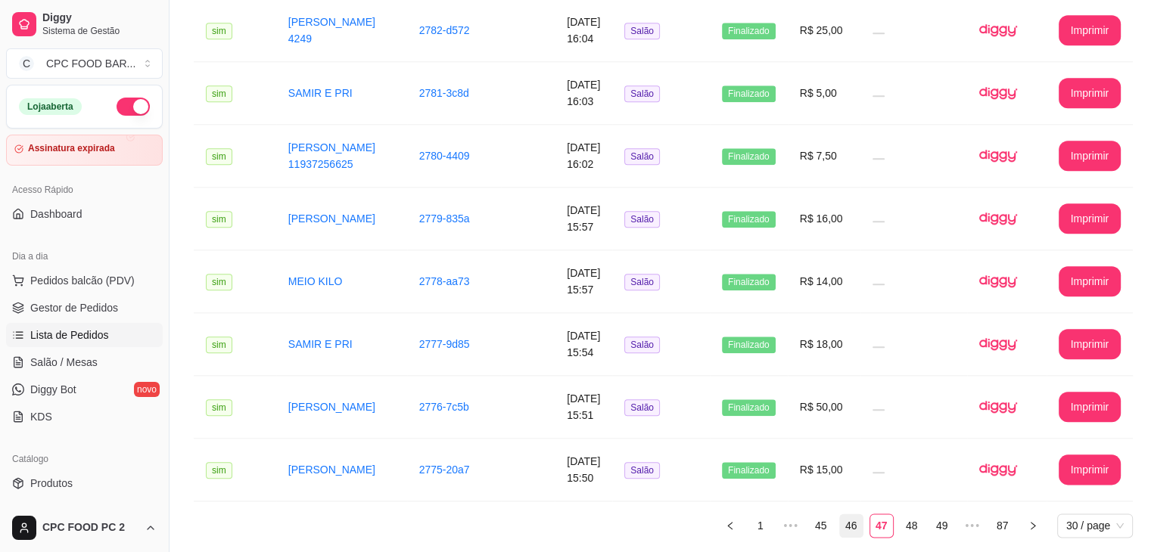
click at [846, 515] on link "46" at bounding box center [851, 526] width 23 height 23
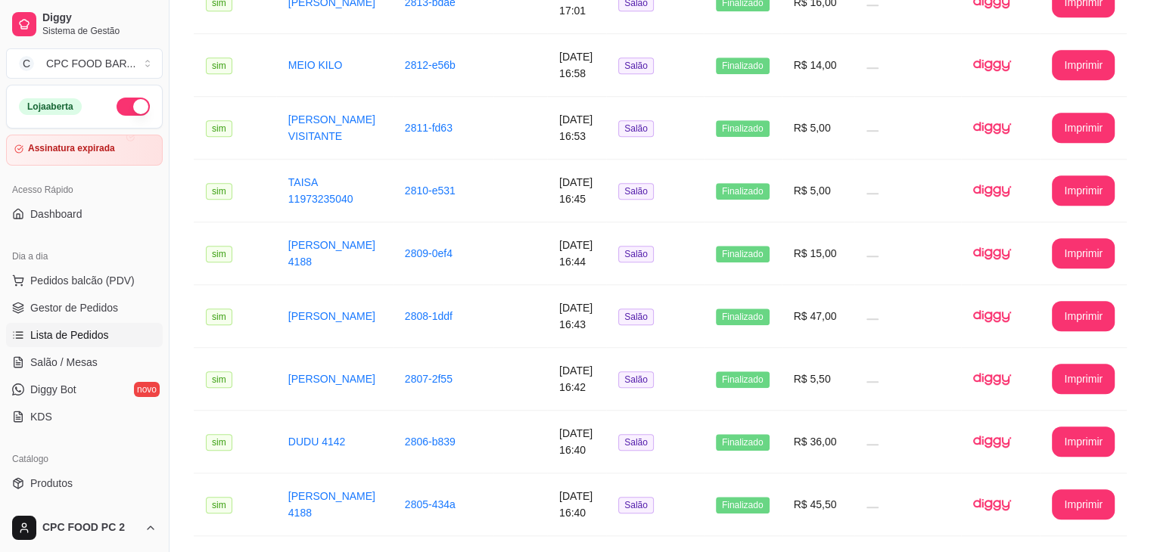
scroll to position [1700, 0]
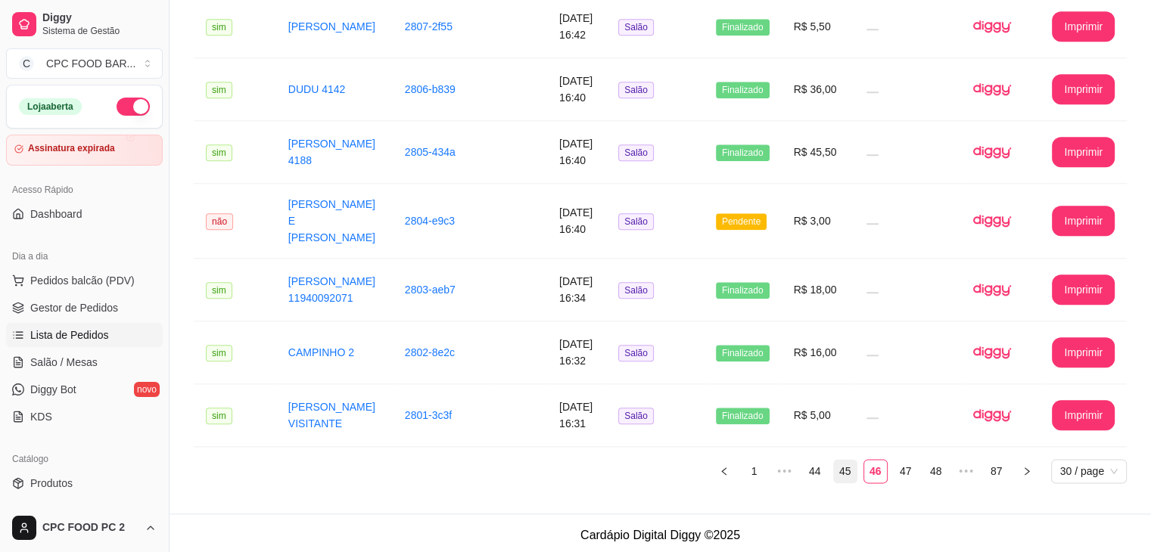
click at [849, 462] on link "45" at bounding box center [845, 471] width 23 height 23
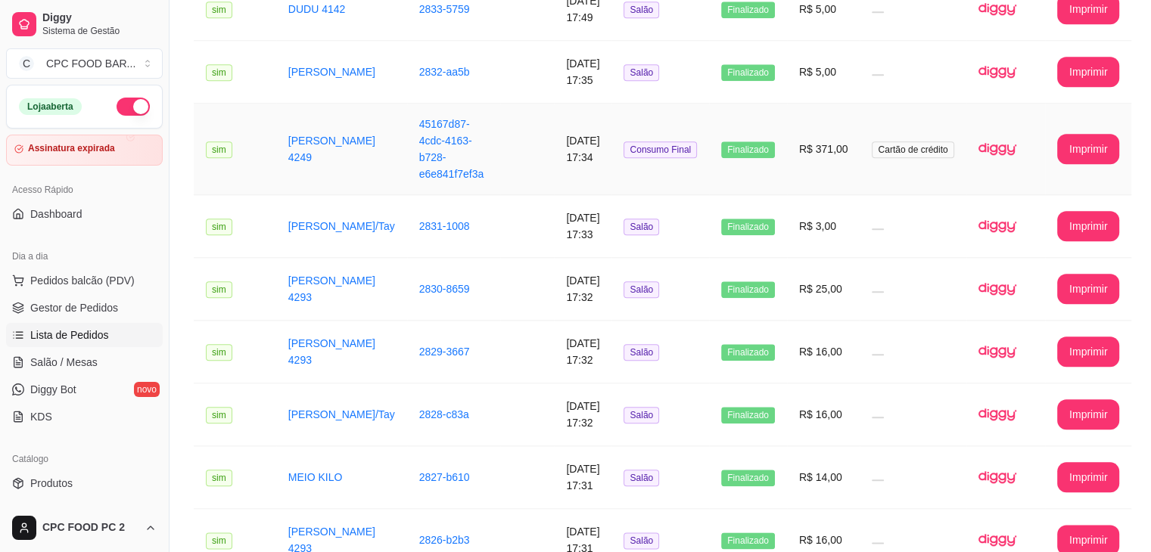
scroll to position [1600, 0]
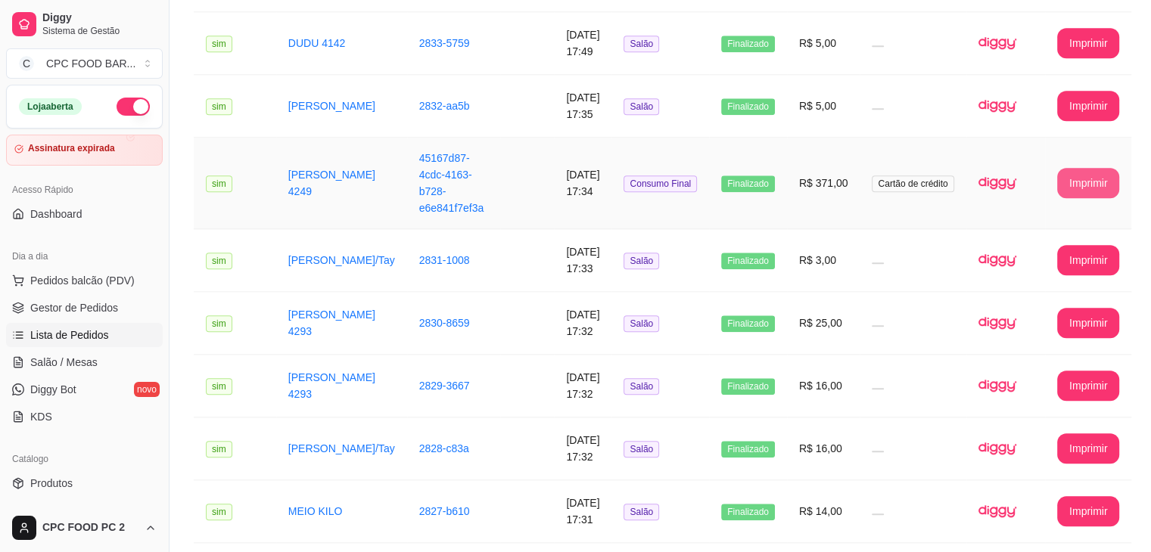
click at [1093, 168] on button "Imprimir" at bounding box center [1088, 183] width 63 height 30
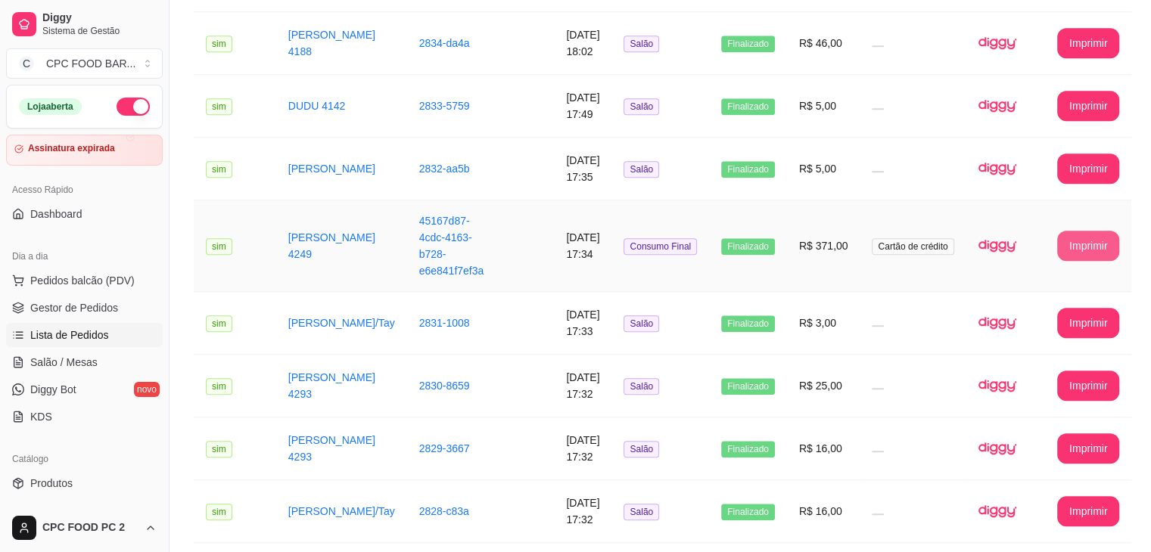
click at [1083, 231] on button "Imprimir" at bounding box center [1088, 246] width 63 height 30
click at [463, 201] on td "45167d87-4cdc-4163-b728-e6e841f7ef3a" at bounding box center [454, 247] width 94 height 92
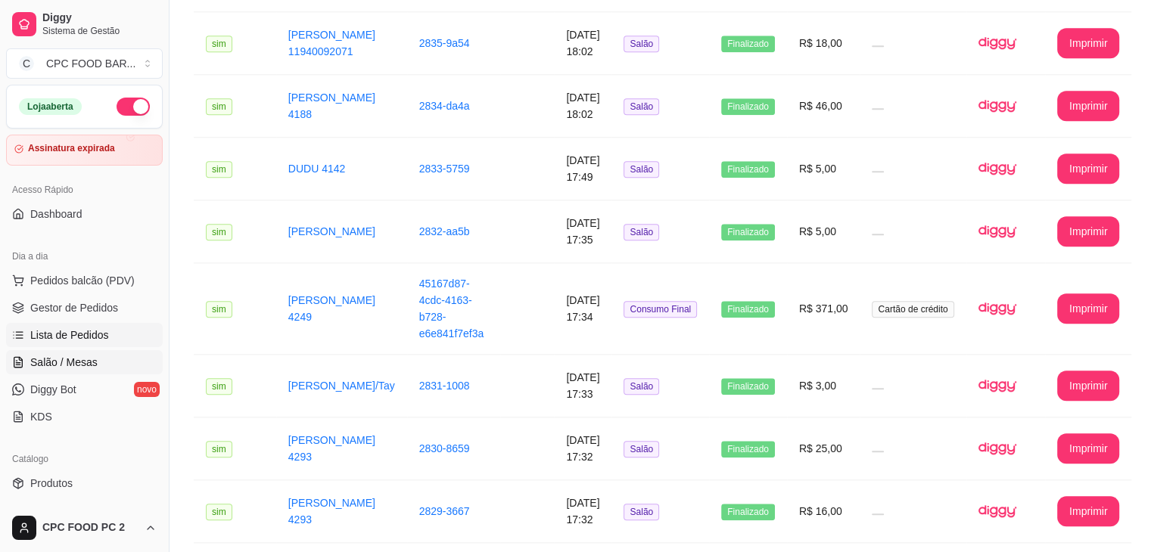
click at [69, 362] on span "Salão / Mesas" at bounding box center [63, 362] width 67 height 15
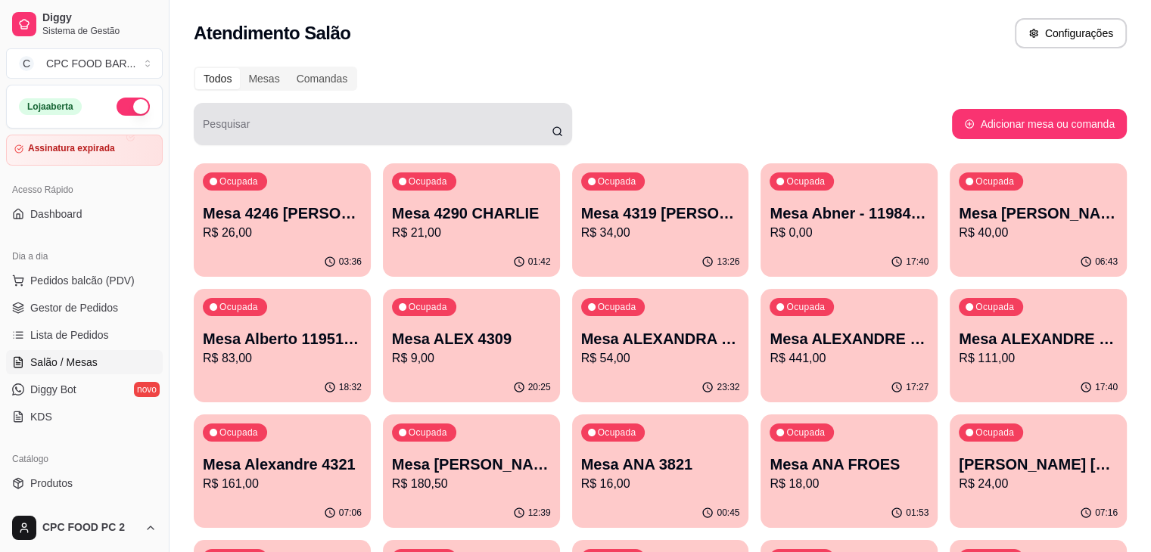
click at [253, 116] on div at bounding box center [383, 124] width 360 height 30
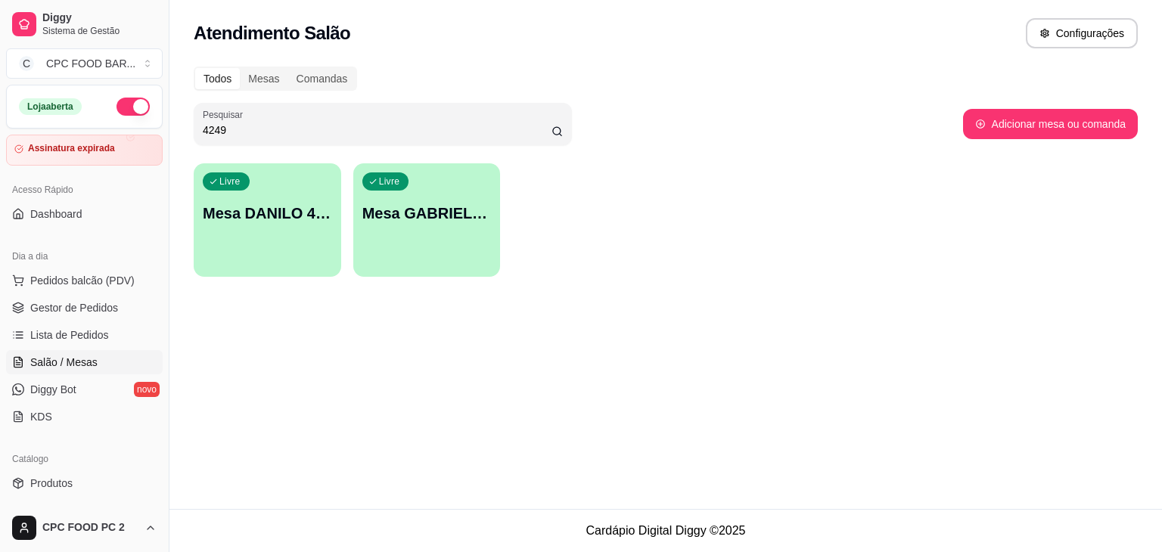
type input "4249"
click at [434, 200] on div "Livre [PERSON_NAME] 4249" at bounding box center [427, 210] width 148 height 95
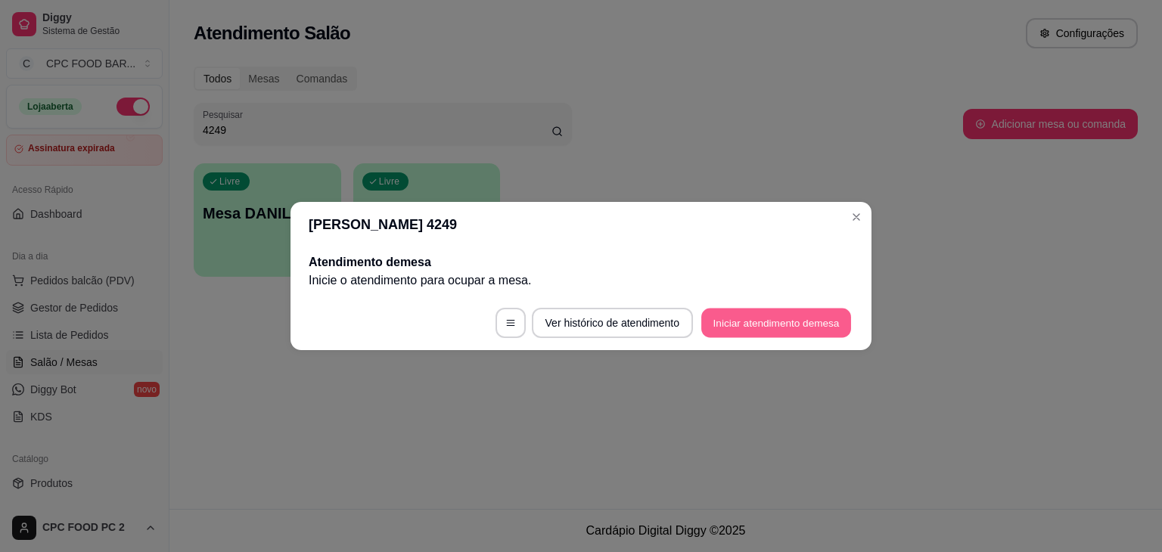
click at [810, 330] on button "Iniciar atendimento de mesa" at bounding box center [776, 324] width 150 height 30
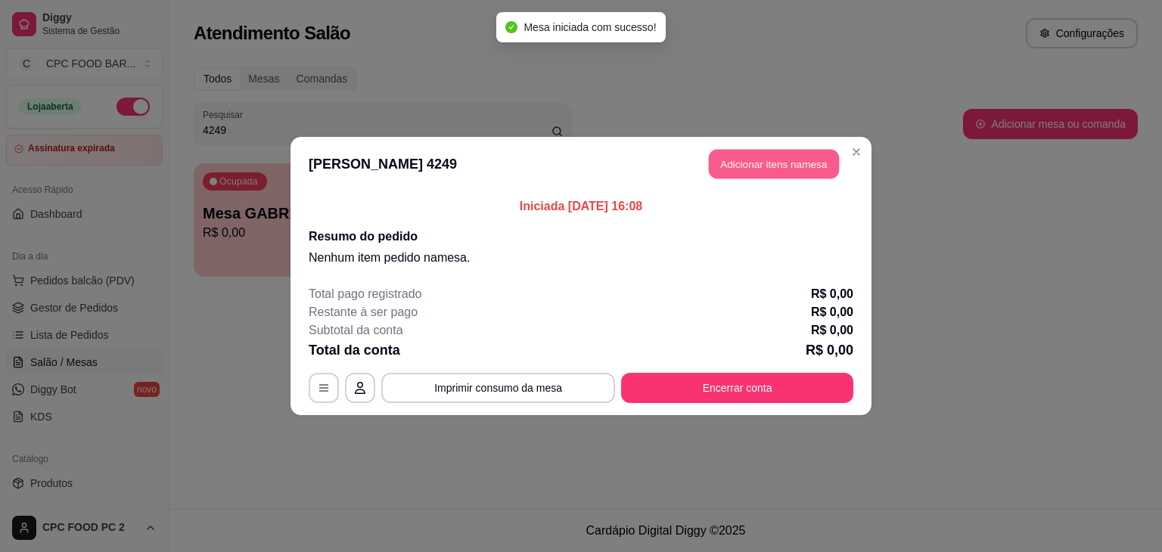
click at [785, 161] on button "Adicionar itens na mesa" at bounding box center [774, 165] width 130 height 30
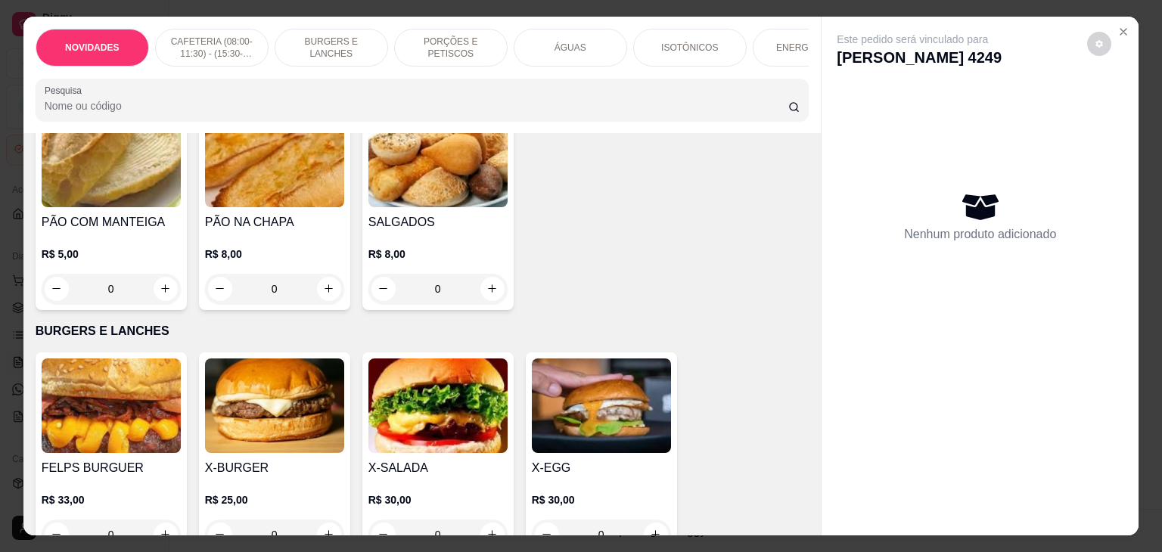
scroll to position [908, 0]
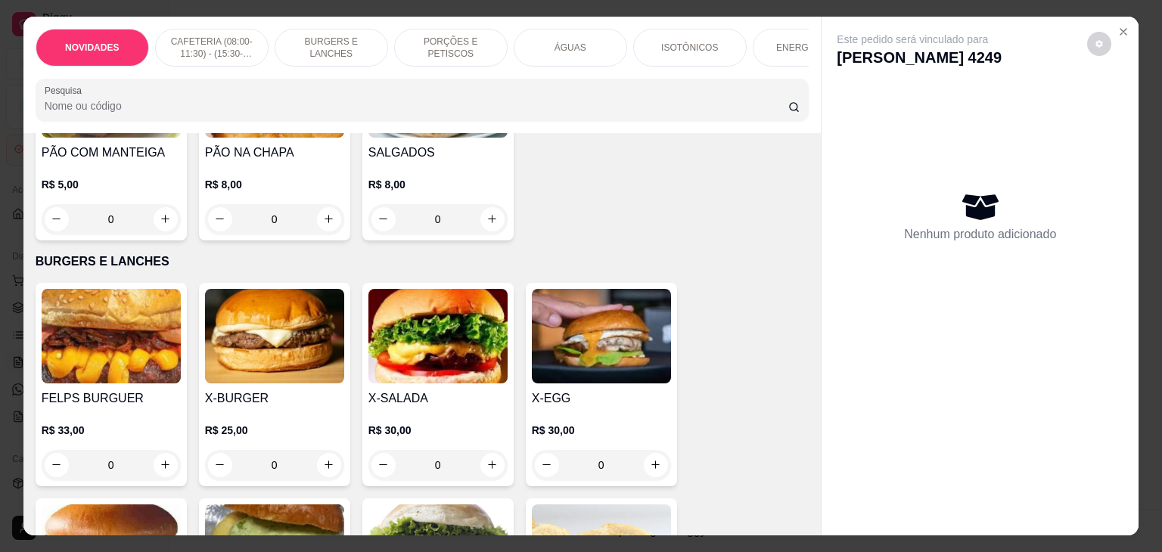
click at [481, 476] on div "0" at bounding box center [438, 465] width 139 height 30
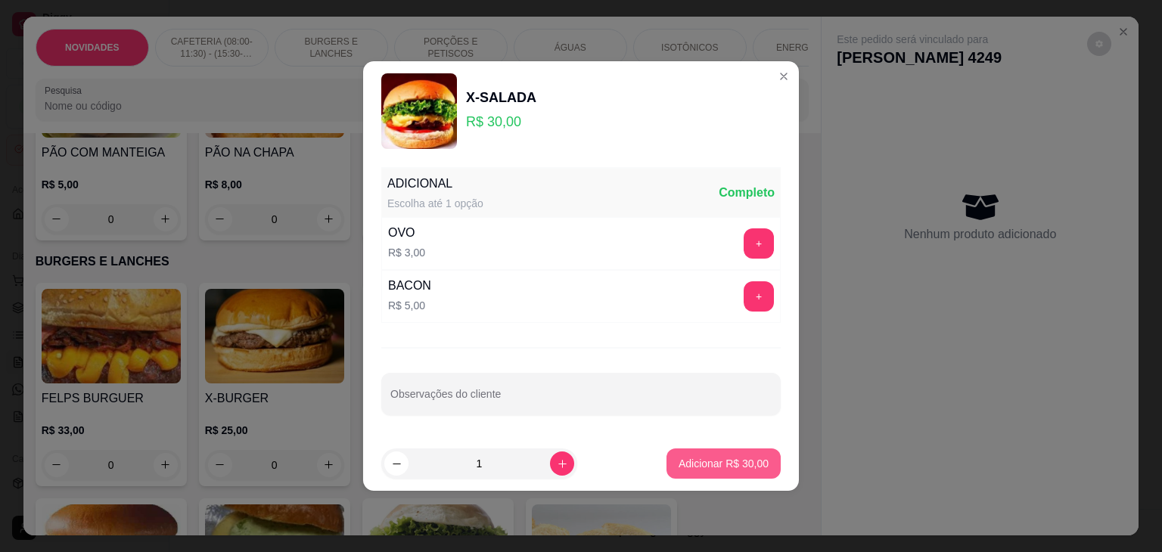
click at [707, 460] on p "Adicionar R$ 30,00" at bounding box center [724, 463] width 90 height 15
type input "1"
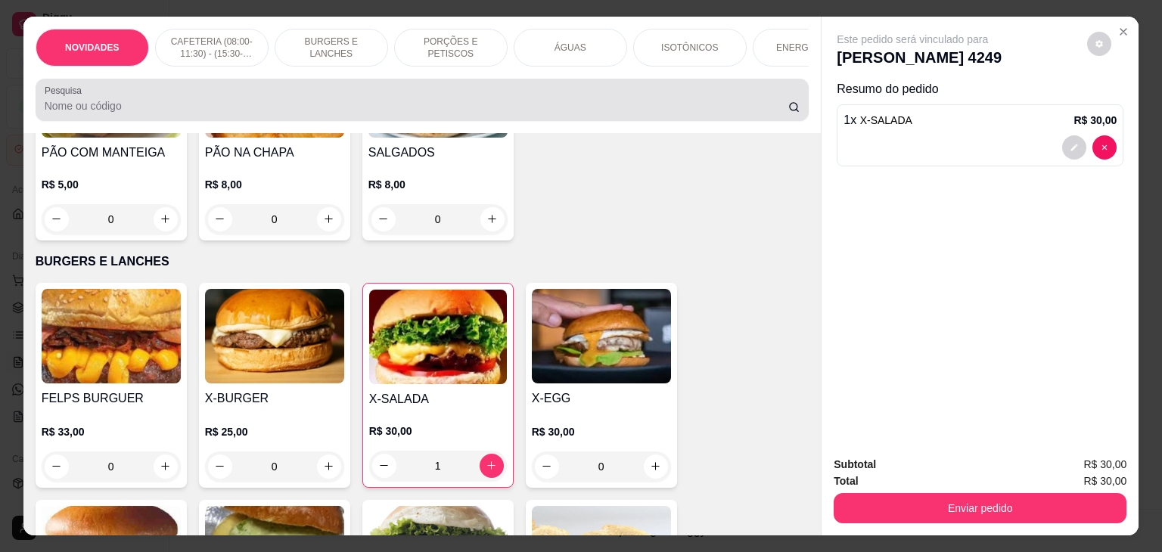
click at [224, 108] on input "Pesquisa" at bounding box center [417, 105] width 744 height 15
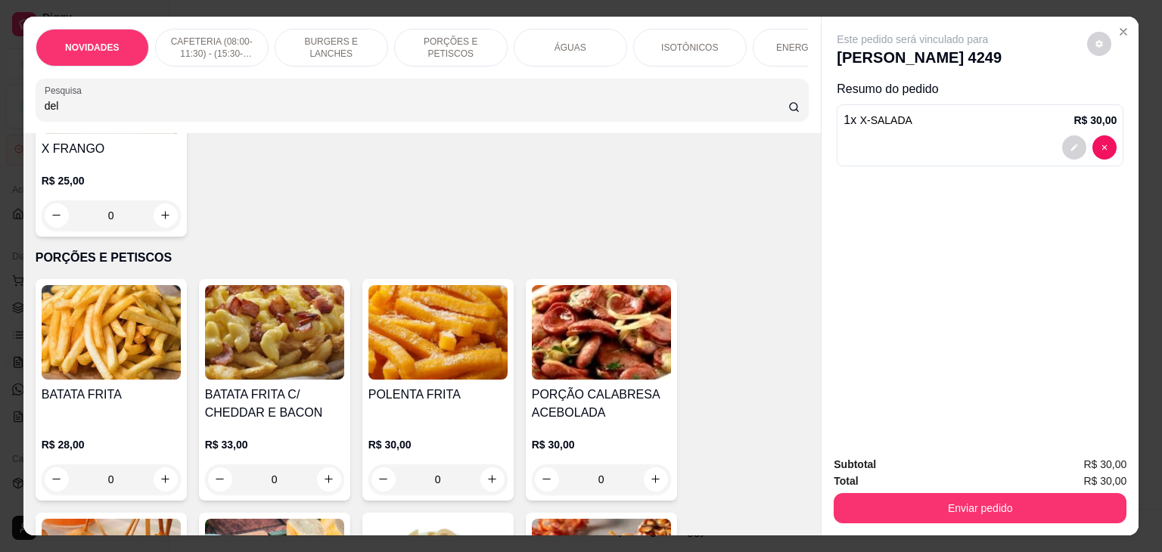
scroll to position [1153, 0]
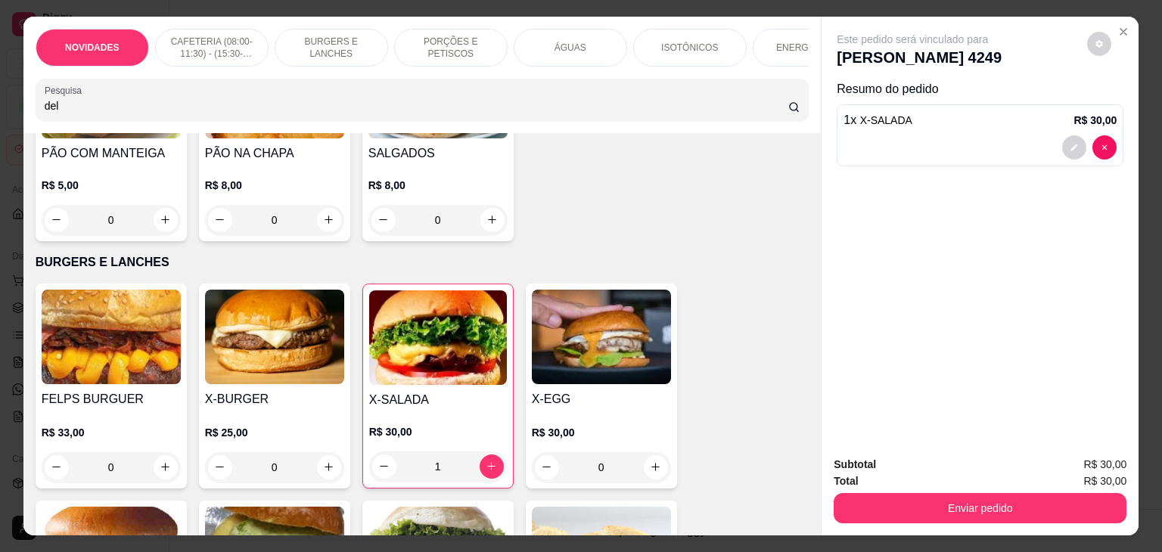
type input "del"
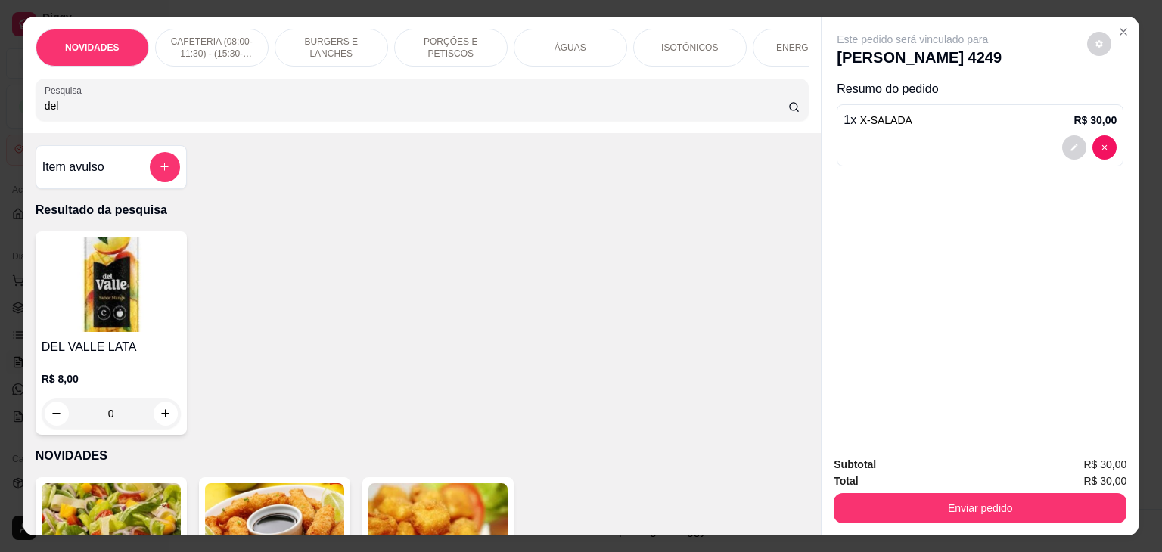
click at [157, 417] on div "0" at bounding box center [111, 414] width 139 height 30
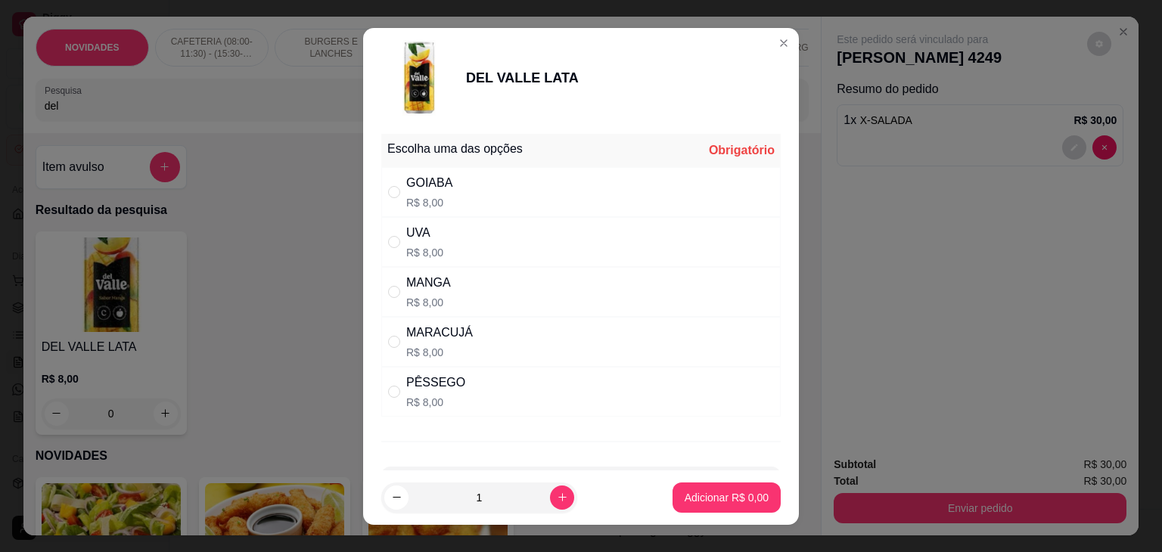
click at [501, 395] on div "PÊSSEGO R$ 8,00" at bounding box center [581, 392] width 400 height 50
radio input "true"
click at [686, 494] on p "Adicionar R$ 8,00" at bounding box center [727, 497] width 82 height 14
type input "1"
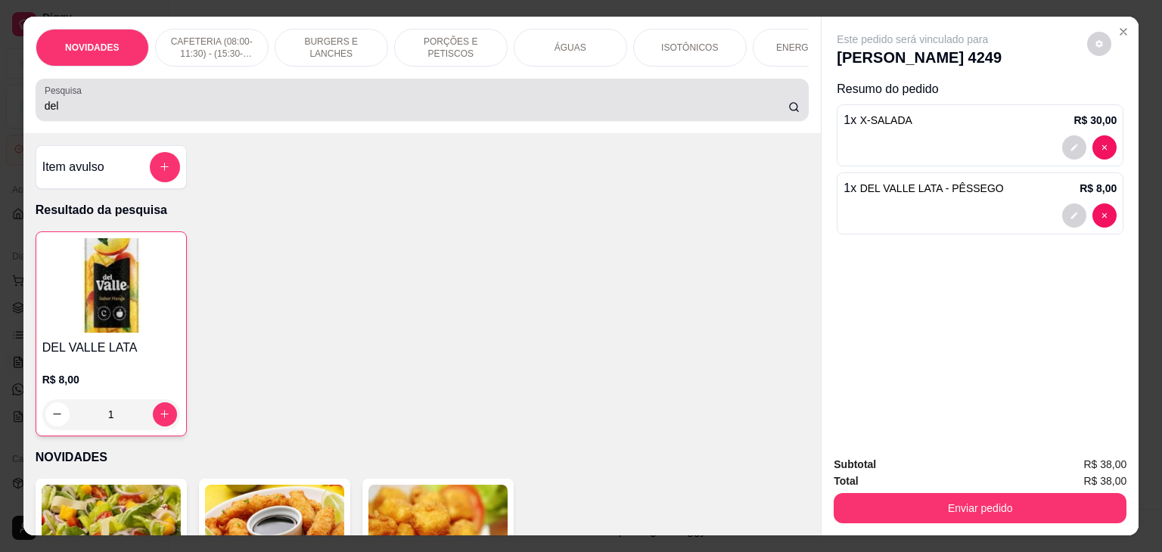
click at [435, 121] on div "Pesquisa del" at bounding box center [423, 100] width 774 height 42
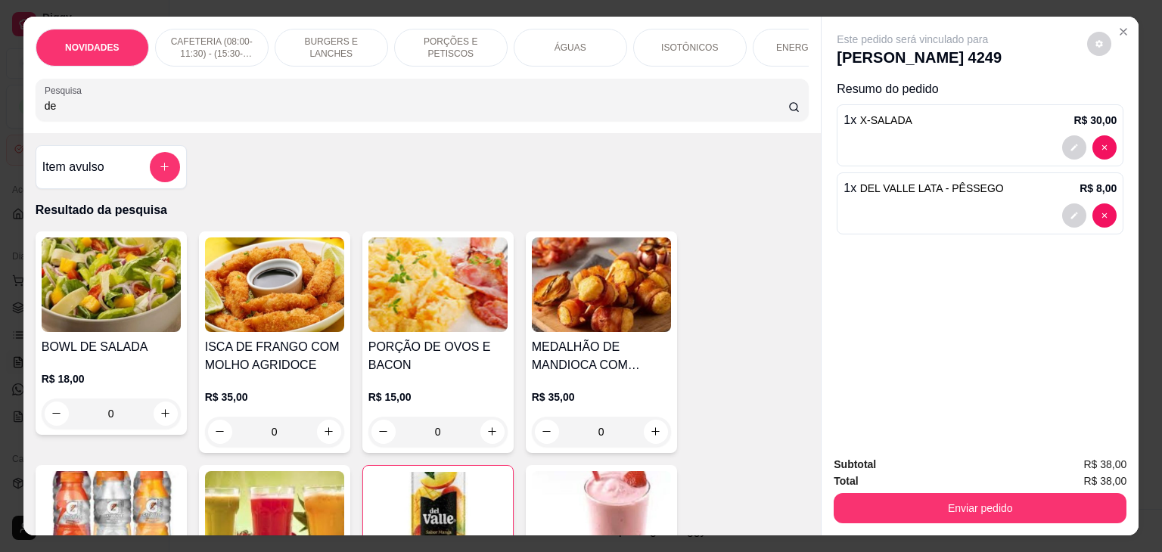
type input "d"
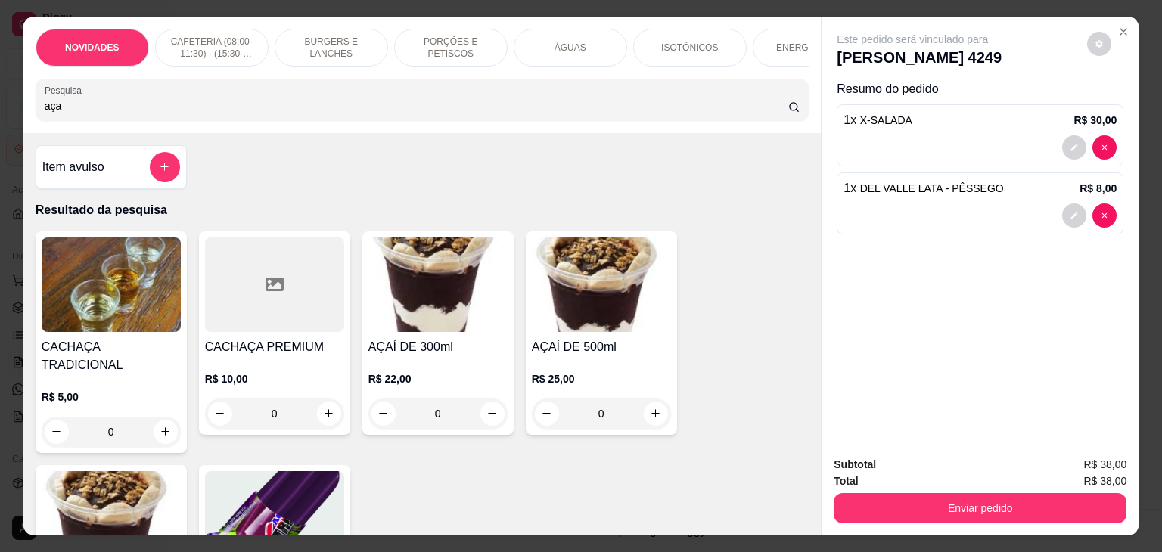
click at [490, 416] on div "0" at bounding box center [438, 414] width 139 height 30
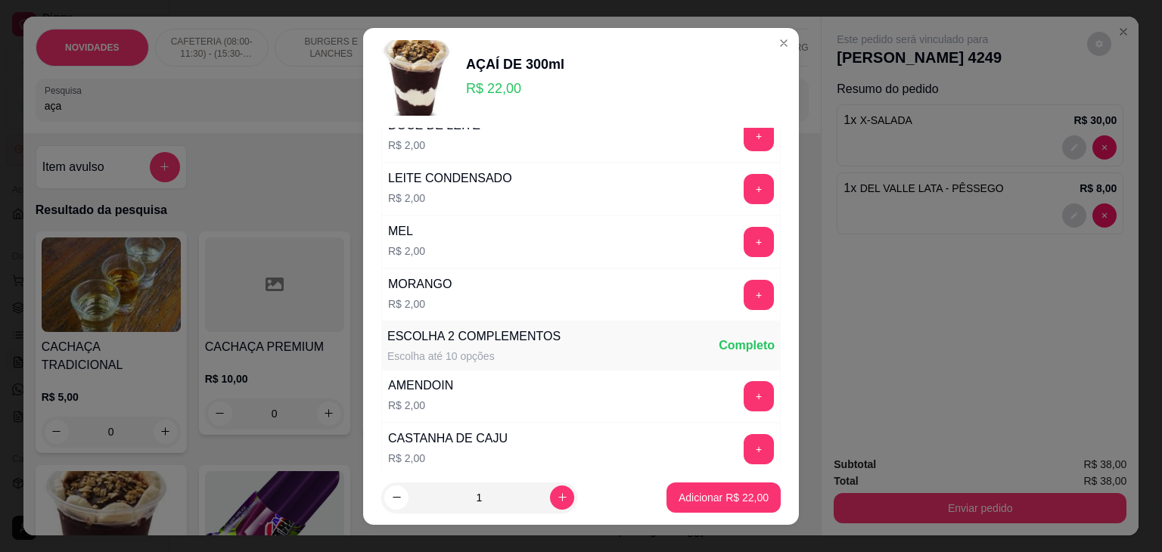
scroll to position [378, 0]
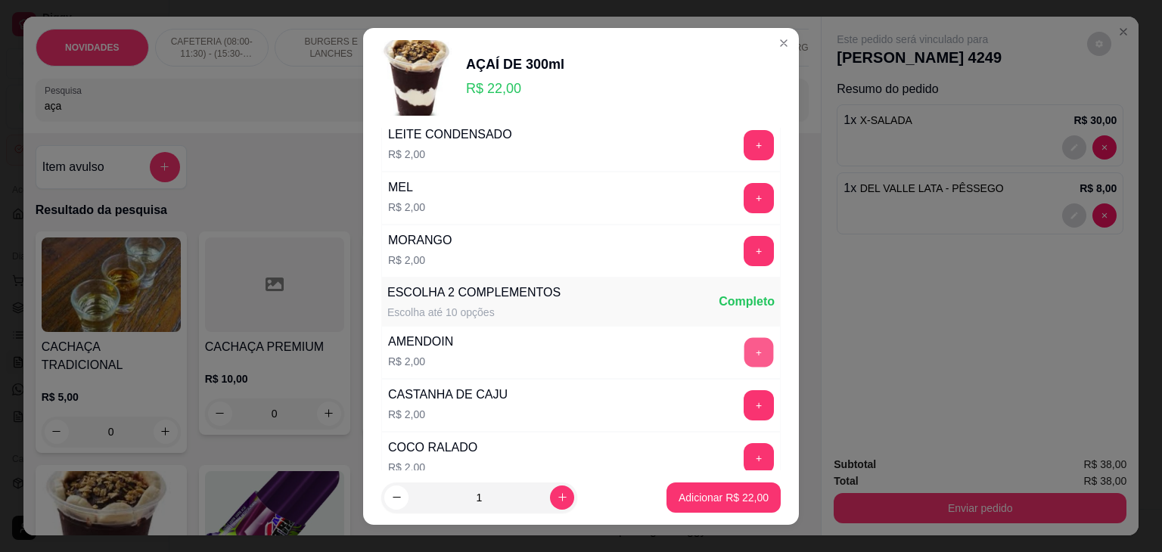
click at [745, 350] on button "+" at bounding box center [760, 353] width 30 height 30
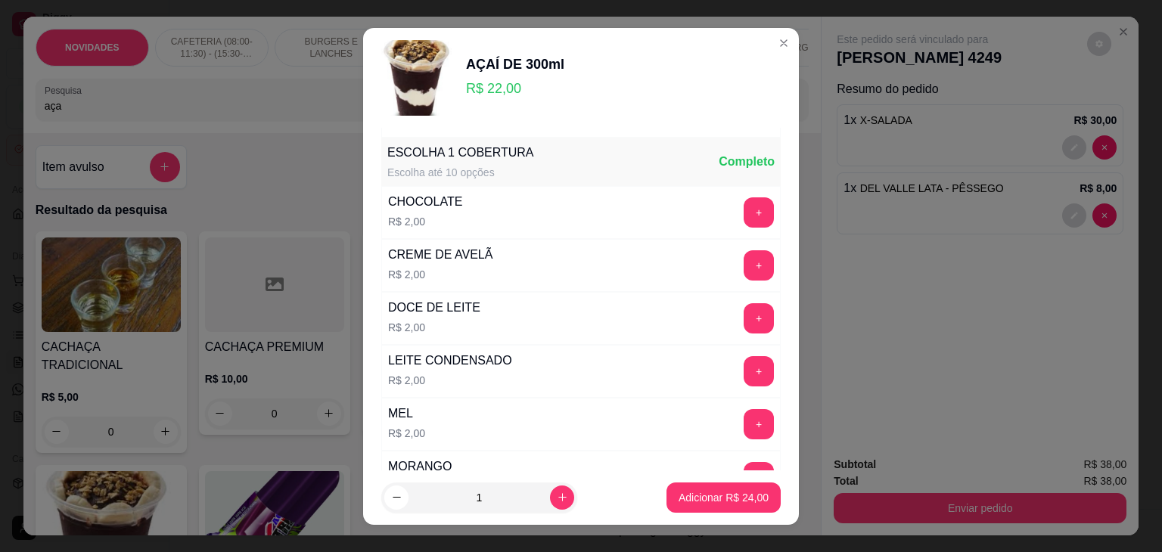
scroll to position [151, 0]
click at [744, 265] on button "+" at bounding box center [759, 266] width 30 height 30
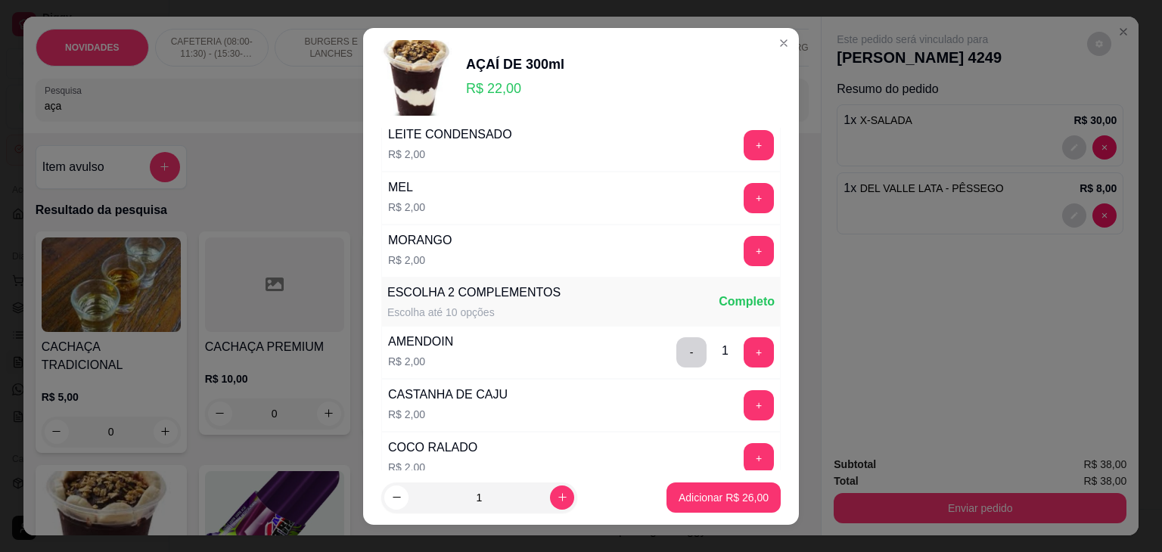
scroll to position [227, 0]
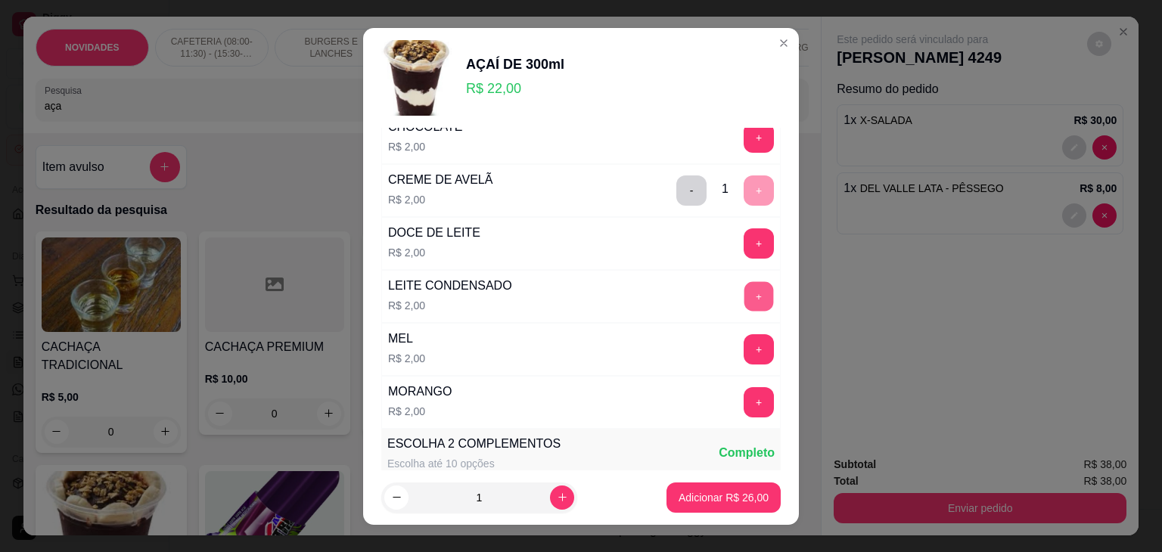
click at [745, 293] on button "+" at bounding box center [760, 297] width 30 height 30
click at [717, 493] on p "Adicionar R$ 28,00" at bounding box center [724, 497] width 88 height 14
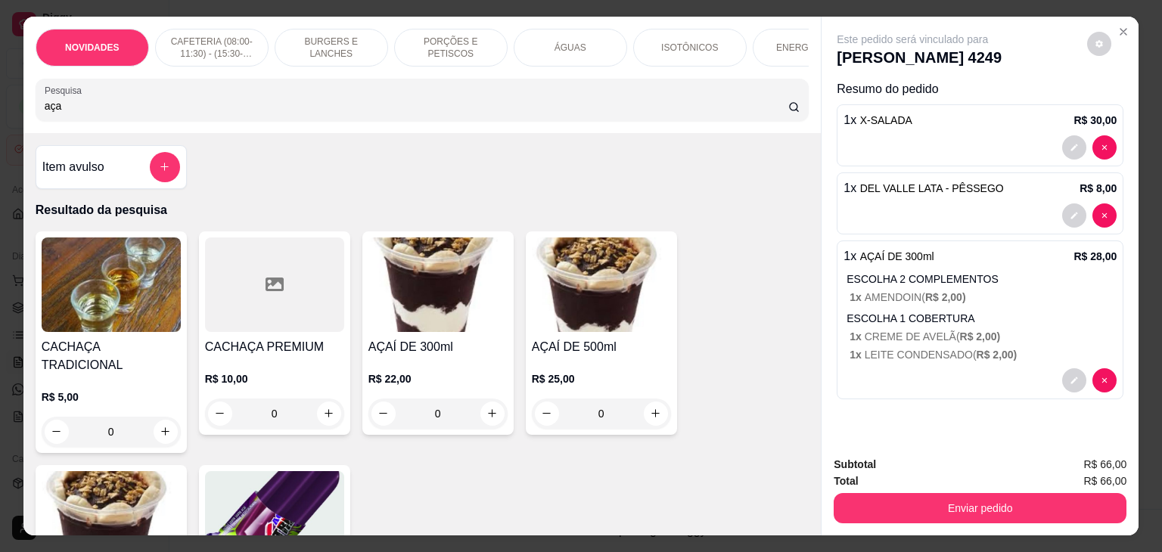
drag, startPoint x: 73, startPoint y: 110, endPoint x: 0, endPoint y: 112, distance: 72.7
click at [0, 112] on div "NOVIDADES CAFETERIA (08:00-11:30) - (15:30-18:00) BURGERS E LANCHES PORÇÕES E P…" at bounding box center [581, 276] width 1162 height 552
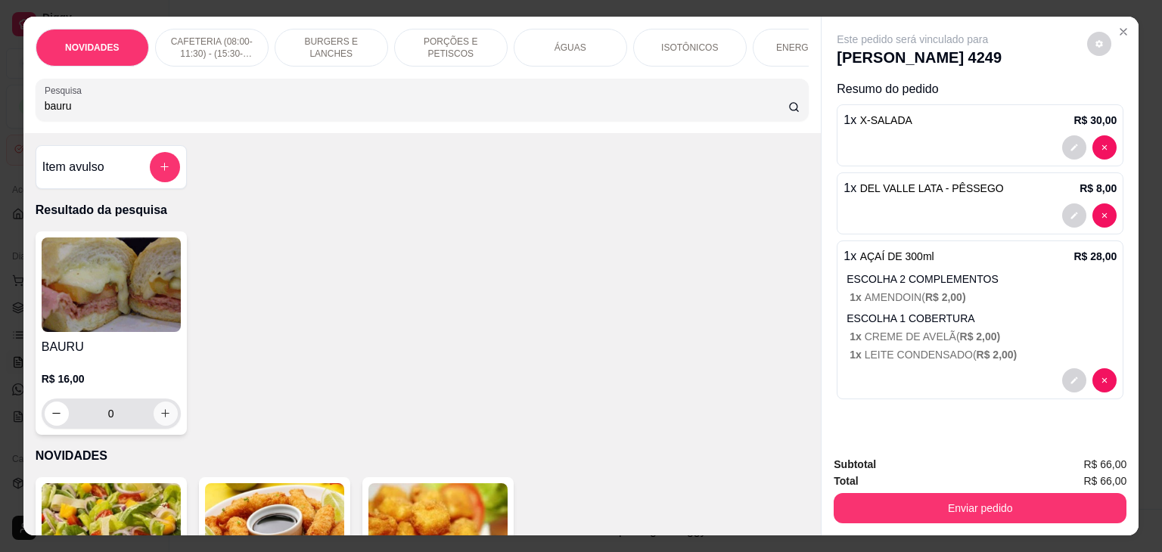
type input "bauru"
click at [155, 425] on button "increase-product-quantity" at bounding box center [166, 414] width 24 height 24
type input "1"
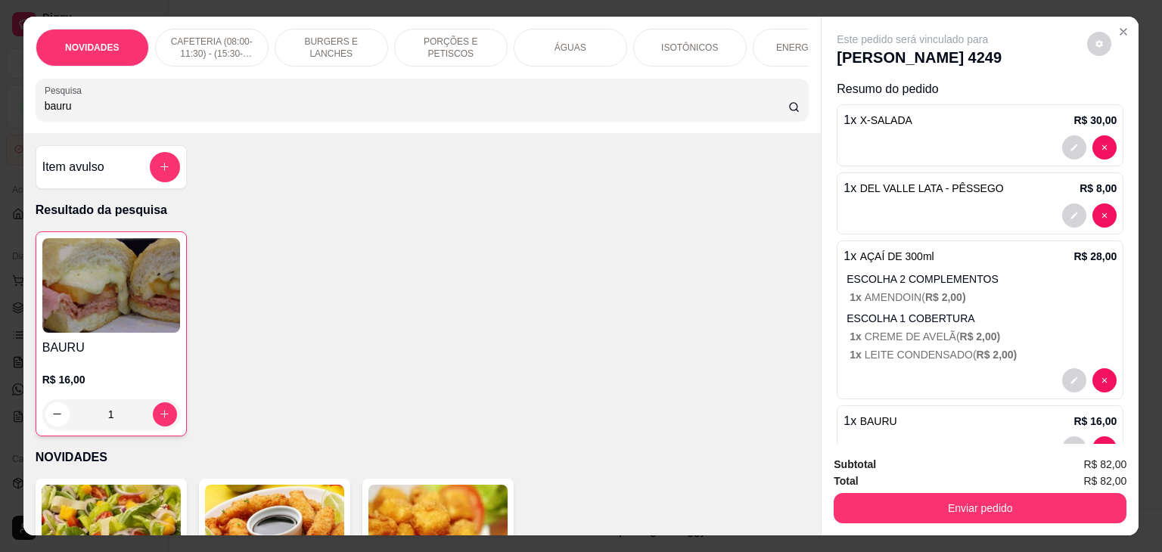
drag, startPoint x: 82, startPoint y: 111, endPoint x: 21, endPoint y: 114, distance: 60.6
click at [23, 114] on div "NOVIDADES CAFETERIA (08:00-11:30) - (15:30-18:00) BURGERS E LANCHES PORÇÕES E P…" at bounding box center [422, 75] width 798 height 117
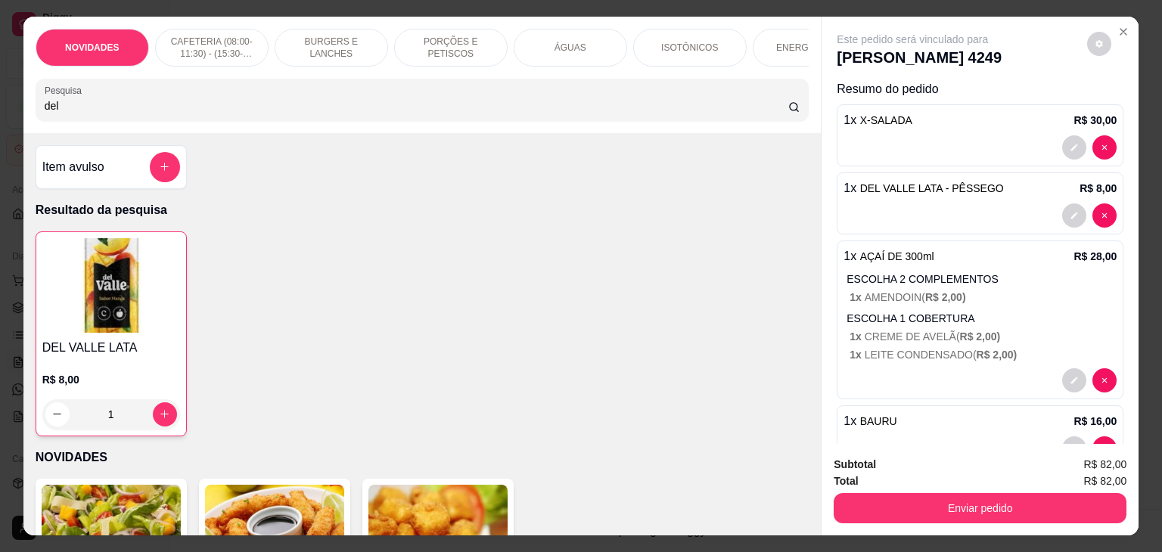
type input "del"
click at [157, 415] on div "1" at bounding box center [111, 415] width 138 height 30
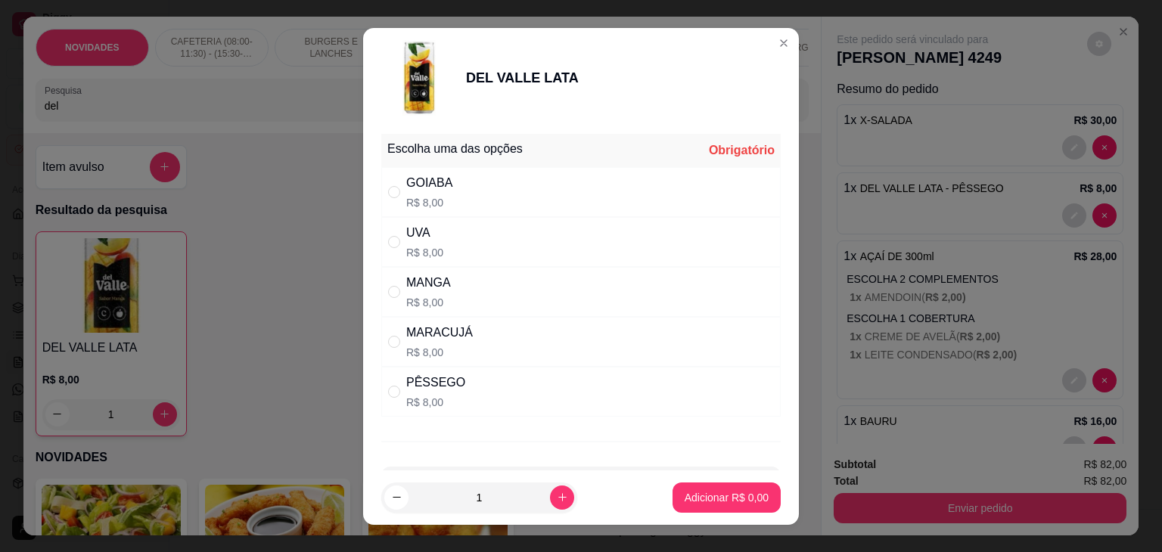
click at [437, 241] on div "UVA R$ 8,00" at bounding box center [581, 242] width 400 height 50
radio input "true"
click at [709, 502] on p "Adicionar R$ 8,00" at bounding box center [727, 497] width 84 height 15
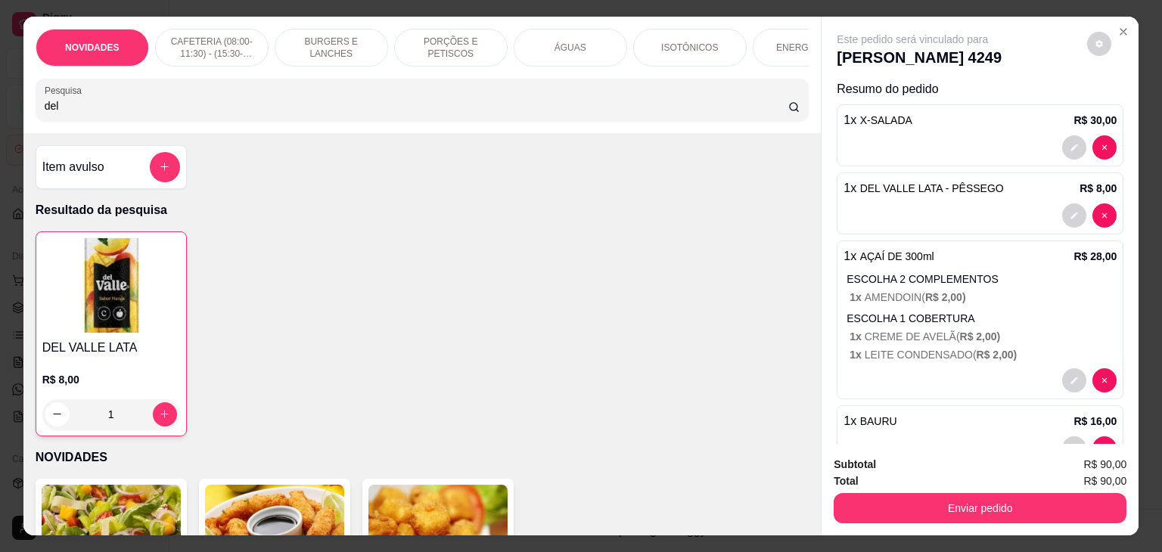
drag, startPoint x: 345, startPoint y: 110, endPoint x: 0, endPoint y: 114, distance: 345.1
click at [0, 114] on div "NOVIDADES CAFETERIA (08:00-11:30) - (15:30-18:00) BURGERS E LANCHES PORÇÕES E P…" at bounding box center [581, 276] width 1162 height 552
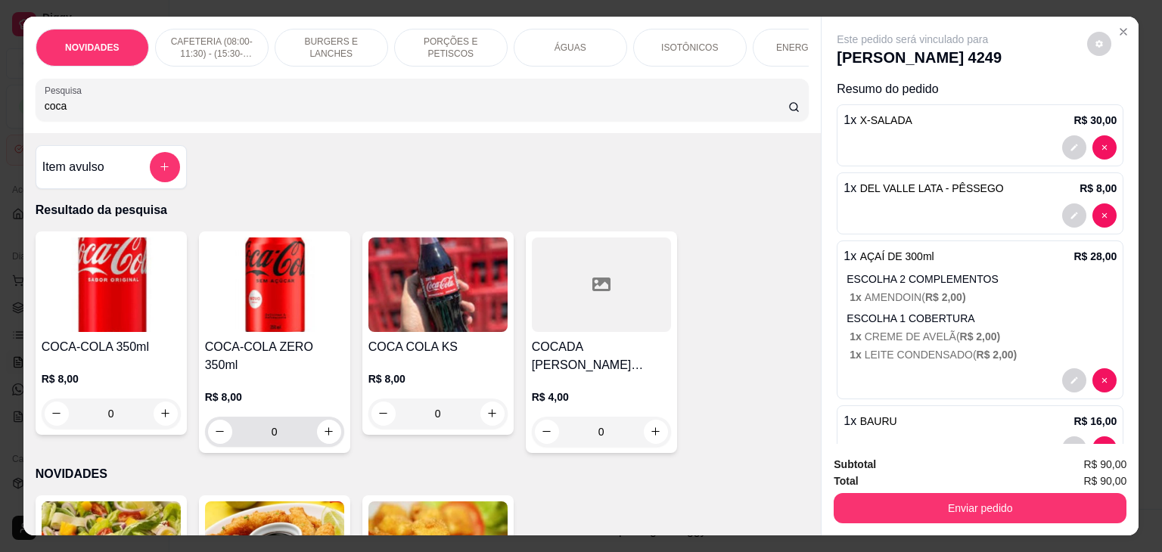
type input "coca"
click at [330, 420] on button "increase-product-quantity" at bounding box center [328, 431] width 23 height 23
type input "1"
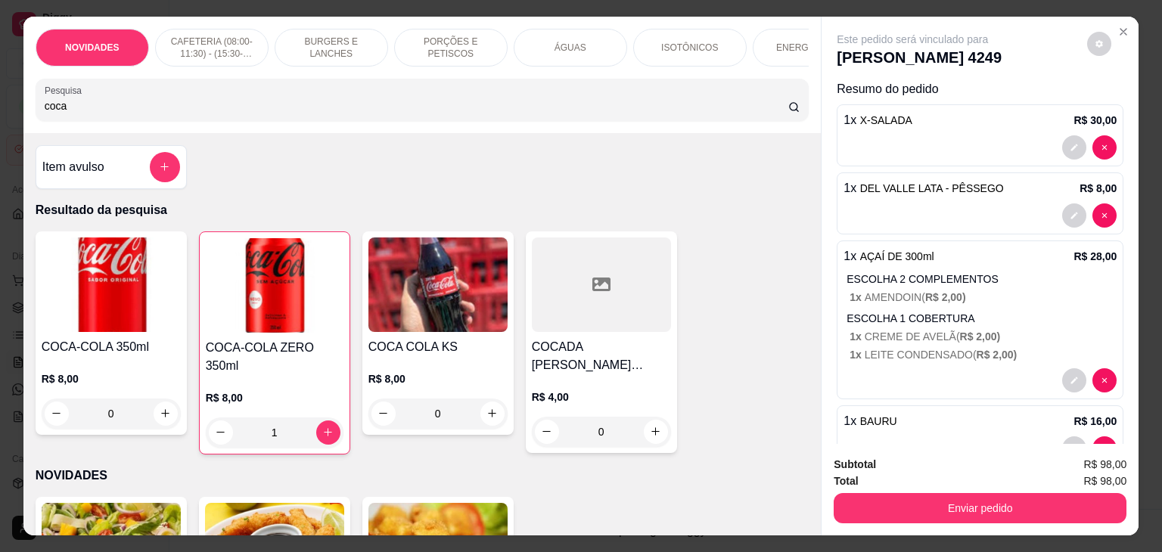
drag, startPoint x: 117, startPoint y: 119, endPoint x: 0, endPoint y: 108, distance: 117.8
click at [0, 108] on div "NOVIDADES CAFETERIA (08:00-11:30) - (15:30-18:00) BURGERS E LANCHES PORÇÕES E P…" at bounding box center [581, 276] width 1162 height 552
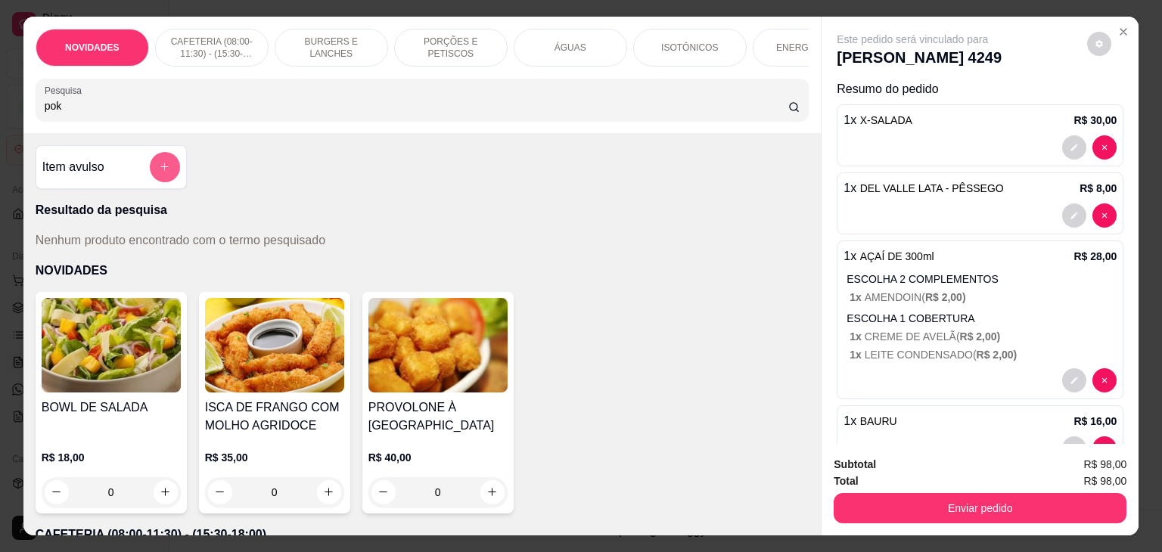
type input "pok"
click at [161, 167] on icon "add-separate-item" at bounding box center [164, 167] width 11 height 11
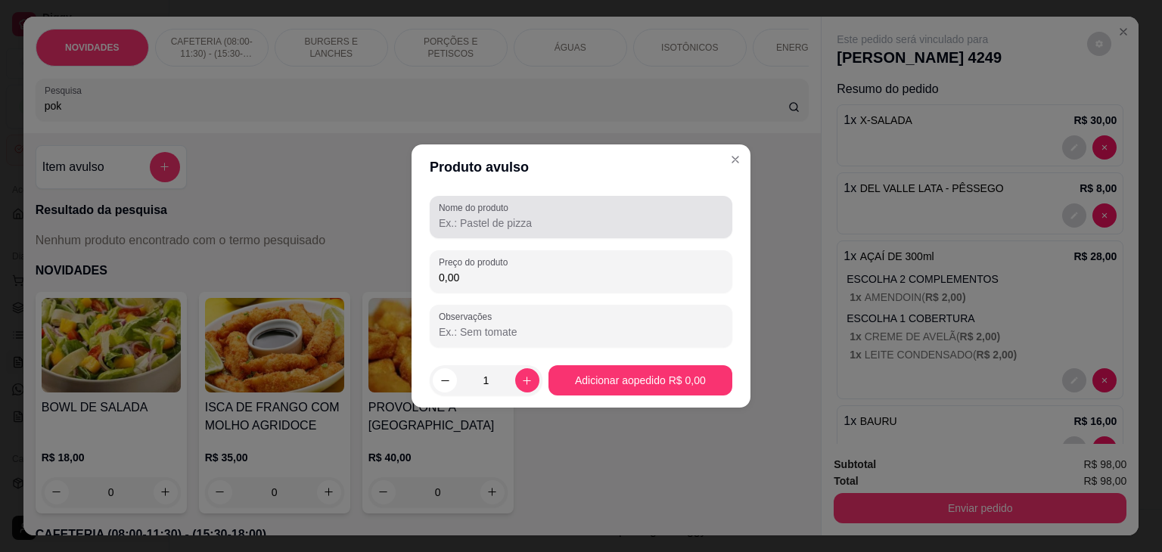
click at [549, 219] on input "Nome do produto" at bounding box center [581, 223] width 285 height 15
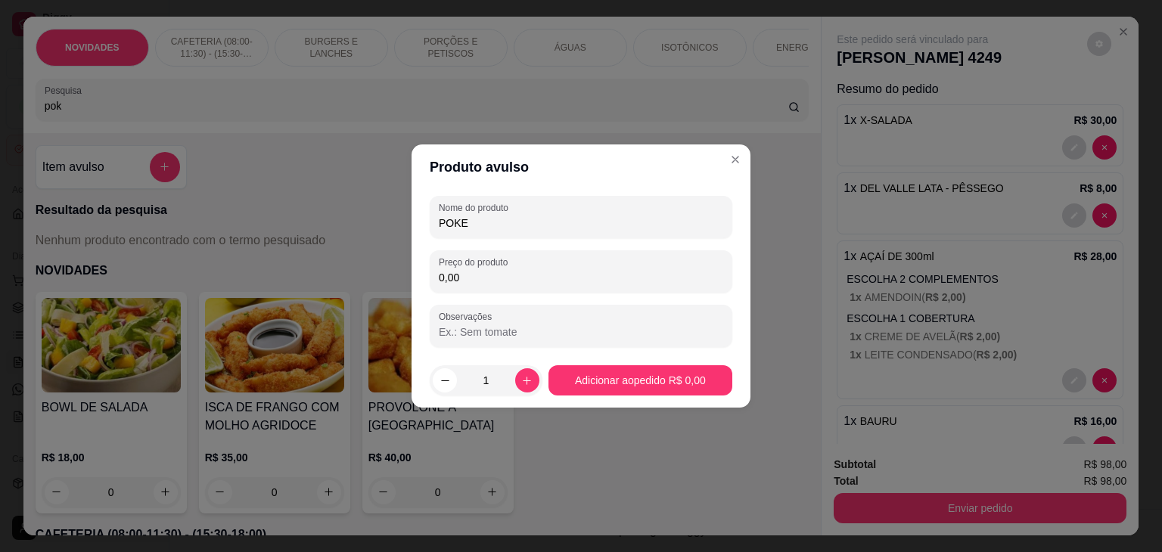
type input "POKE"
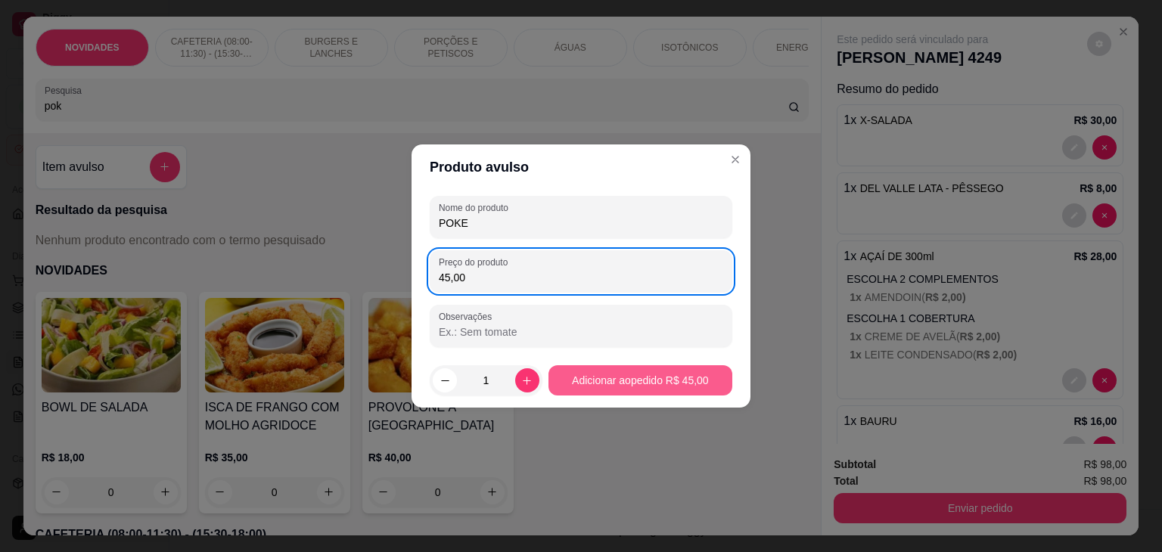
type input "45,00"
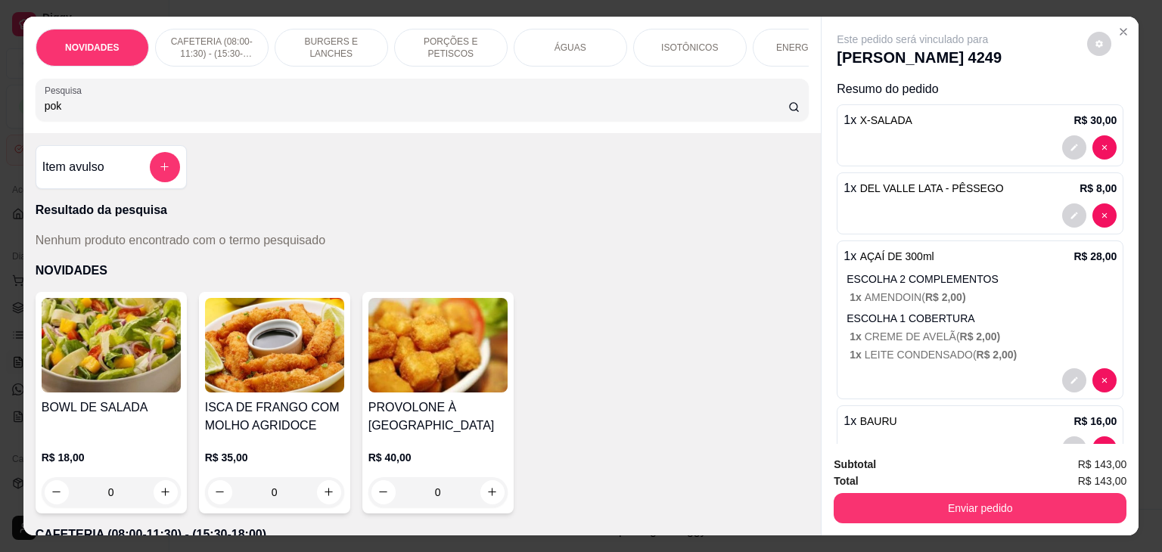
drag, startPoint x: 79, startPoint y: 108, endPoint x: 0, endPoint y: 107, distance: 79.5
click at [0, 107] on div "NOVIDADES CAFETERIA (08:00-11:30) - (15:30-18:00) BURGERS E LANCHES PORÇÕES E P…" at bounding box center [581, 276] width 1162 height 552
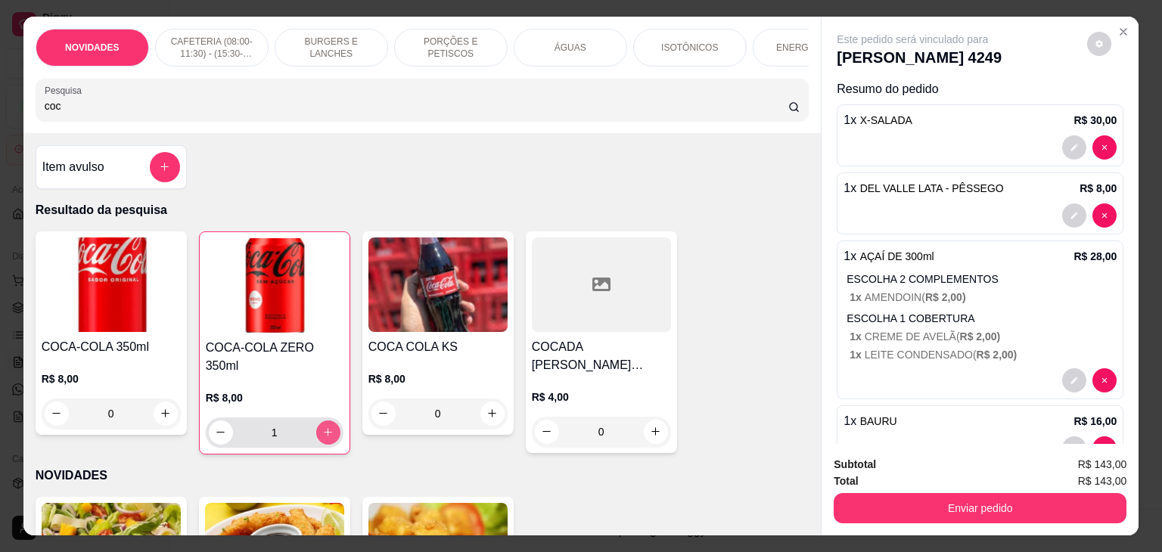
type input "coc"
click at [334, 420] on div "1" at bounding box center [275, 433] width 138 height 30
click at [326, 427] on icon "increase-product-quantity" at bounding box center [327, 432] width 11 height 11
type input "2"
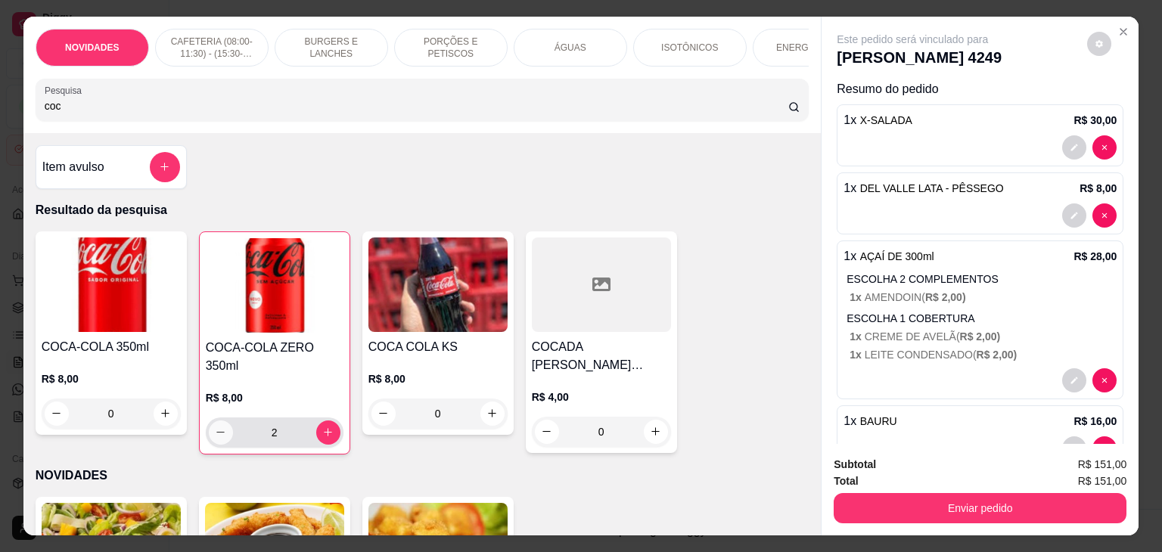
click at [220, 427] on icon "decrease-product-quantity" at bounding box center [220, 432] width 11 height 11
type input "1"
drag, startPoint x: 161, startPoint y: 100, endPoint x: 0, endPoint y: 104, distance: 161.2
click at [0, 104] on div "NOVIDADES CAFETERIA (08:00-11:30) - (15:30-18:00) BURGERS E LANCHES PORÇÕES E P…" at bounding box center [581, 276] width 1162 height 552
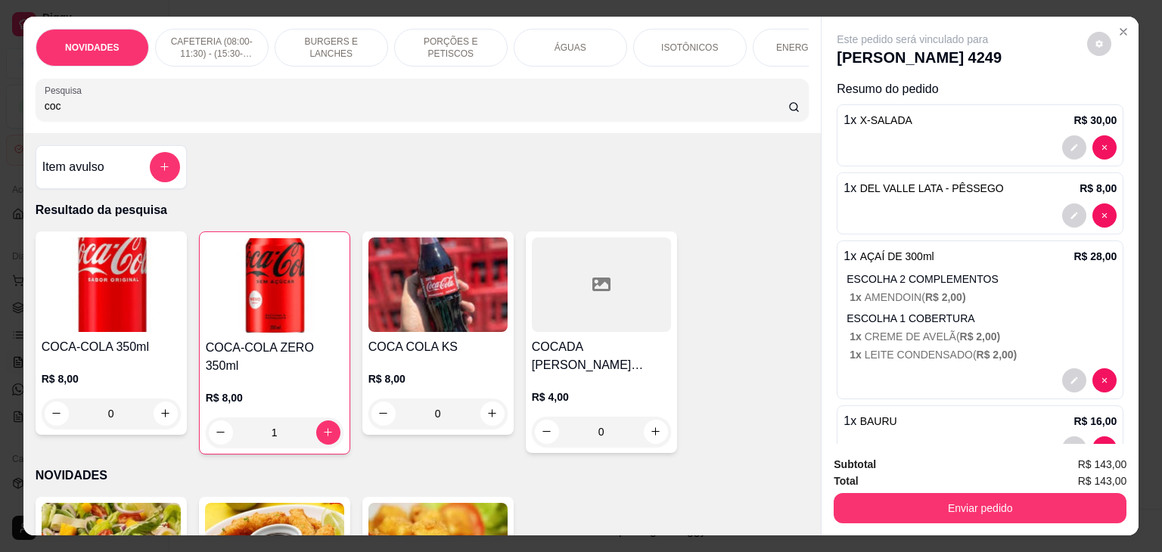
click at [0, 110] on div "NOVIDADES CAFETERIA (08:00-11:30) - (15:30-18:00) BURGERS E LANCHES PORÇÕES E P…" at bounding box center [581, 276] width 1162 height 552
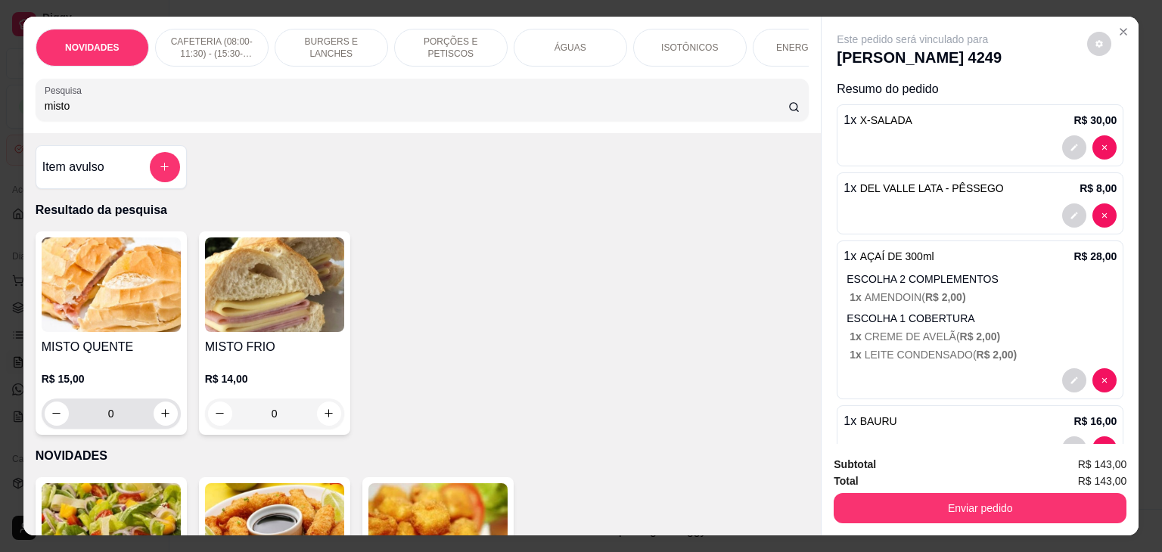
type input "misto"
click at [163, 415] on icon "increase-product-quantity" at bounding box center [165, 414] width 11 height 11
type input "1"
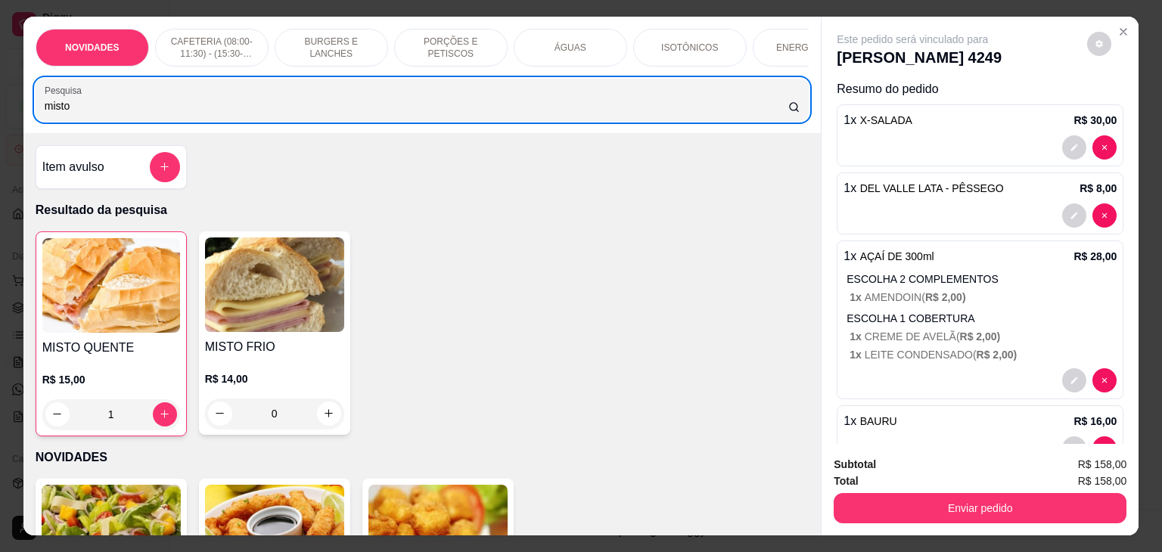
drag, startPoint x: 83, startPoint y: 121, endPoint x: 3, endPoint y: 104, distance: 82.1
click at [3, 104] on div "NOVIDADES CAFETERIA (08:00-11:30) - (15:30-18:00) BURGERS E LANCHES PORÇÕES E P…" at bounding box center [581, 276] width 1162 height 552
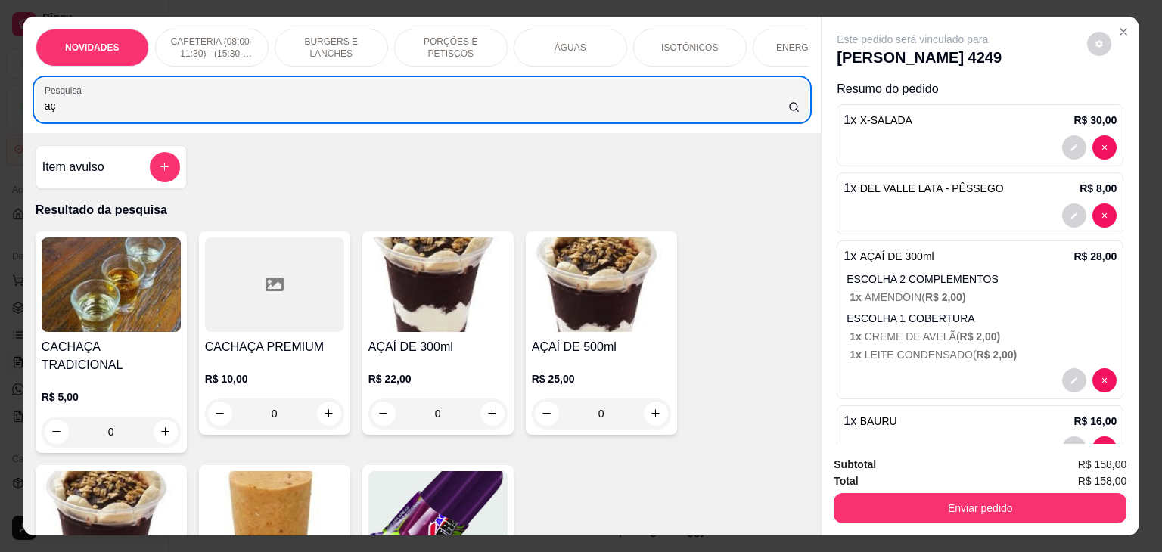
click at [487, 415] on div "0" at bounding box center [438, 414] width 139 height 30
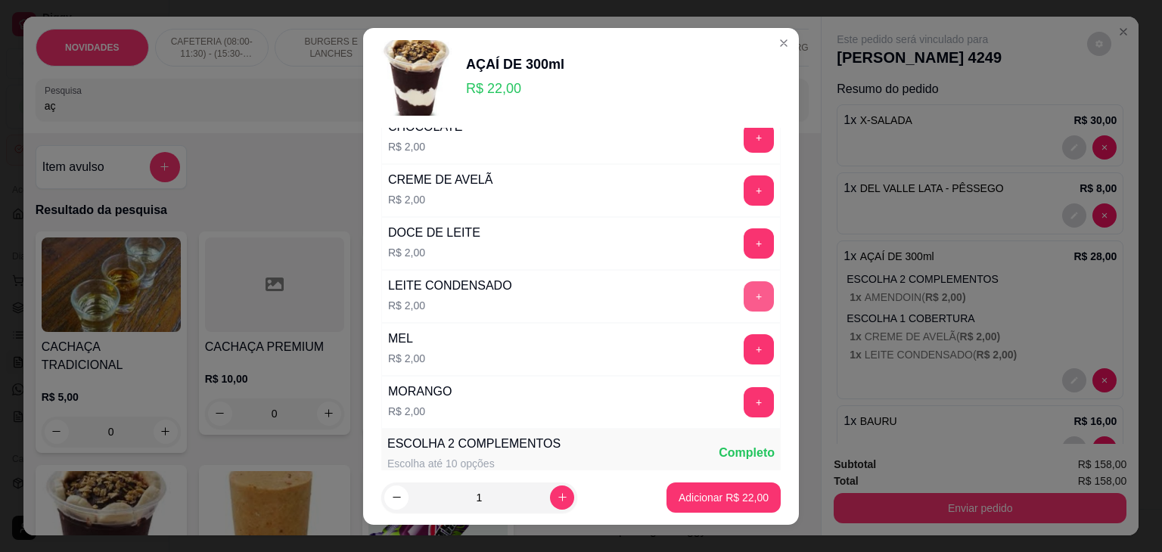
click at [744, 291] on button "+" at bounding box center [759, 297] width 30 height 30
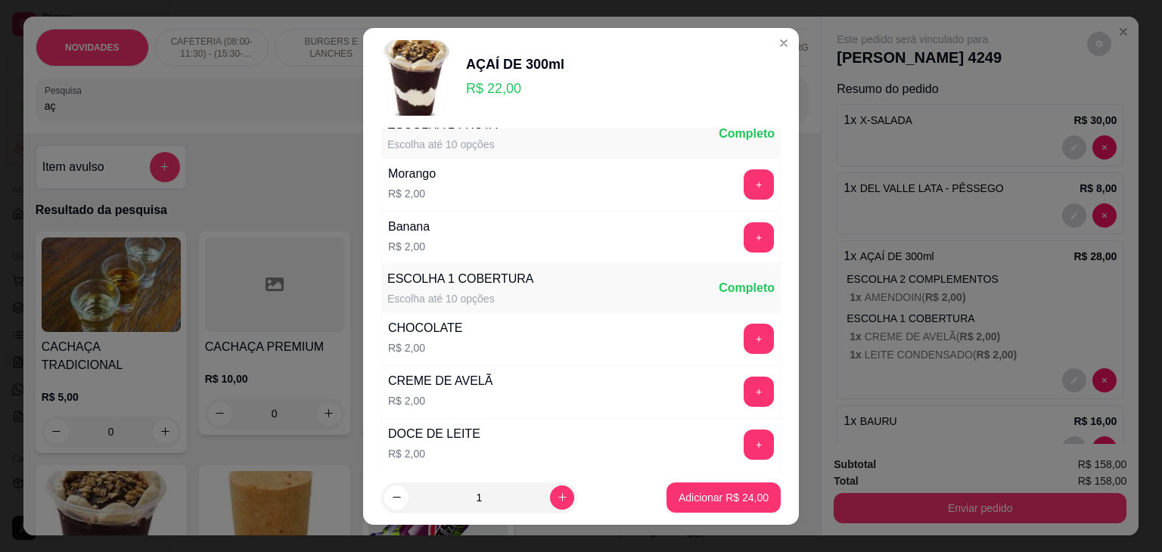
scroll to position [0, 0]
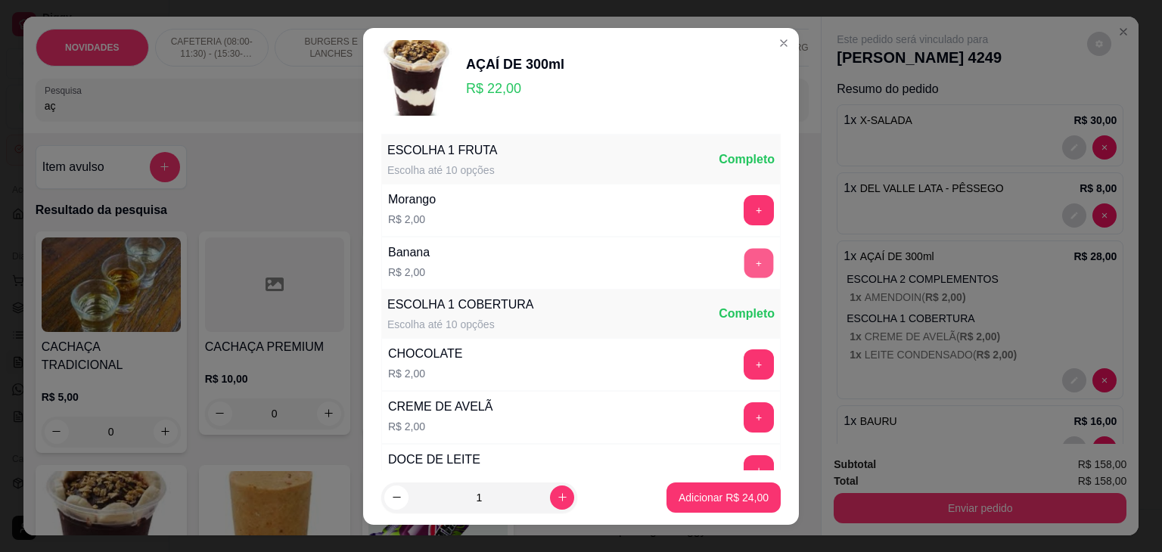
click at [745, 259] on button "+" at bounding box center [760, 263] width 30 height 30
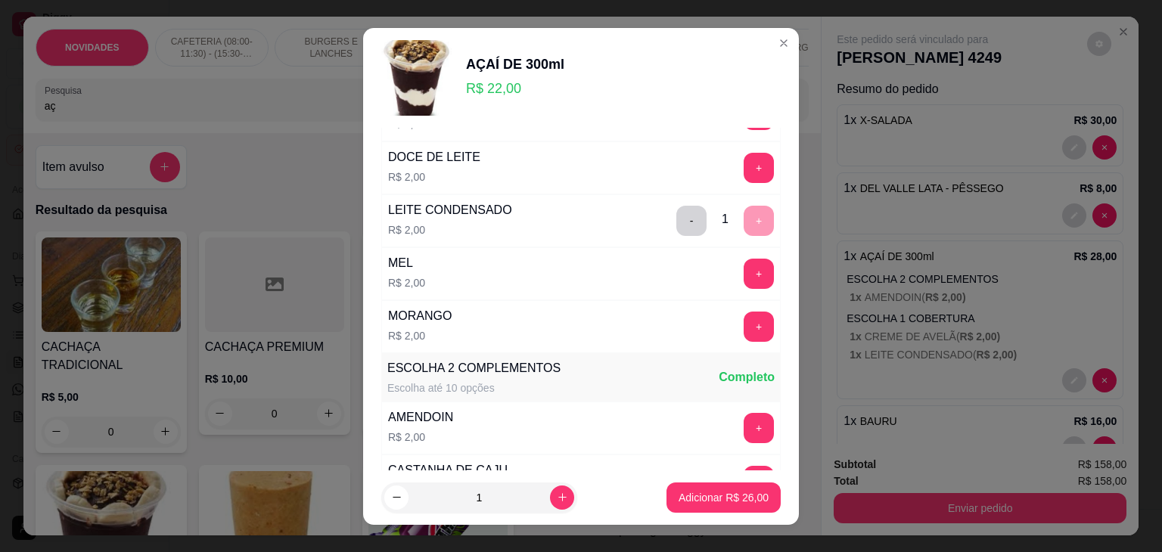
scroll to position [378, 0]
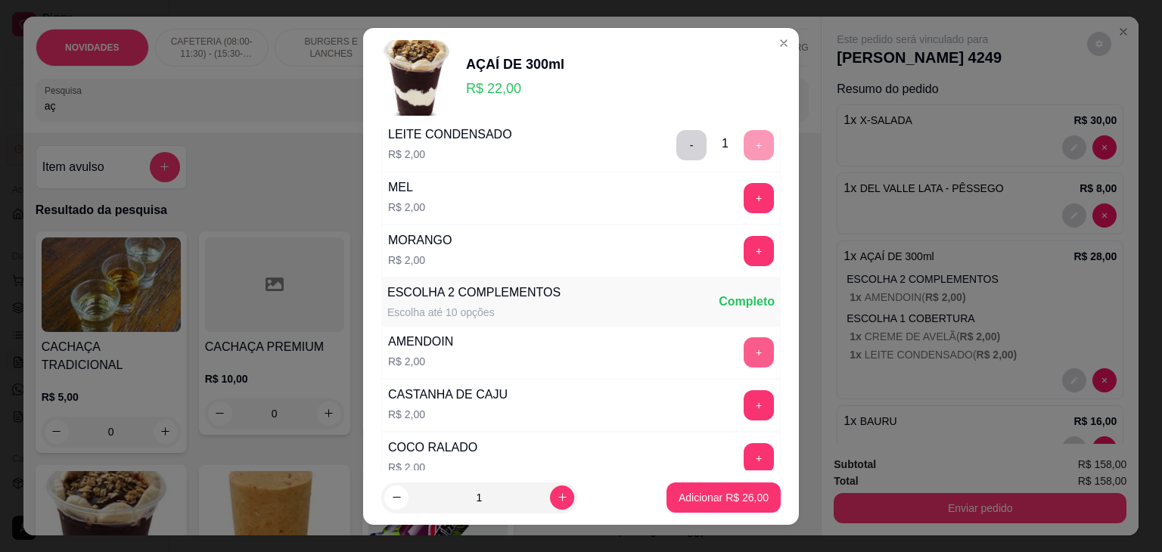
click at [744, 348] on button "+" at bounding box center [759, 353] width 30 height 30
click at [691, 503] on p "Adicionar R$ 28,00" at bounding box center [724, 497] width 88 height 14
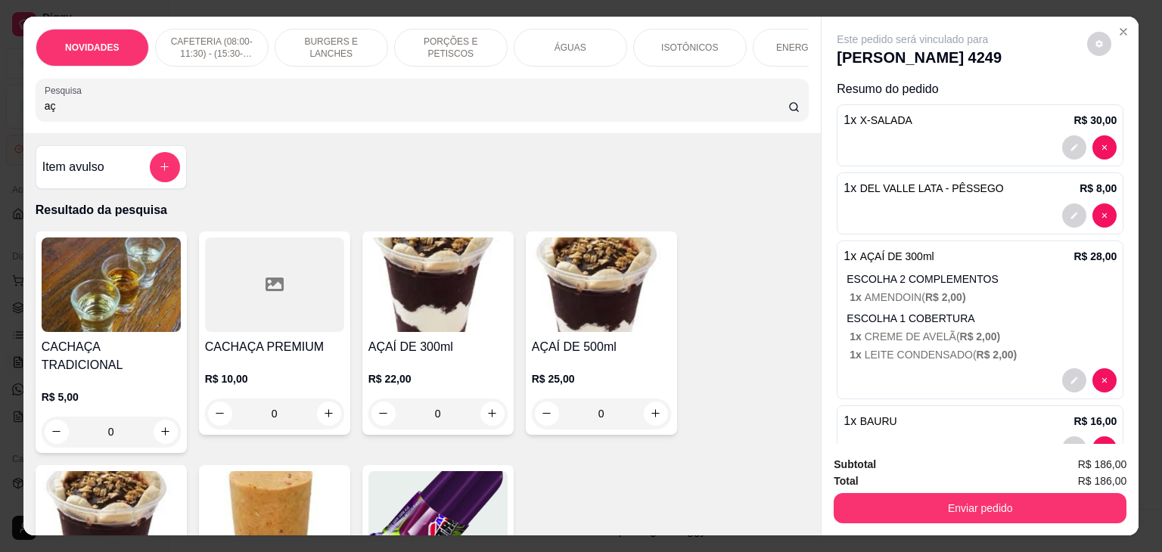
click at [487, 415] on div "0" at bounding box center [438, 414] width 139 height 30
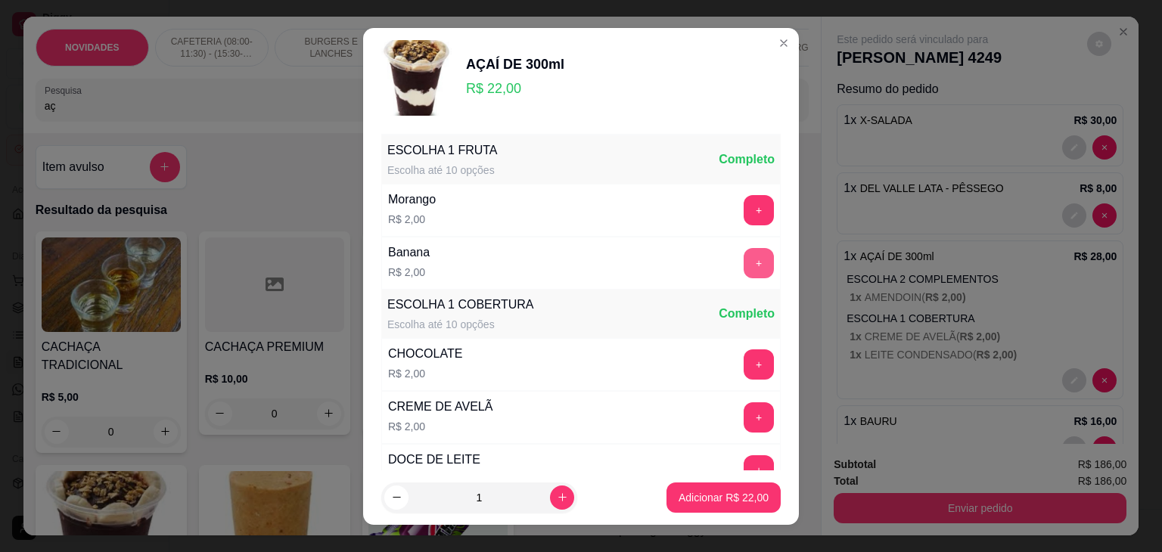
click at [744, 266] on button "+" at bounding box center [759, 263] width 30 height 30
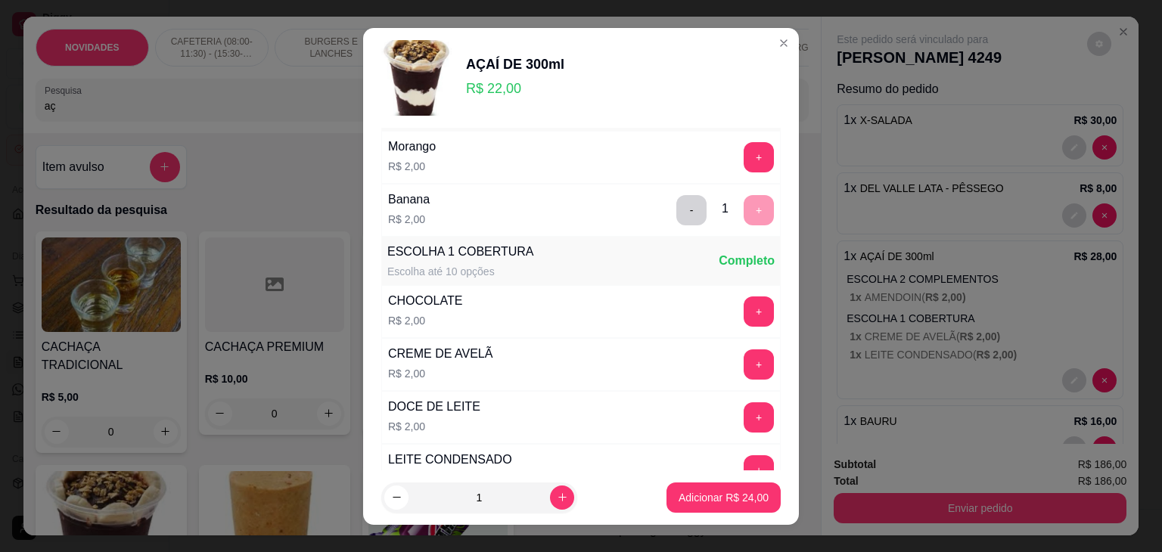
scroll to position [76, 0]
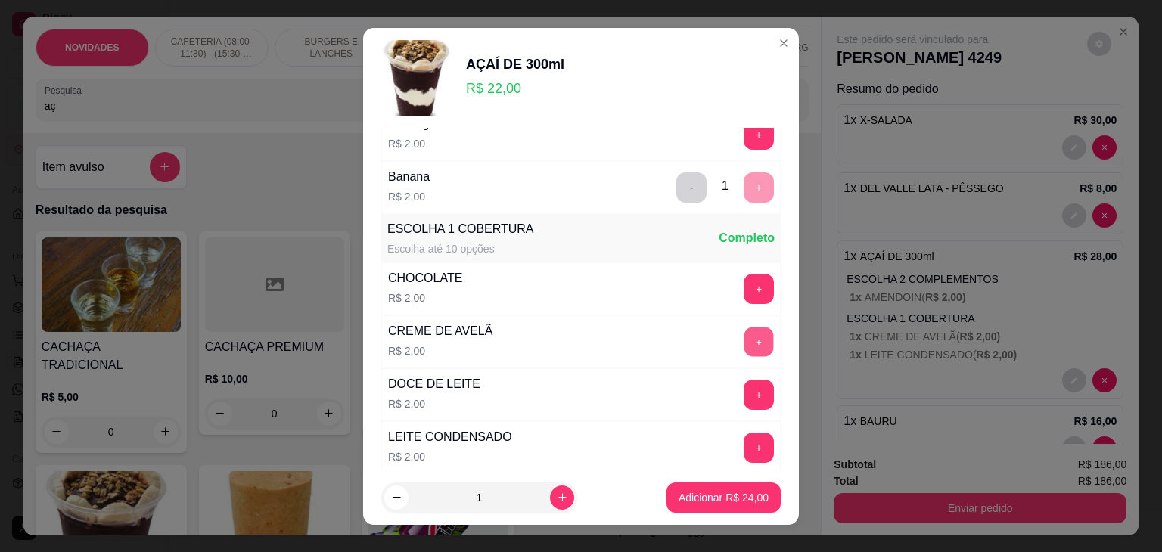
click at [745, 336] on button "+" at bounding box center [760, 342] width 30 height 30
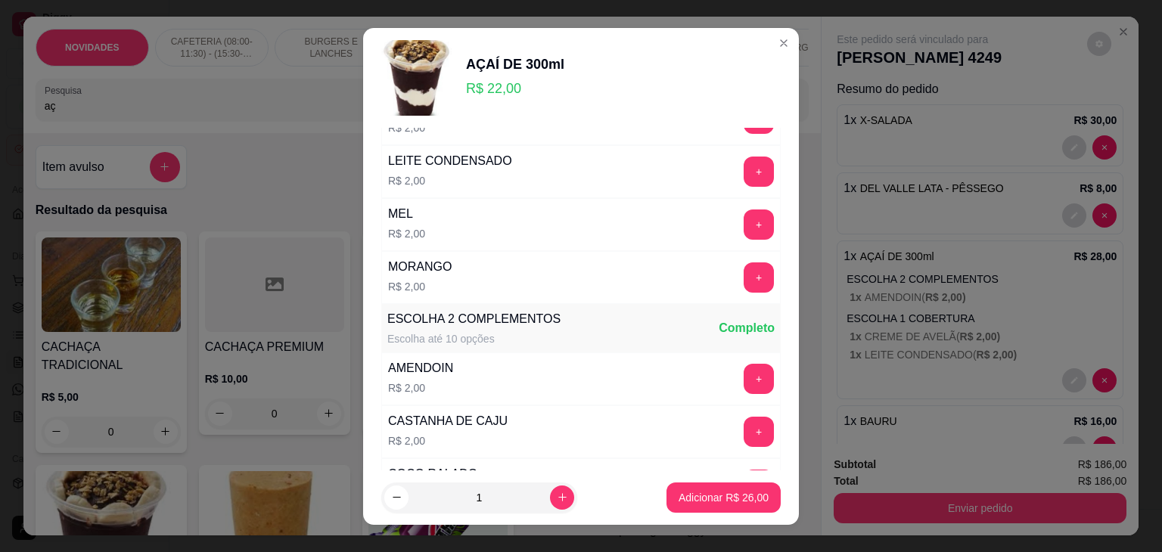
scroll to position [378, 0]
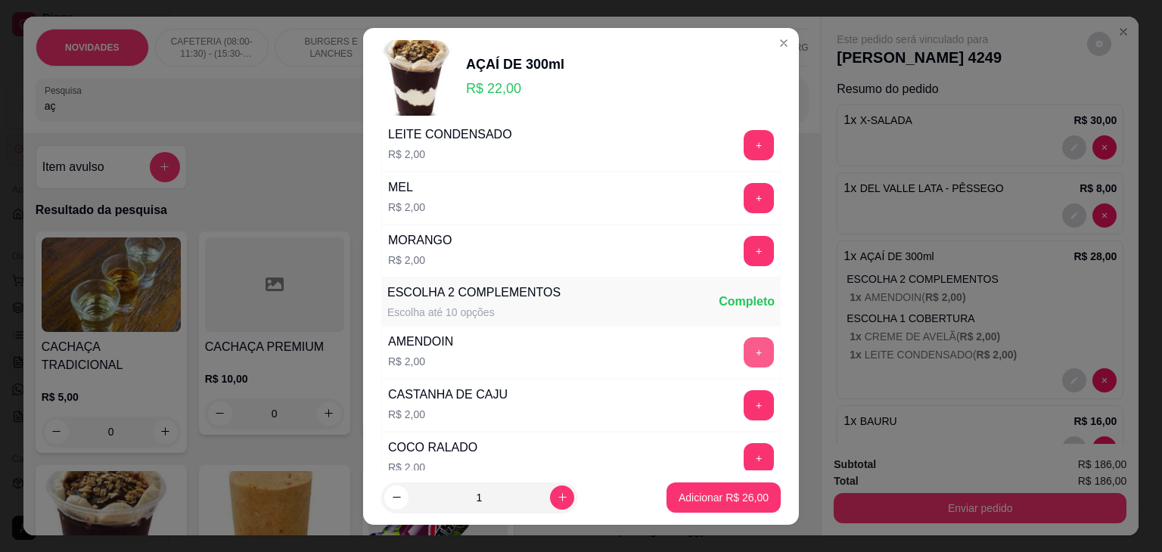
click at [744, 340] on button "+" at bounding box center [759, 353] width 30 height 30
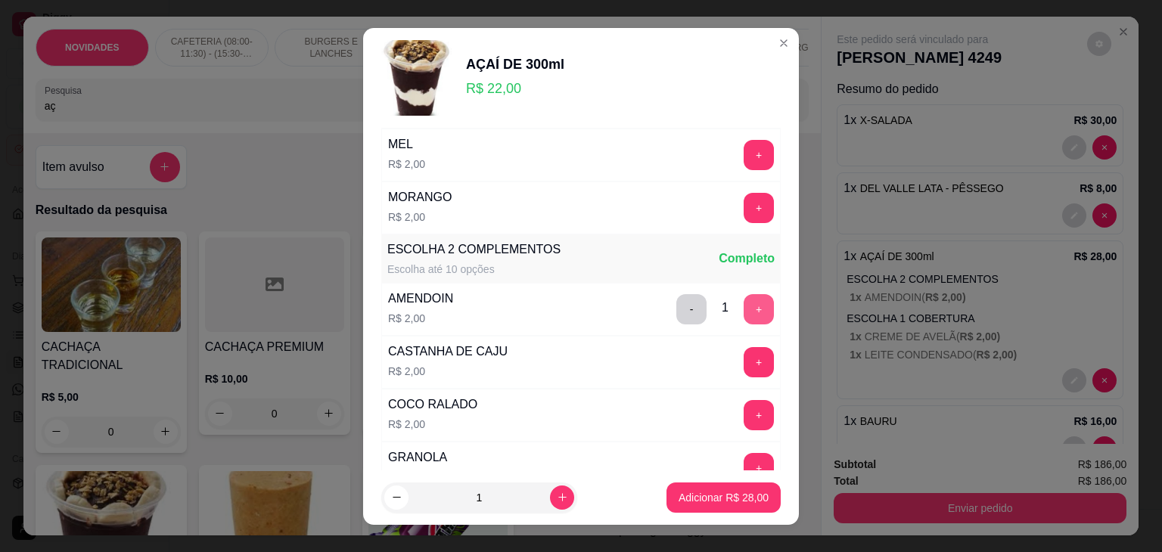
scroll to position [660, 0]
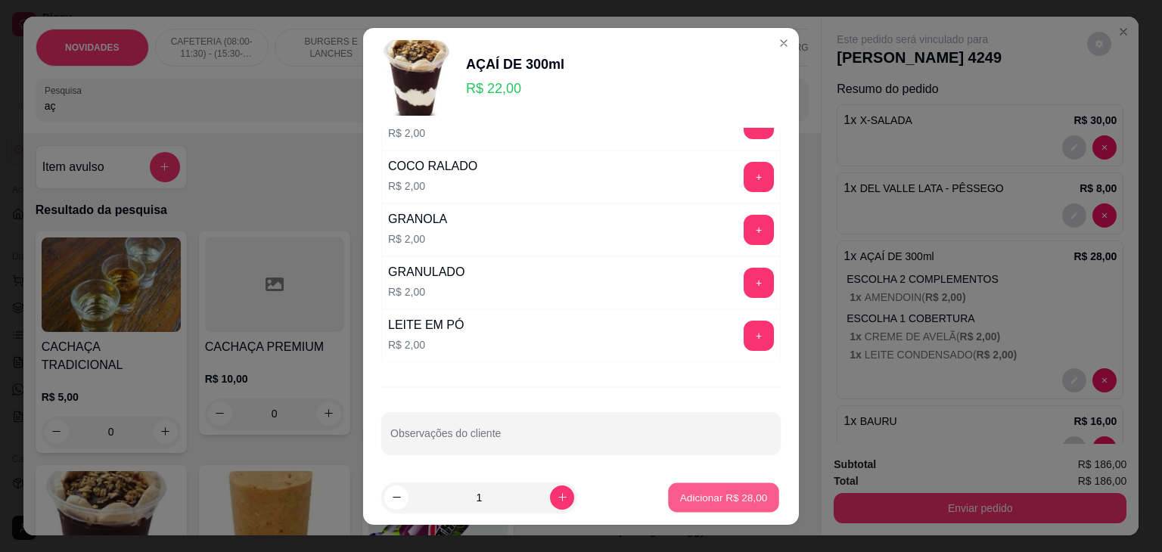
click at [703, 503] on p "Adicionar R$ 28,00" at bounding box center [724, 497] width 88 height 14
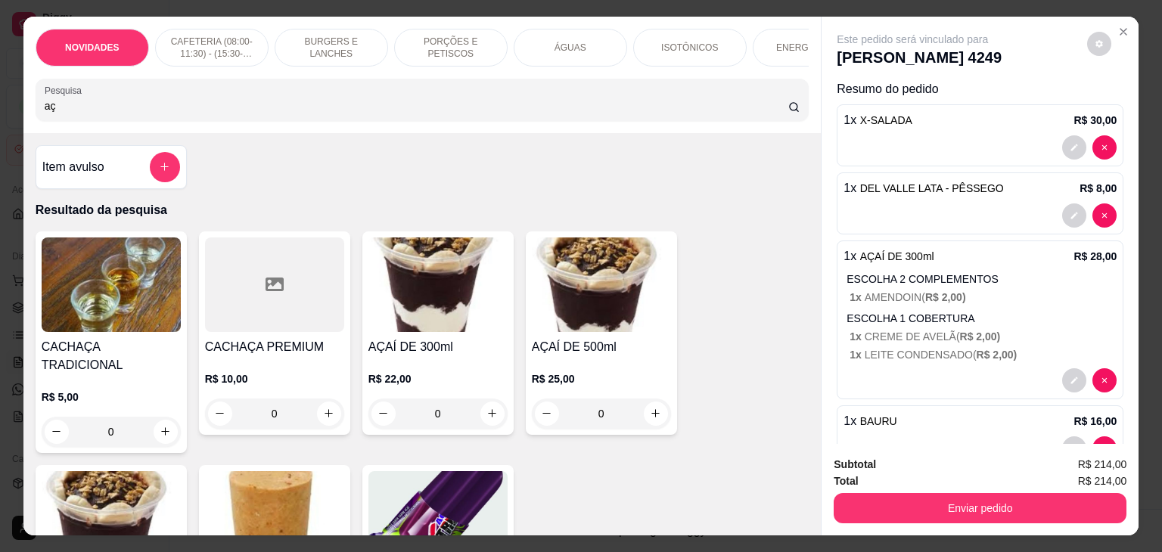
click at [486, 410] on div "0" at bounding box center [438, 414] width 139 height 30
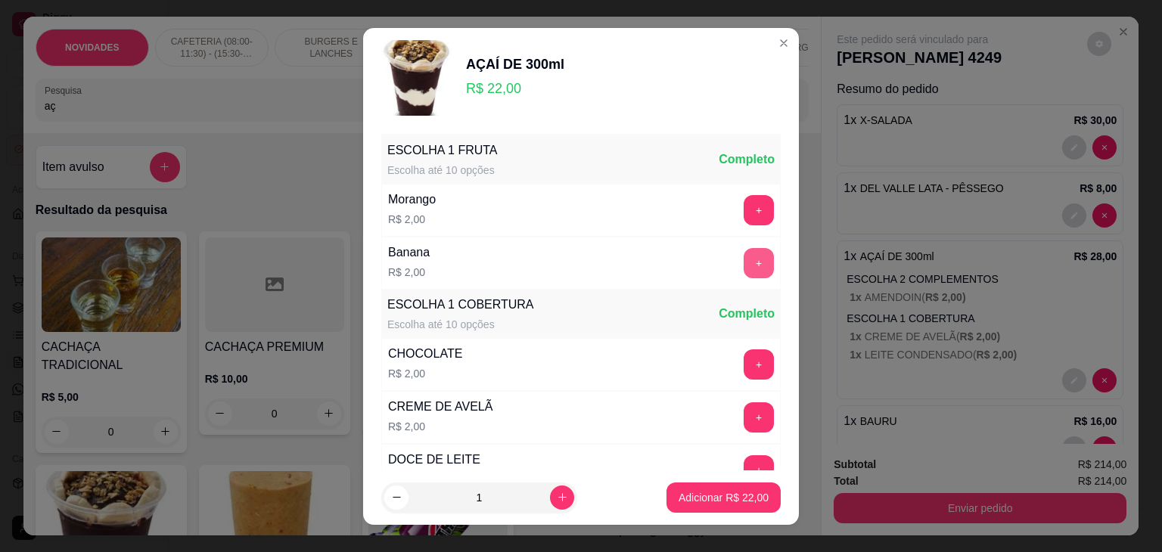
click at [744, 262] on button "+" at bounding box center [759, 263] width 30 height 30
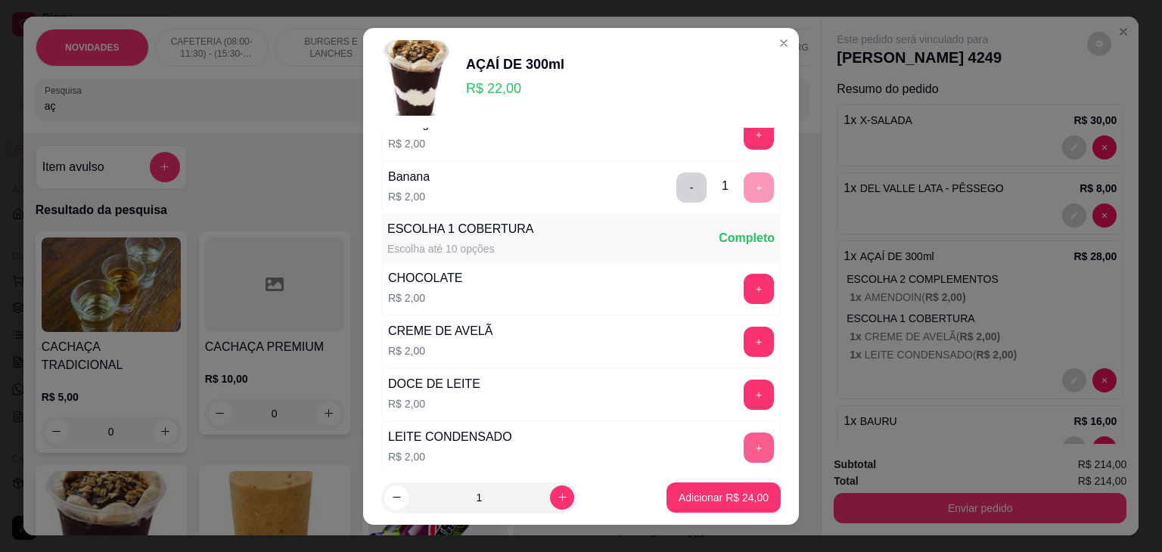
click at [744, 439] on button "+" at bounding box center [759, 448] width 30 height 30
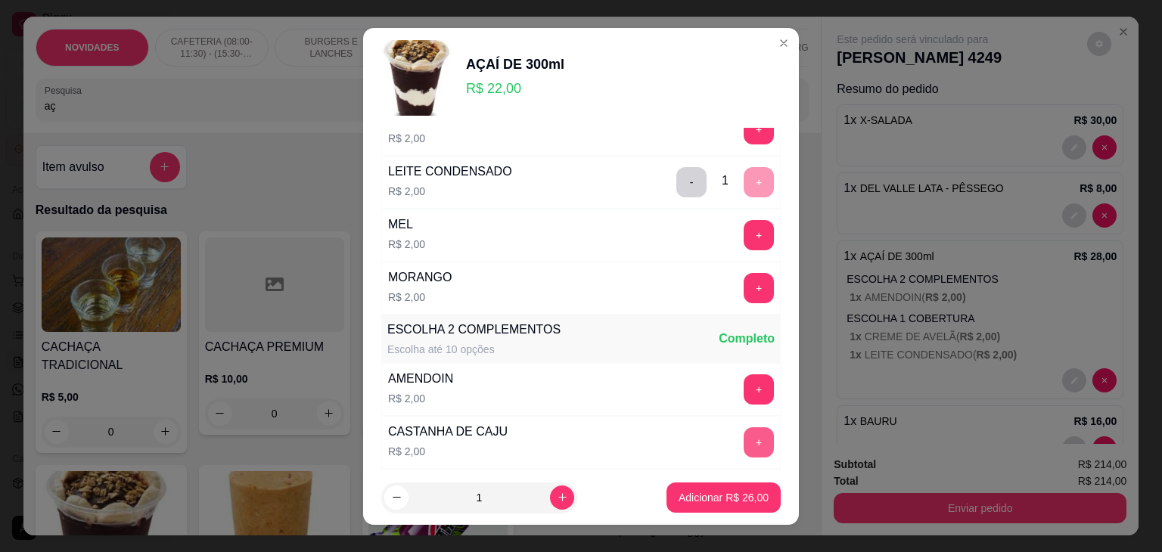
scroll to position [378, 0]
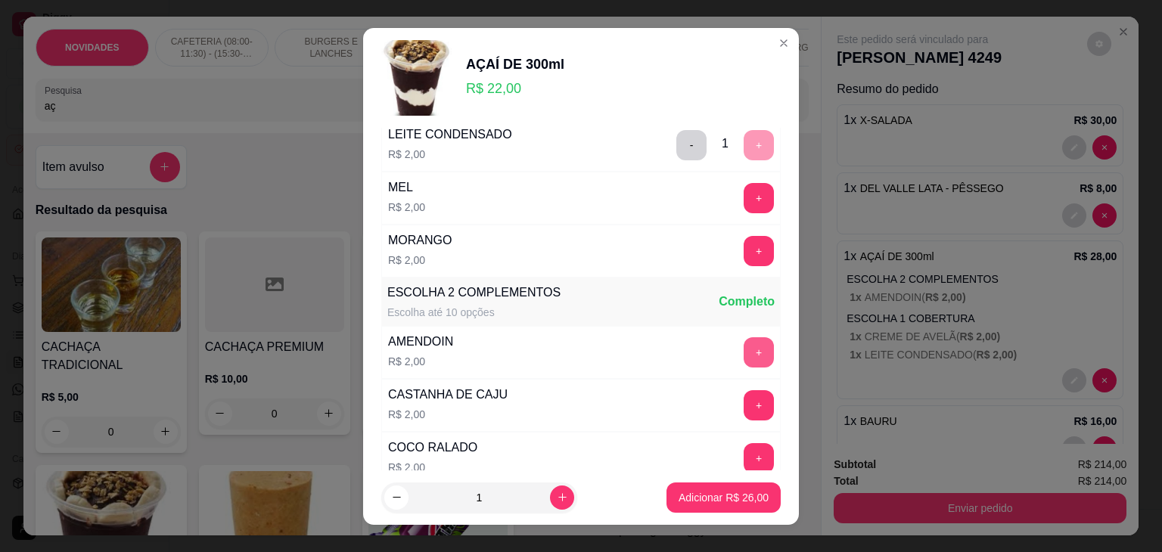
click at [744, 341] on button "+" at bounding box center [759, 353] width 30 height 30
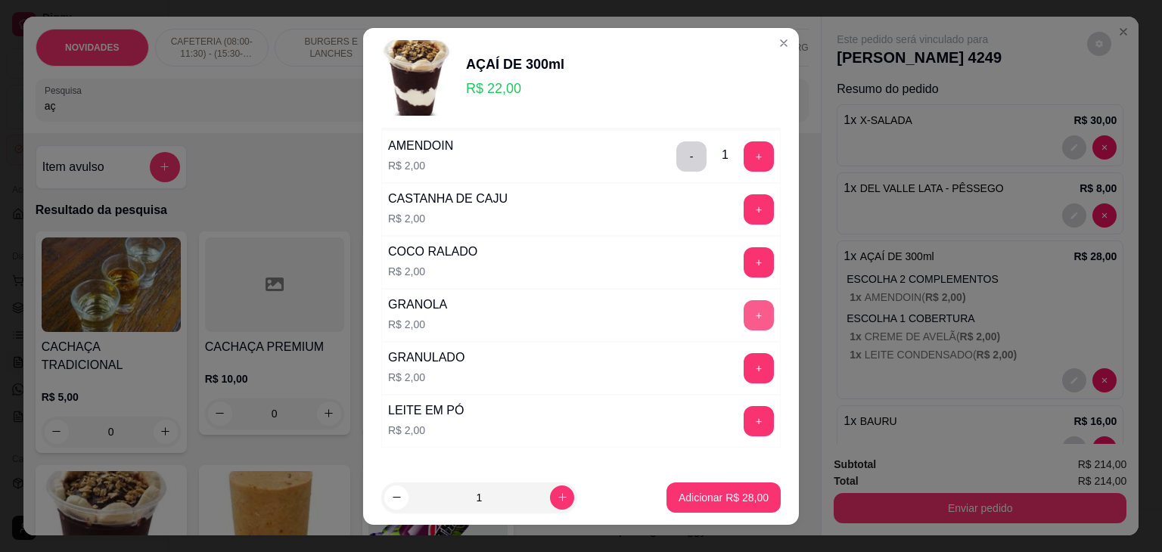
scroll to position [660, 0]
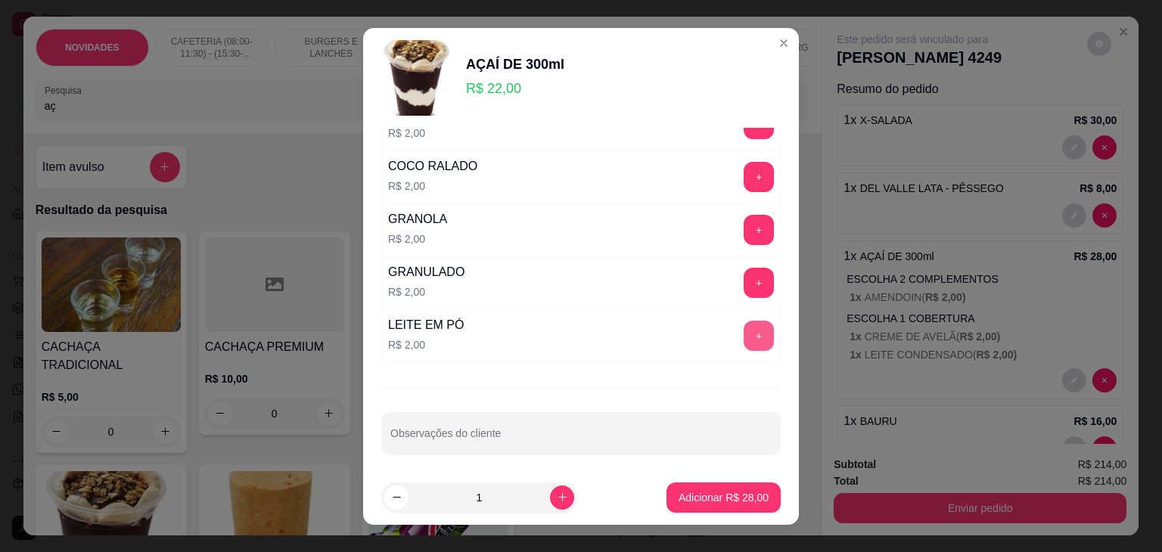
click at [744, 329] on button "+" at bounding box center [759, 336] width 30 height 30
click at [703, 494] on p "Adicionar R$ 30,00" at bounding box center [724, 497] width 90 height 15
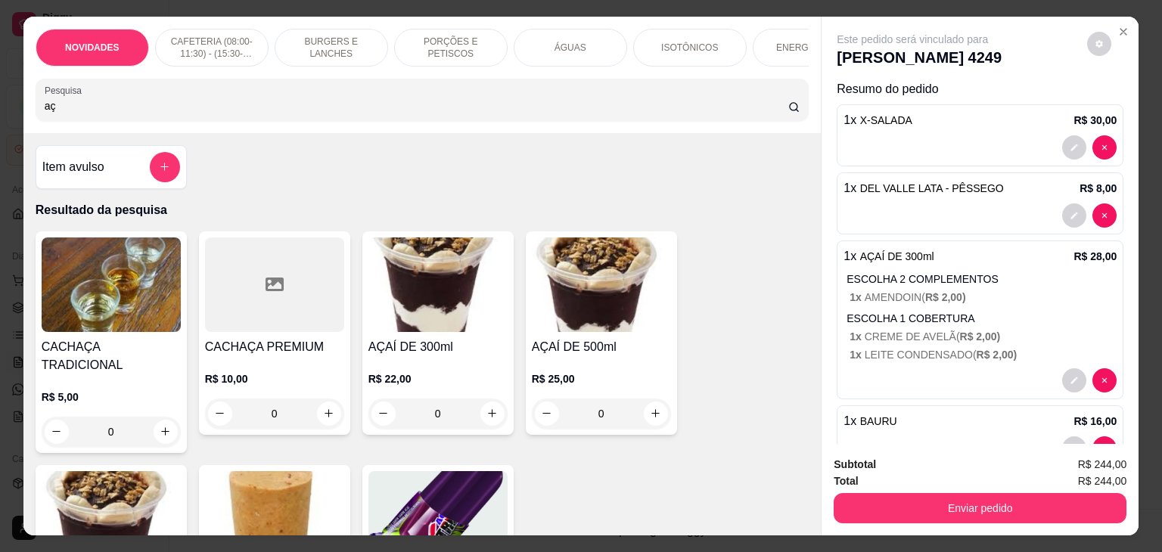
click at [480, 412] on div "0" at bounding box center [438, 414] width 139 height 30
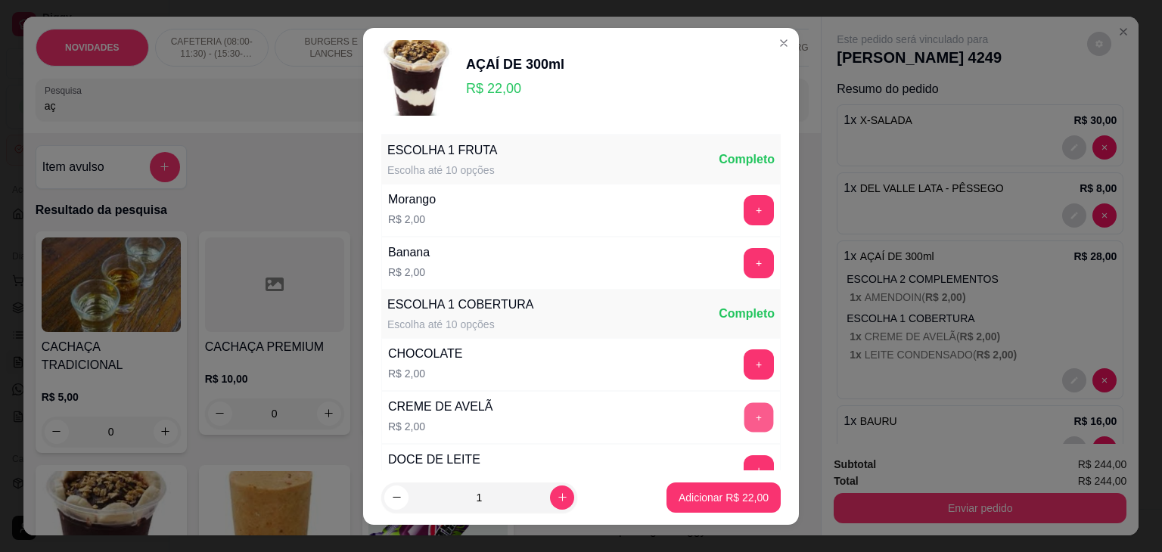
click at [745, 407] on button "+" at bounding box center [760, 418] width 30 height 30
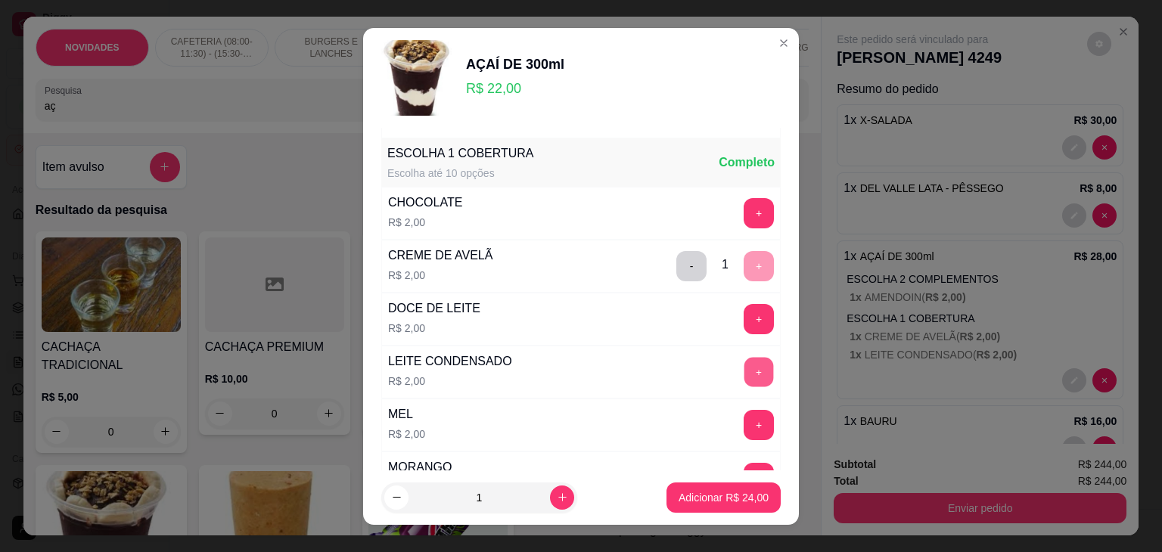
click at [745, 369] on button "+" at bounding box center [760, 372] width 30 height 30
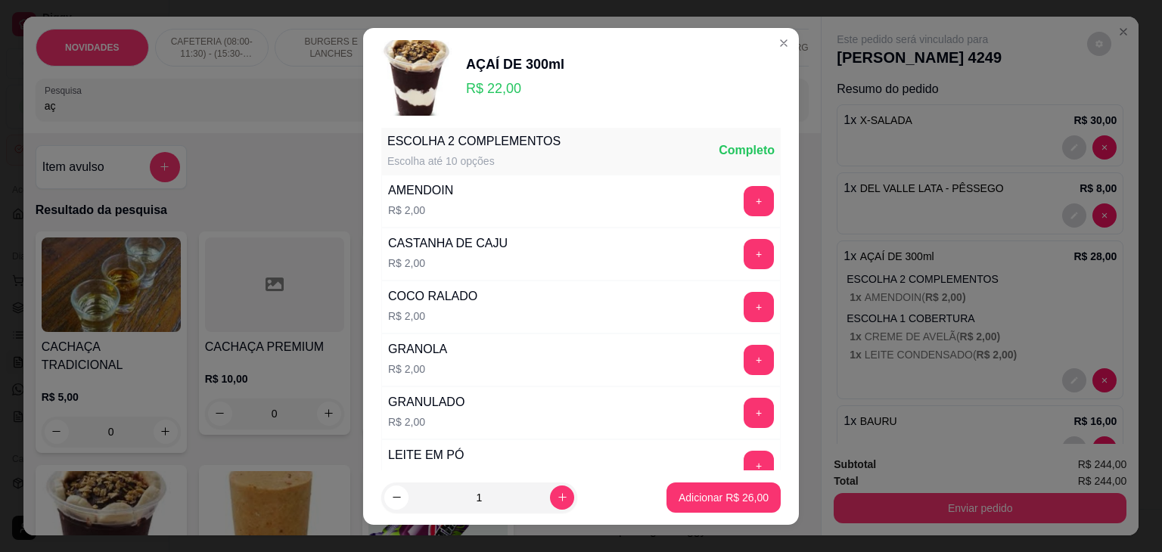
scroll to position [660, 0]
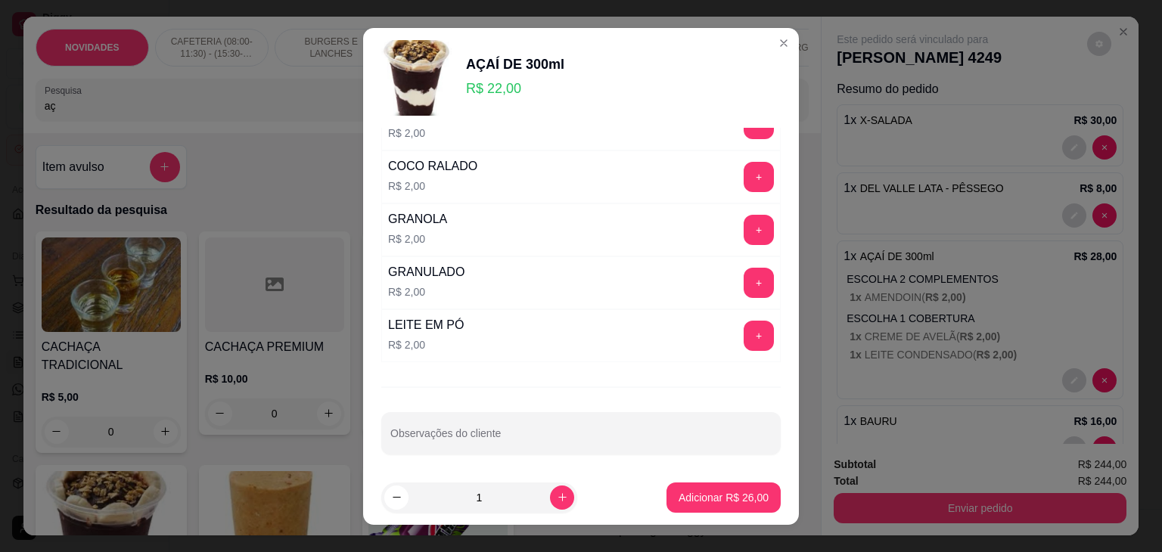
click at [744, 338] on button "+" at bounding box center [759, 336] width 30 height 30
click at [723, 490] on p "Adicionar R$ 28,00" at bounding box center [724, 497] width 88 height 14
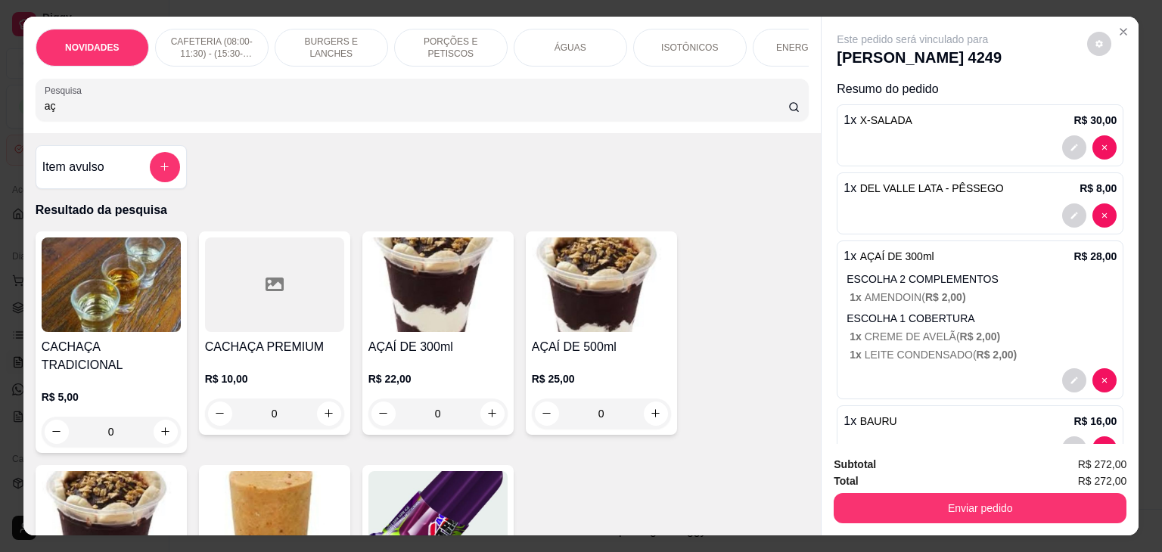
click at [487, 421] on div "0" at bounding box center [438, 414] width 139 height 30
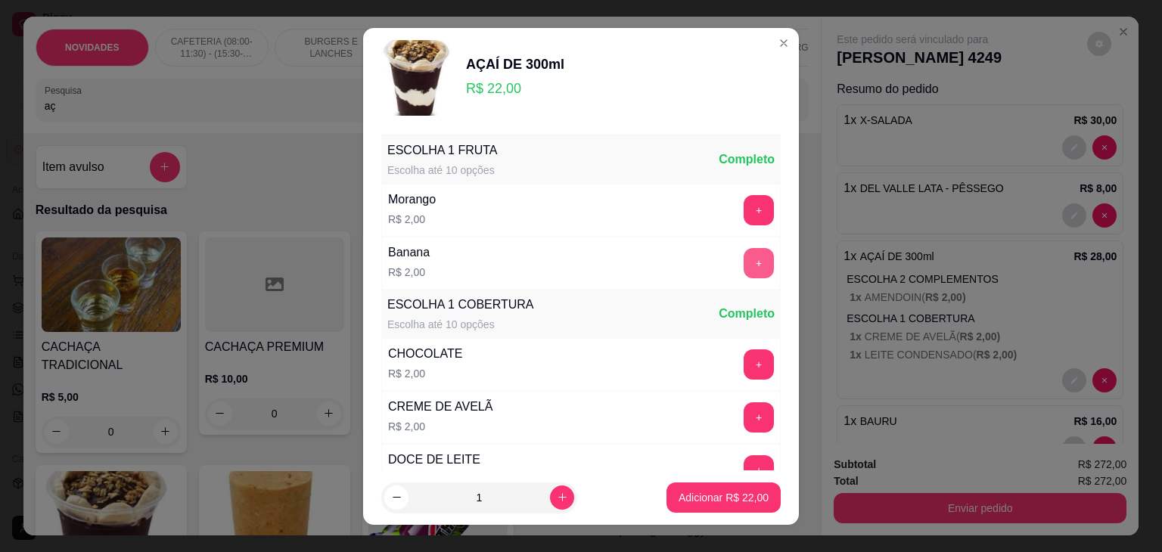
click at [744, 261] on button "+" at bounding box center [759, 263] width 30 height 30
click at [745, 413] on button "+" at bounding box center [760, 418] width 30 height 30
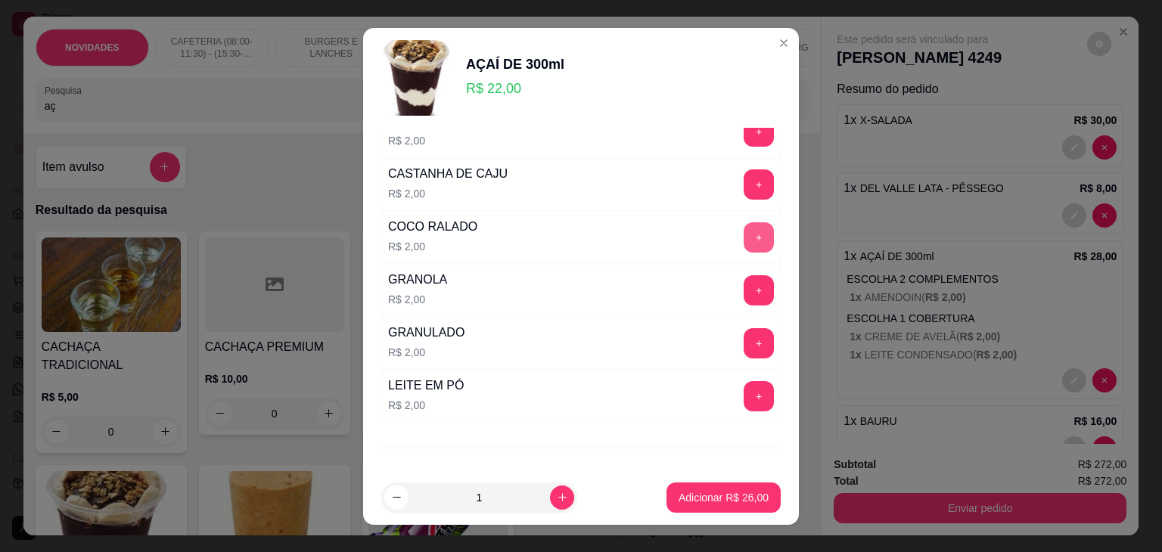
scroll to position [605, 0]
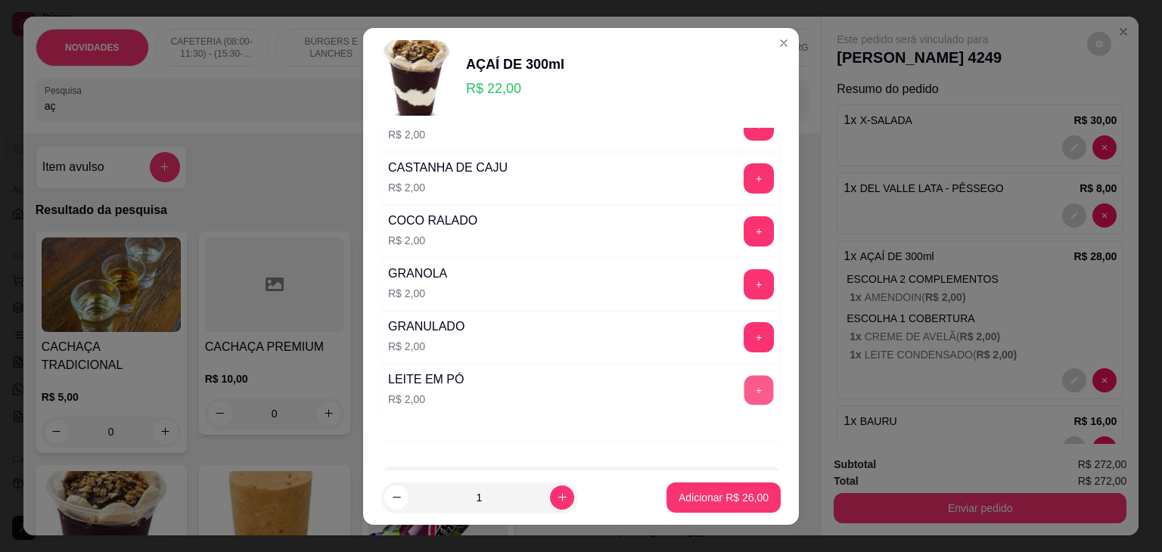
click at [745, 387] on button "+" at bounding box center [760, 390] width 30 height 30
click at [715, 496] on p "Adicionar R$ 28,00" at bounding box center [724, 497] width 88 height 14
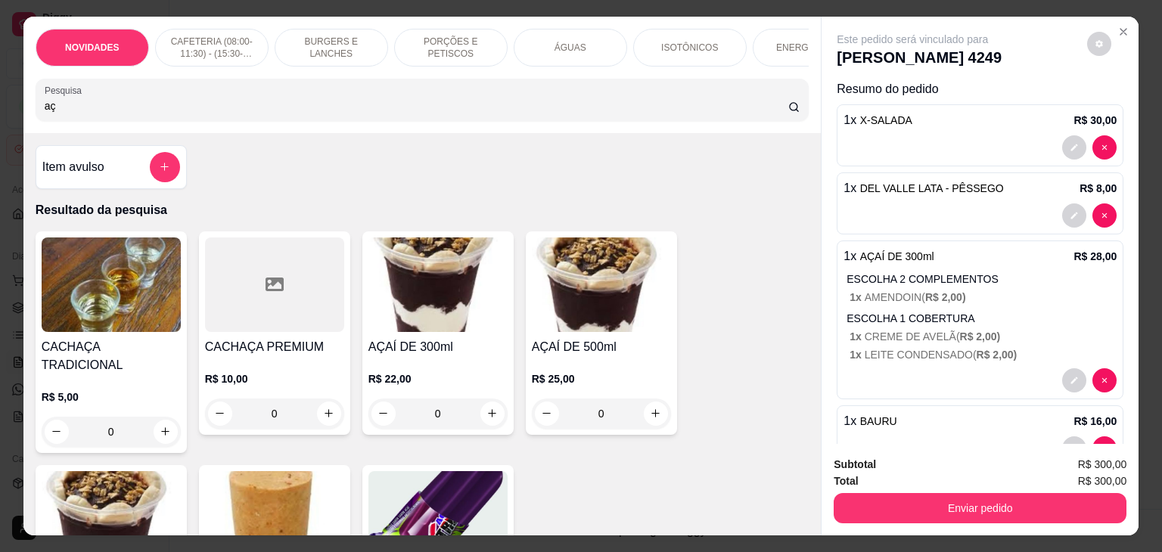
click at [389, 106] on input "aç" at bounding box center [417, 105] width 744 height 15
type input "a"
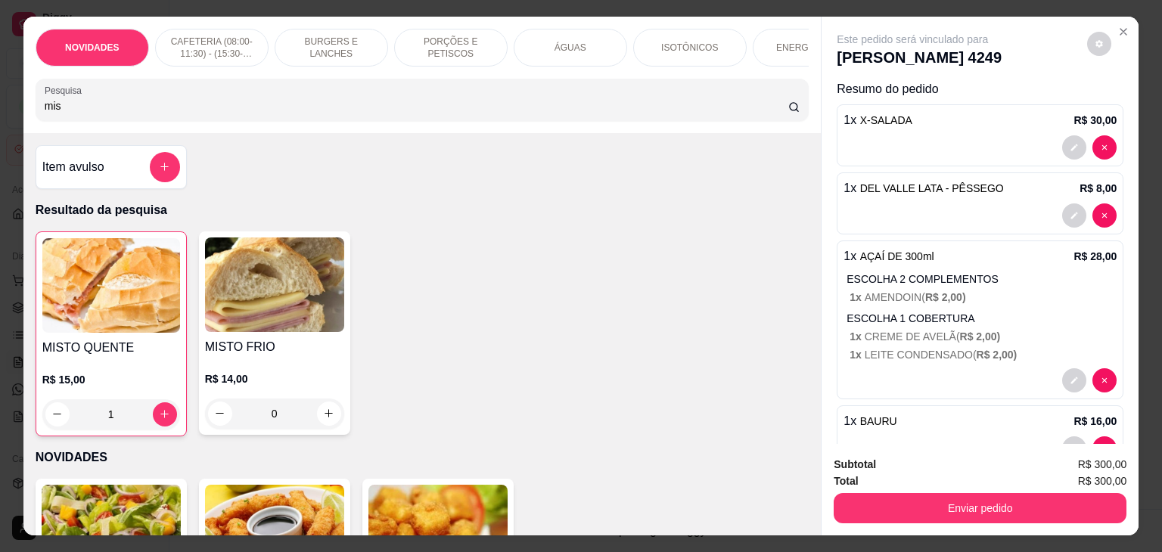
type input "mis"
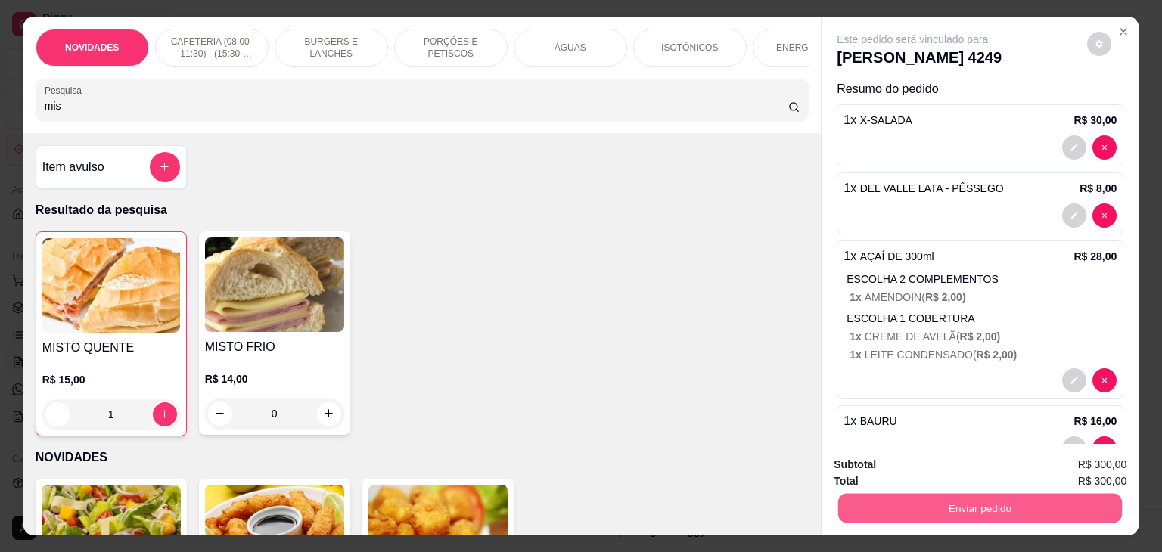
click at [968, 502] on button "Enviar pedido" at bounding box center [980, 509] width 284 height 30
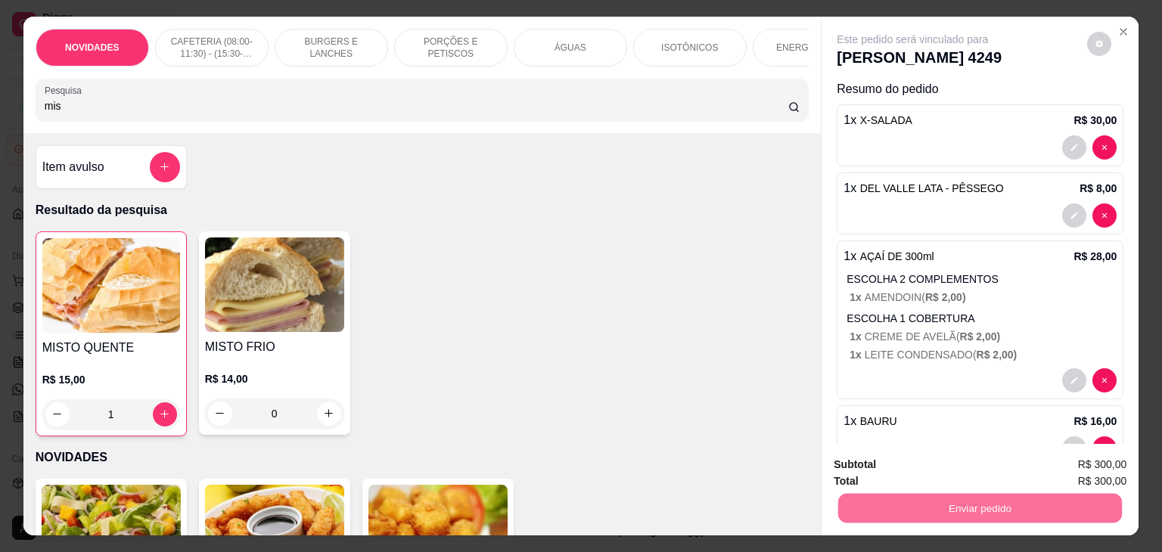
click at [919, 469] on button "Não registrar e enviar pedido" at bounding box center [930, 465] width 153 height 28
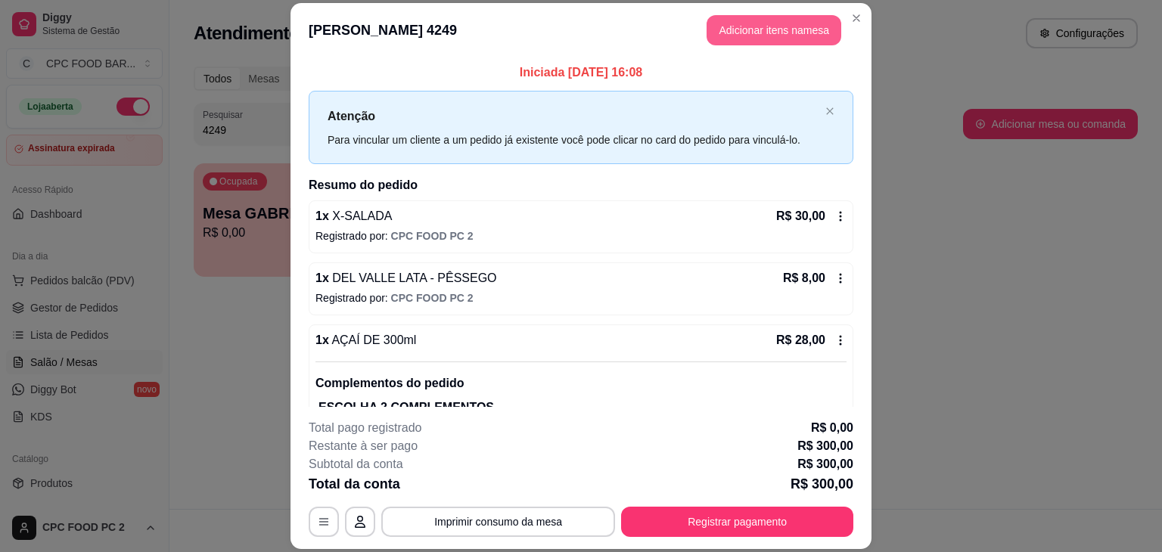
click at [732, 34] on button "Adicionar itens na mesa" at bounding box center [774, 30] width 135 height 30
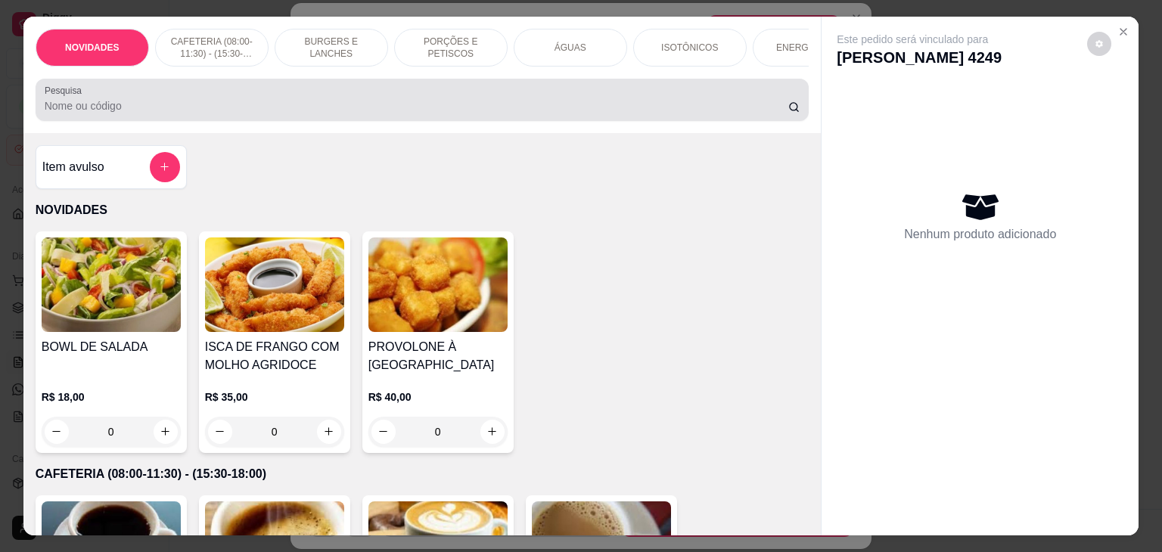
click at [241, 106] on input "Pesquisa" at bounding box center [417, 105] width 744 height 15
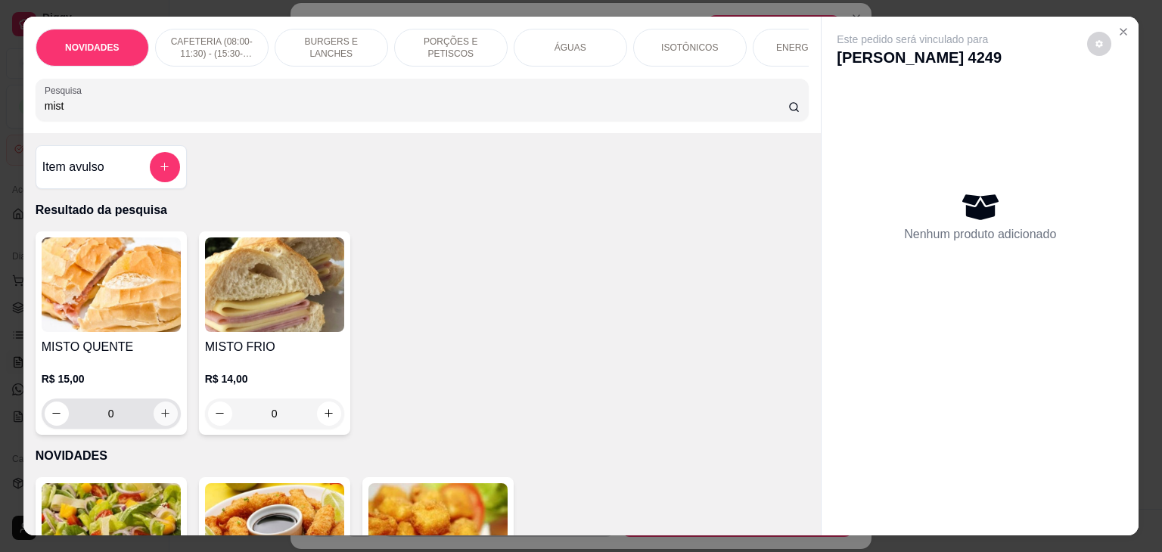
type input "mist"
click at [160, 420] on icon "increase-product-quantity" at bounding box center [165, 414] width 11 height 11
type input "1"
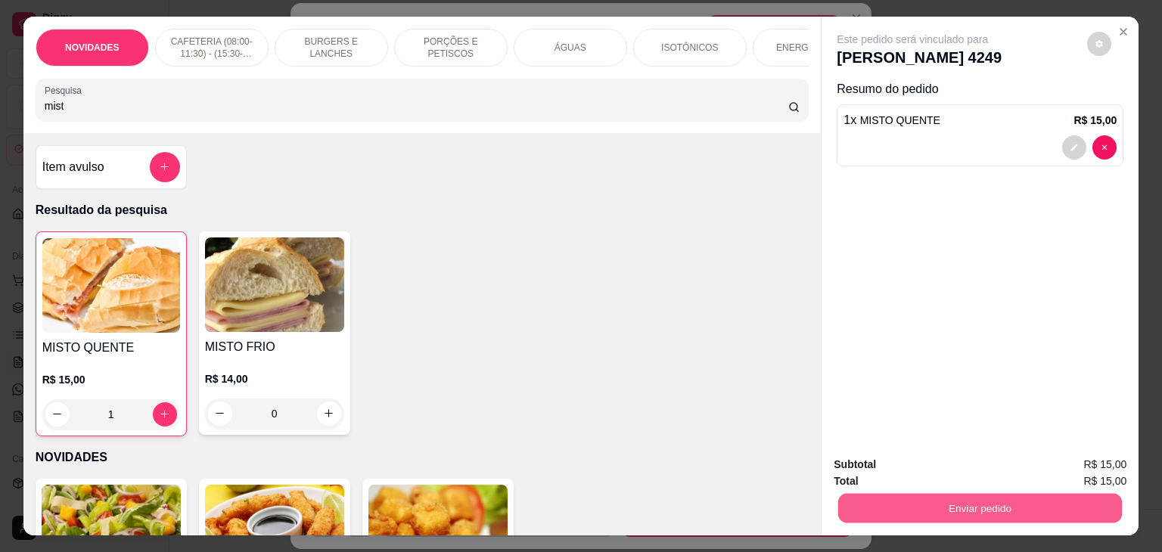
click at [987, 499] on button "Enviar pedido" at bounding box center [980, 509] width 284 height 30
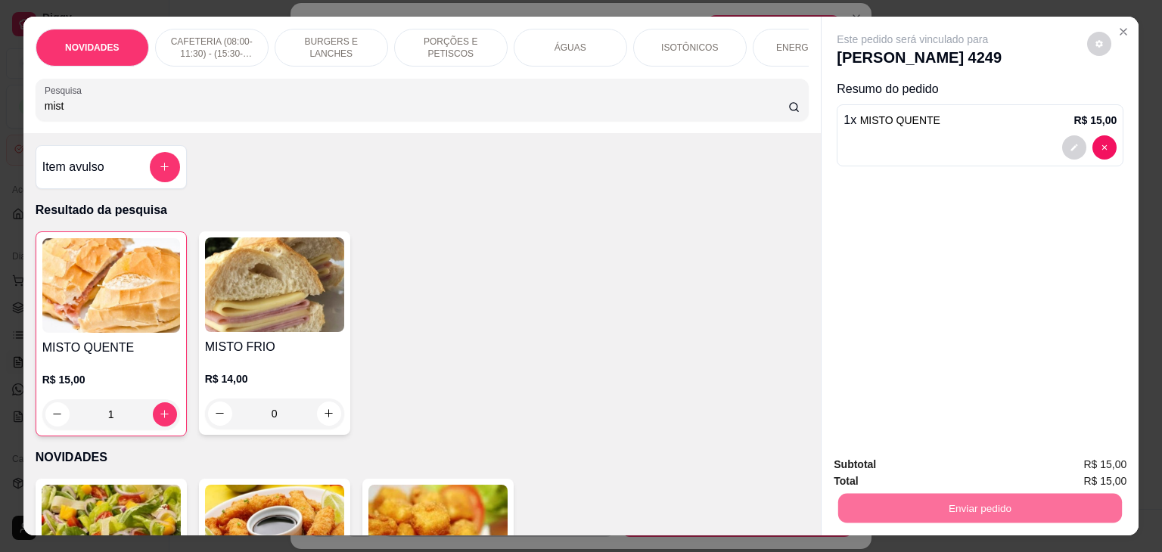
click at [880, 468] on button "Não registrar e enviar pedido" at bounding box center [929, 465] width 157 height 29
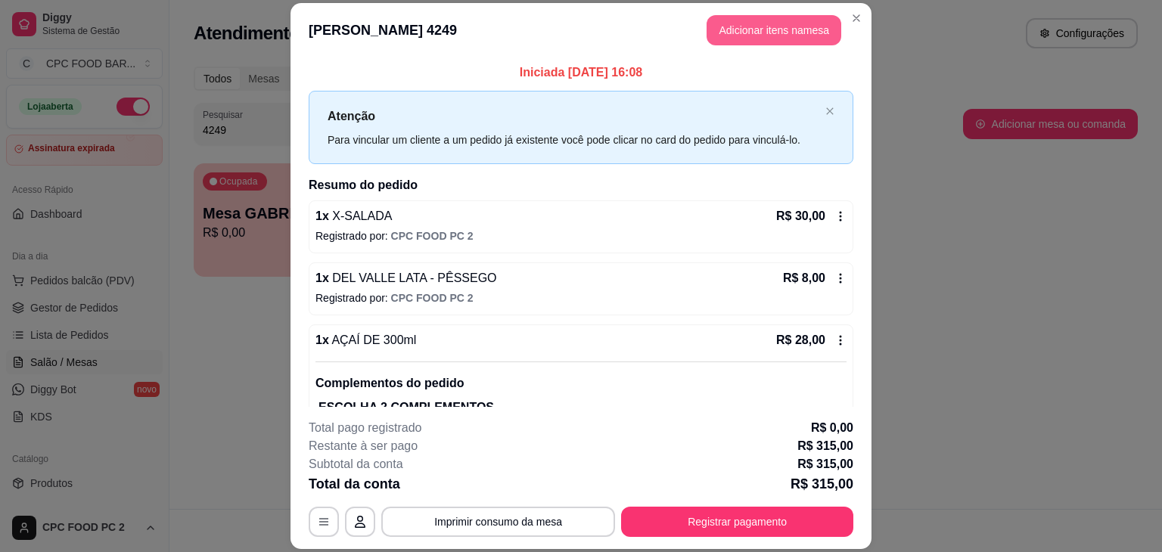
click at [753, 29] on button "Adicionar itens na mesa" at bounding box center [774, 30] width 135 height 30
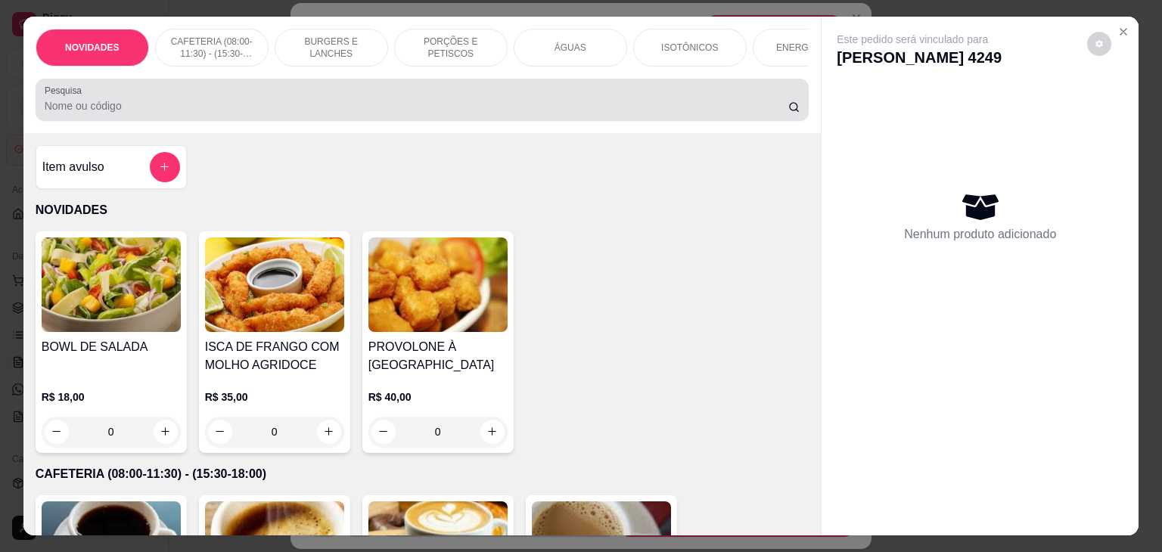
click at [380, 101] on div at bounding box center [423, 100] width 756 height 30
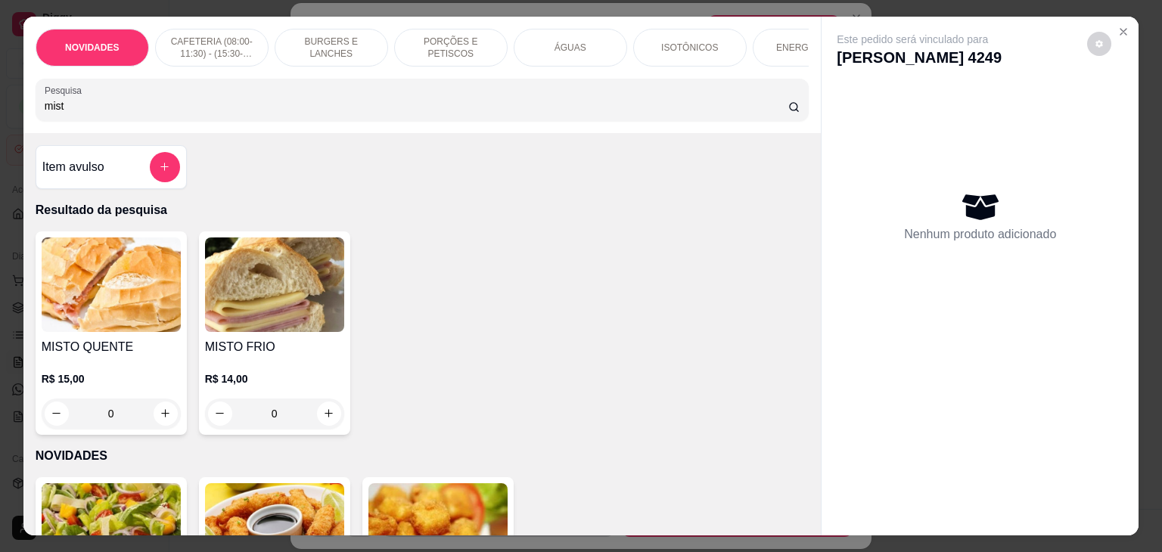
type input "mist"
click at [165, 425] on button "increase-product-quantity" at bounding box center [165, 413] width 23 height 23
type input "1"
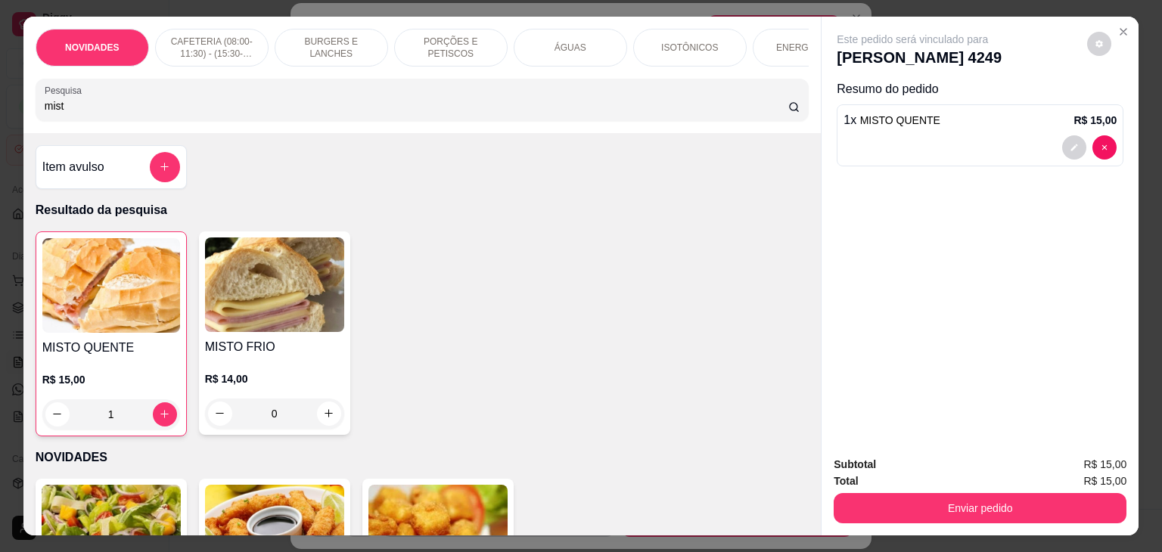
click at [1005, 490] on div "Enviar pedido" at bounding box center [980, 507] width 293 height 34
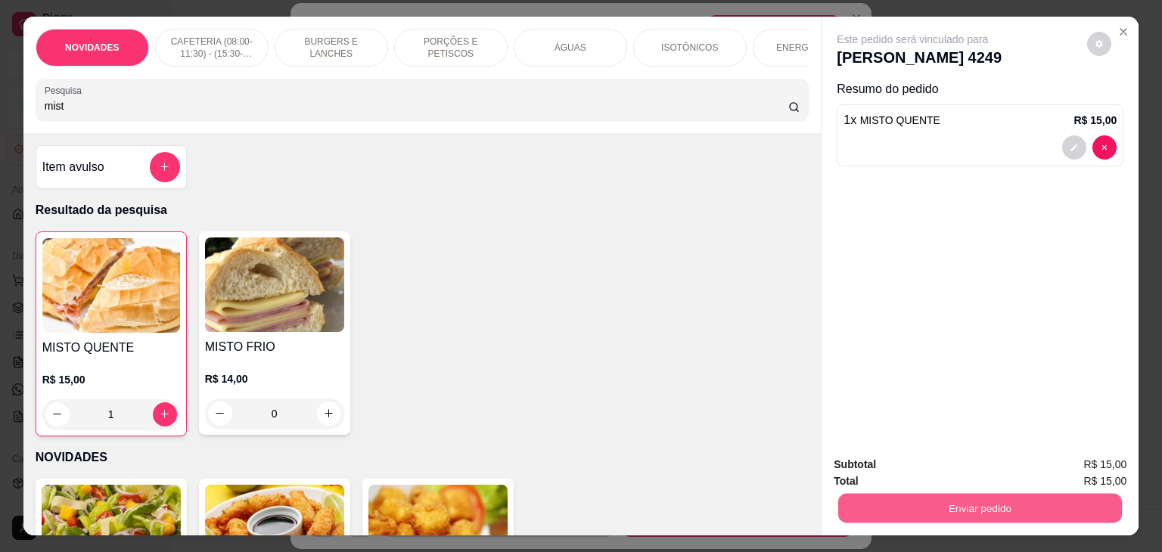
click at [987, 499] on button "Enviar pedido" at bounding box center [980, 509] width 284 height 30
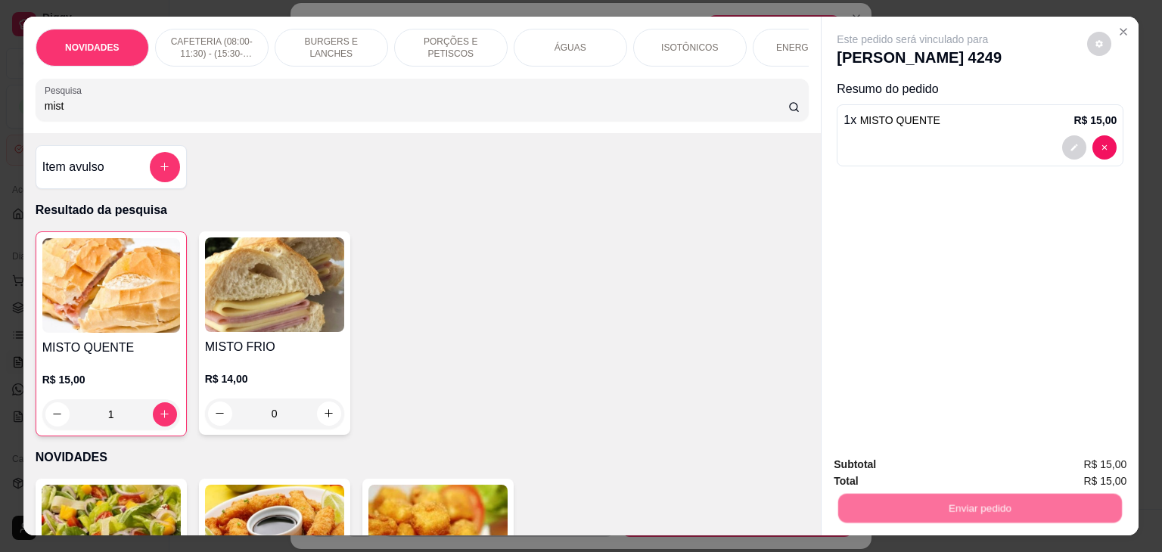
click at [966, 476] on button "Não registrar e enviar pedido" at bounding box center [930, 465] width 153 height 28
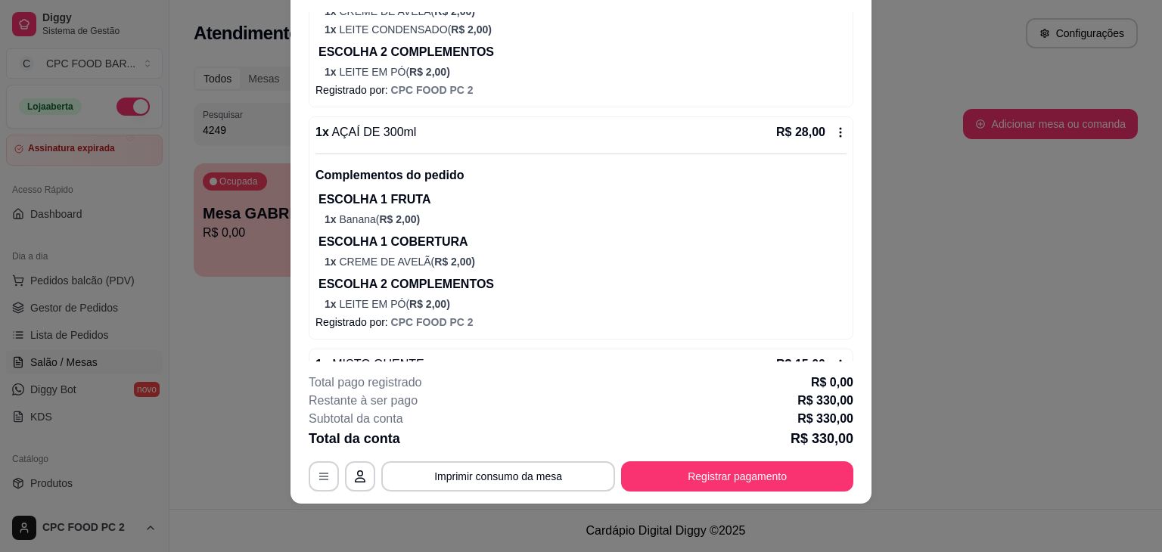
scroll to position [1707, 0]
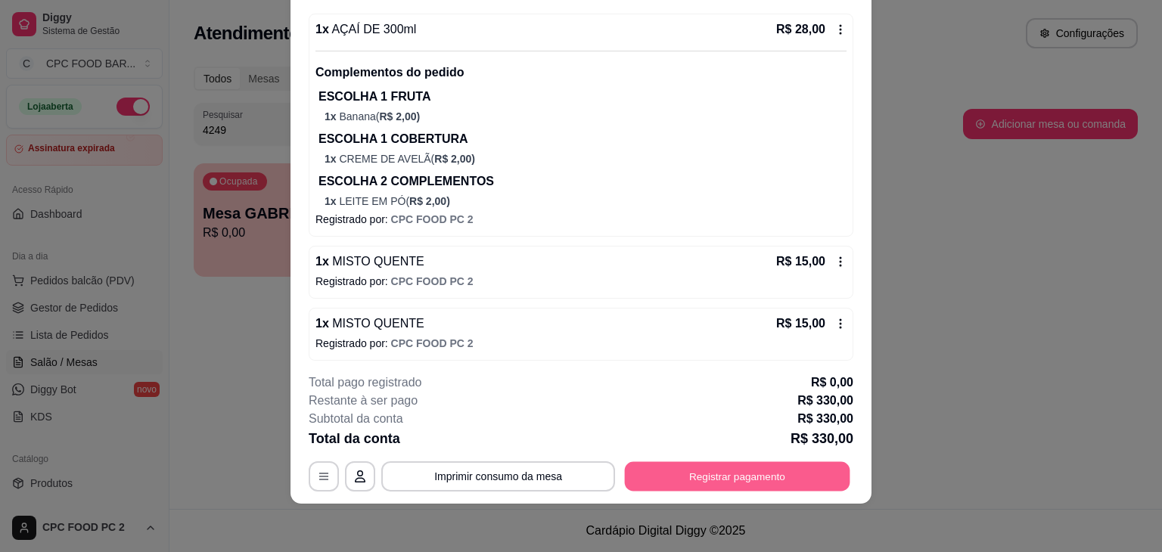
click at [742, 473] on button "Registrar pagamento" at bounding box center [738, 477] width 226 height 30
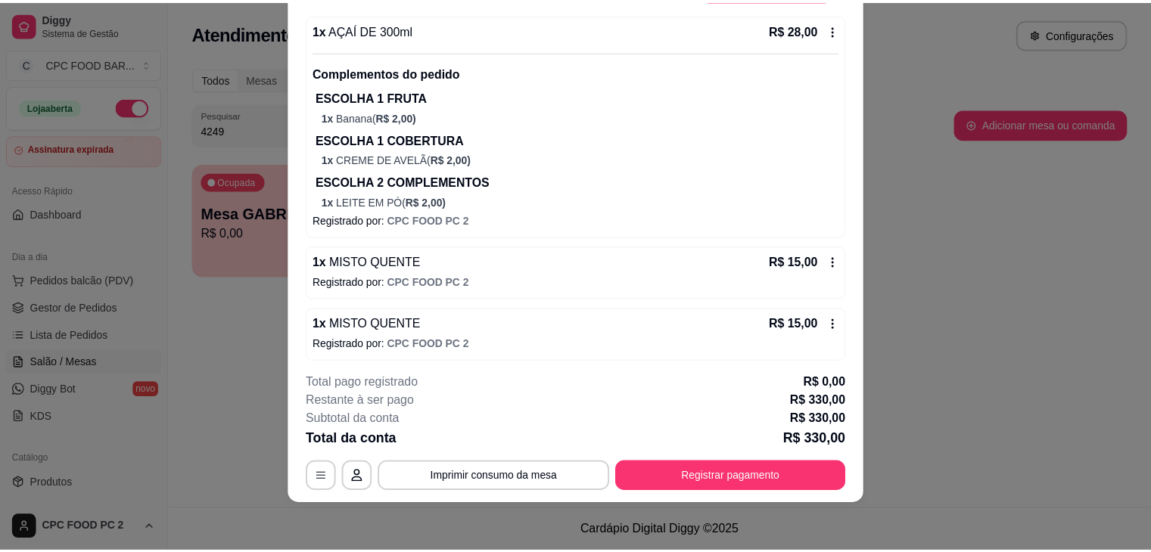
scroll to position [0, 0]
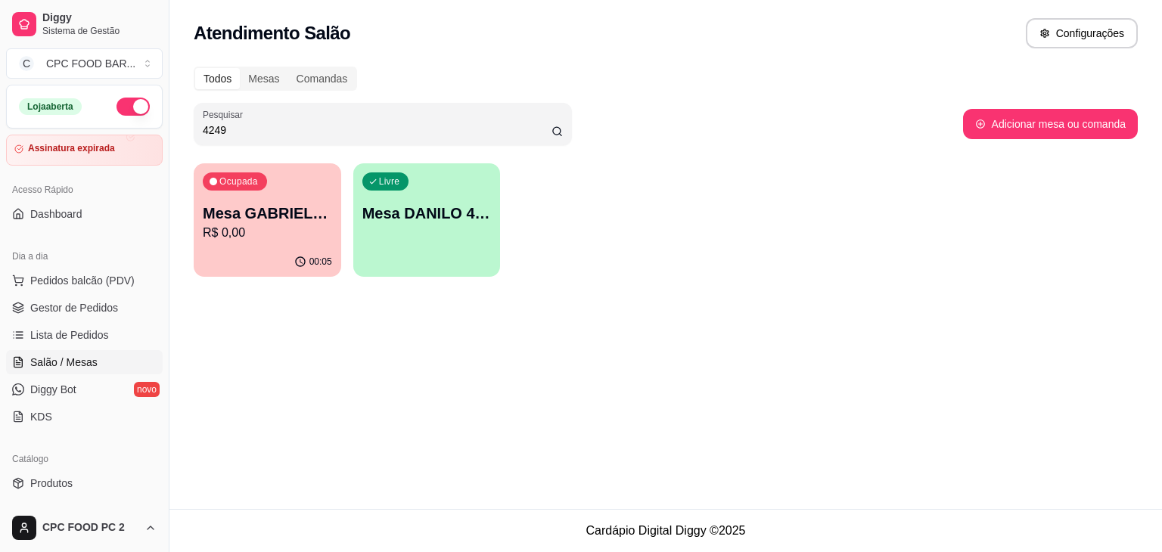
click at [237, 255] on div "00:05" at bounding box center [268, 262] width 148 height 30
click at [58, 481] on span "Produtos" at bounding box center [51, 483] width 42 height 15
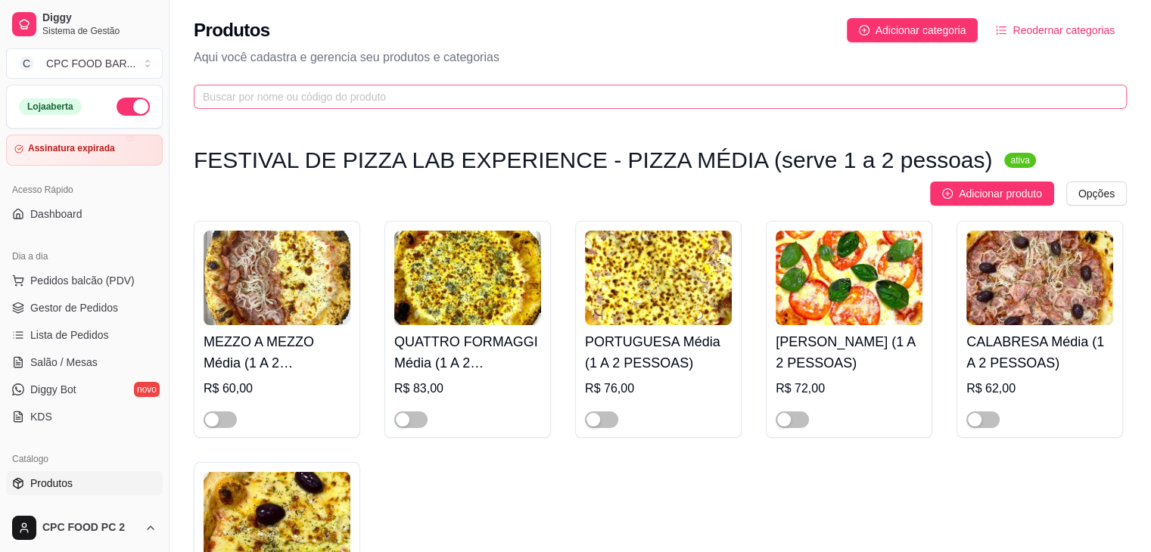
click at [333, 105] on span at bounding box center [660, 97] width 933 height 24
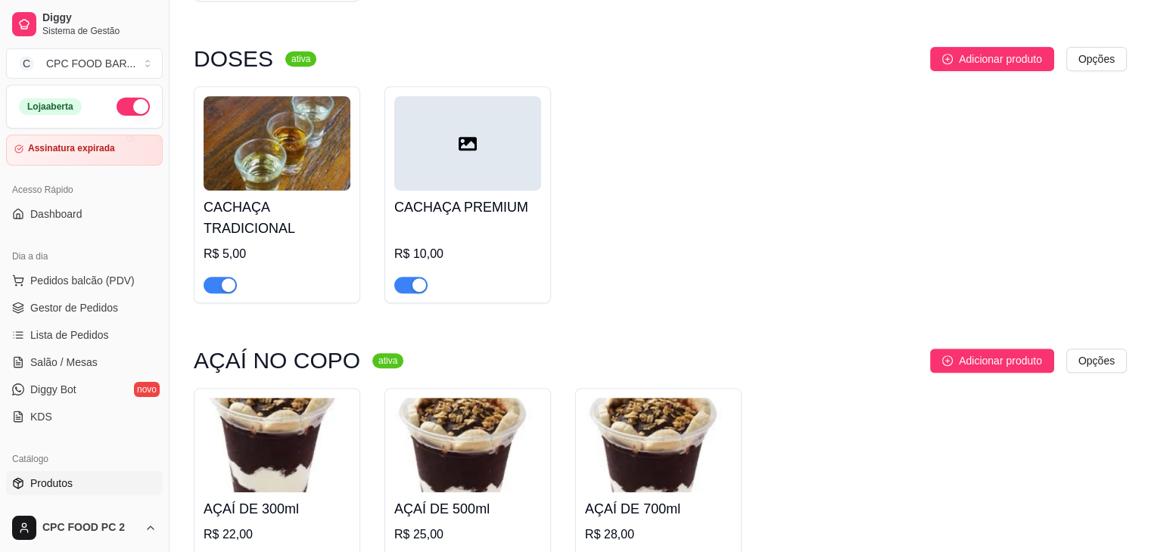
scroll to position [908, 0]
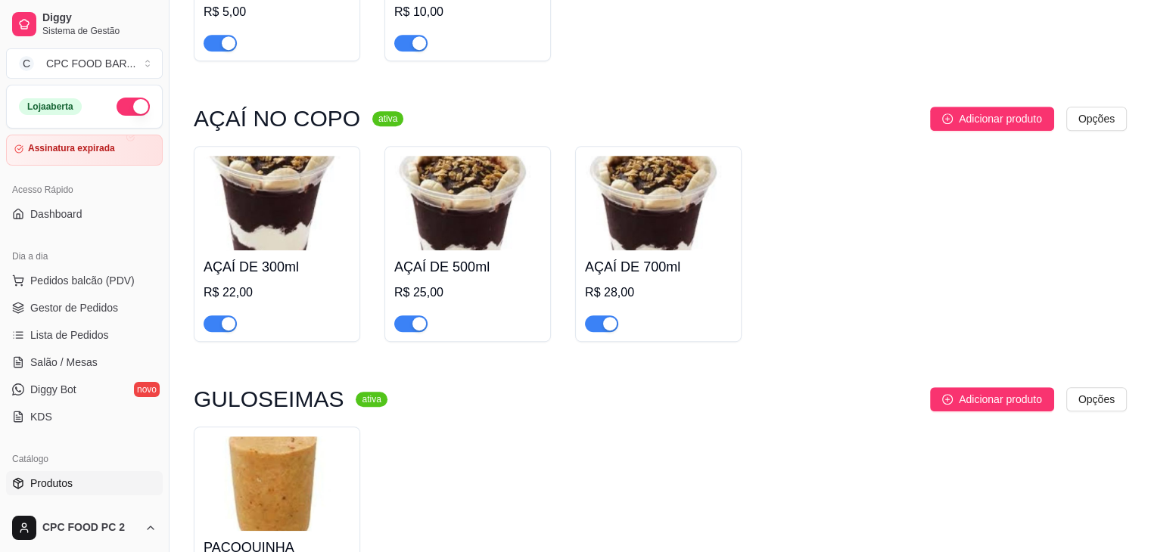
type input "aç"
click at [210, 326] on span "button" at bounding box center [220, 324] width 33 height 17
click at [409, 322] on span "button" at bounding box center [410, 324] width 33 height 17
click at [592, 327] on span "button" at bounding box center [601, 324] width 33 height 17
click at [54, 359] on span "Salão / Mesas" at bounding box center [63, 362] width 67 height 15
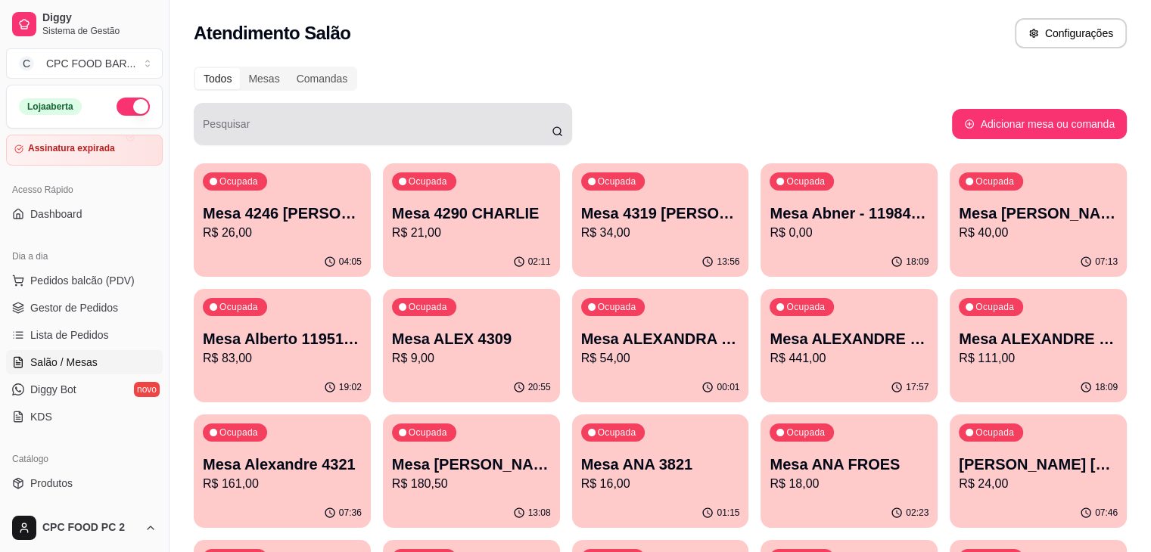
click at [241, 124] on div "Pesquisar" at bounding box center [383, 124] width 378 height 42
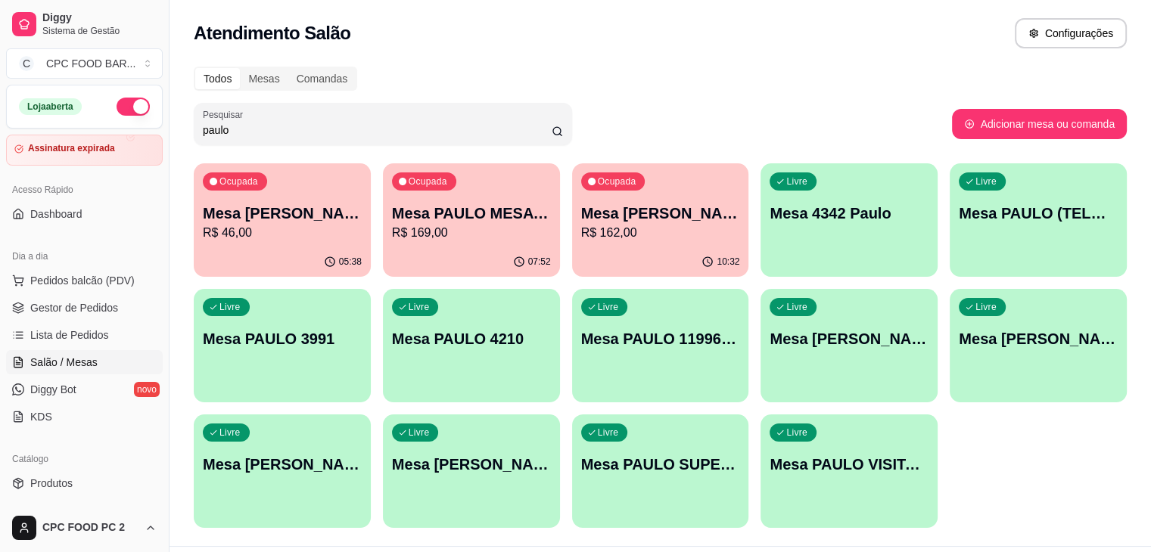
type input "paulo"
click at [385, 358] on div "Livre Mesa PAULO 4210" at bounding box center [471, 337] width 172 height 92
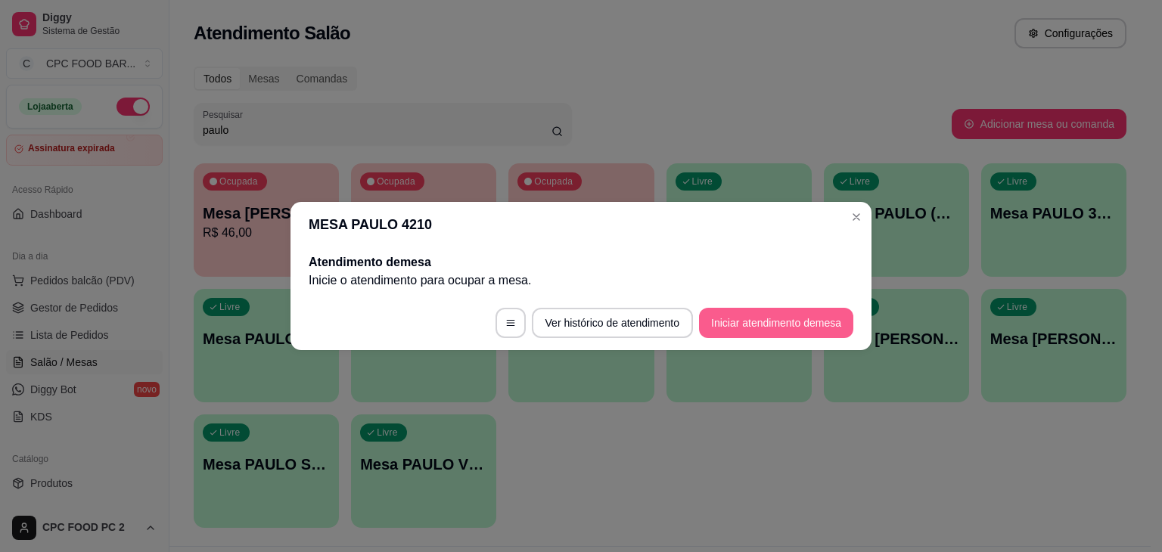
click at [760, 328] on button "Iniciar atendimento de mesa" at bounding box center [776, 323] width 154 height 30
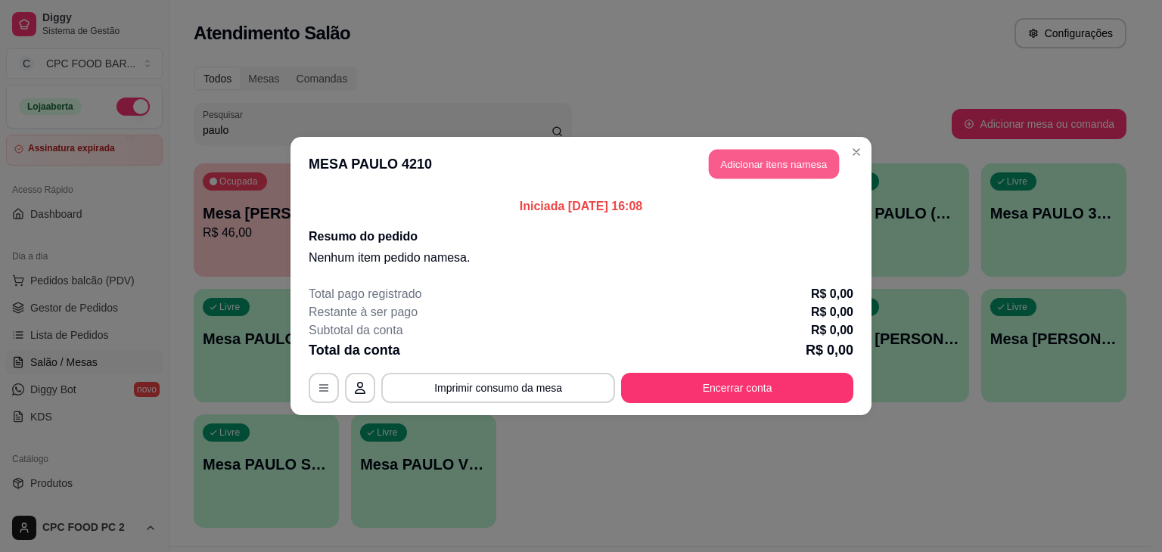
click at [746, 154] on button "Adicionar itens na mesa" at bounding box center [774, 165] width 130 height 30
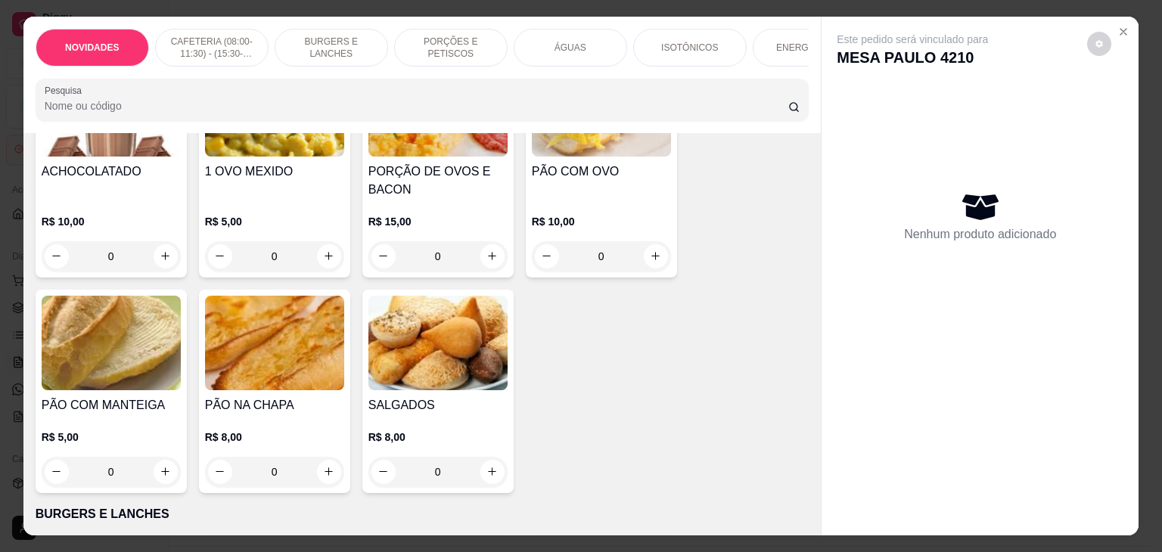
scroll to position [681, 0]
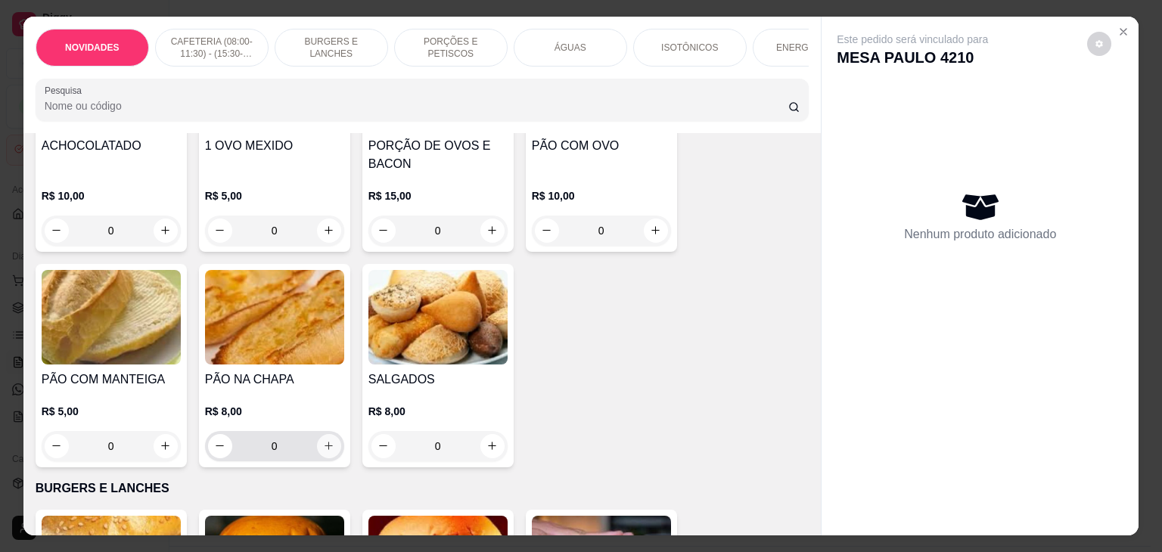
click at [325, 450] on icon "increase-product-quantity" at bounding box center [328, 445] width 11 height 11
type input "1"
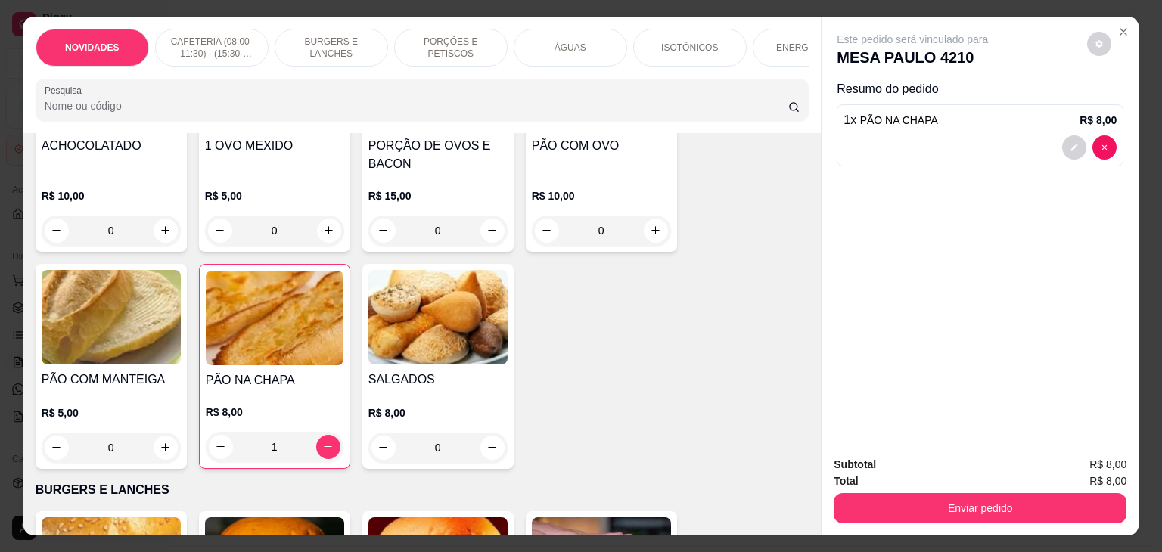
click at [231, 112] on input "Pesquisa" at bounding box center [417, 105] width 744 height 15
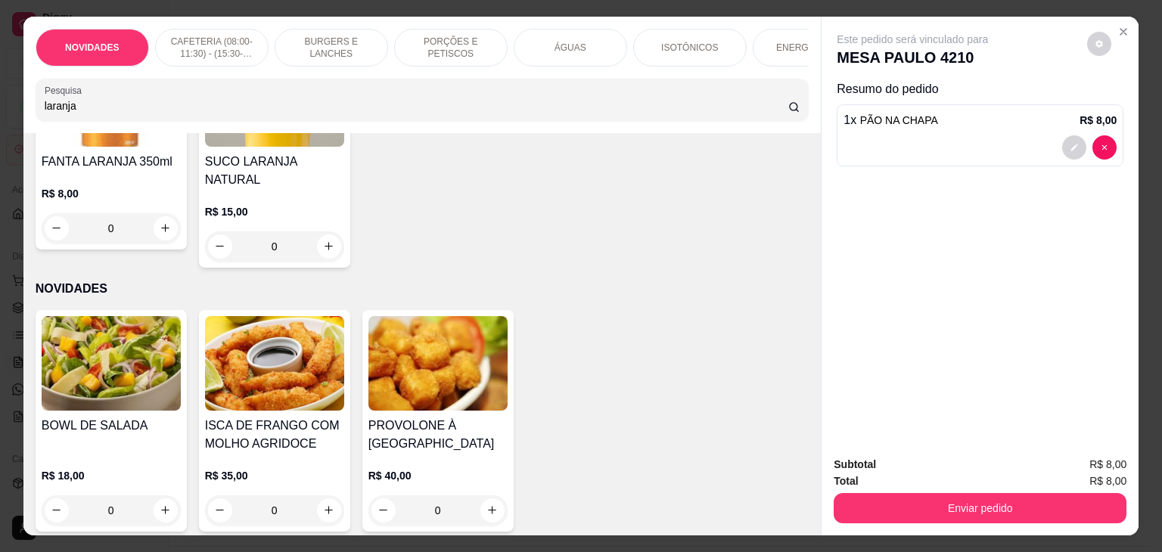
scroll to position [18, 0]
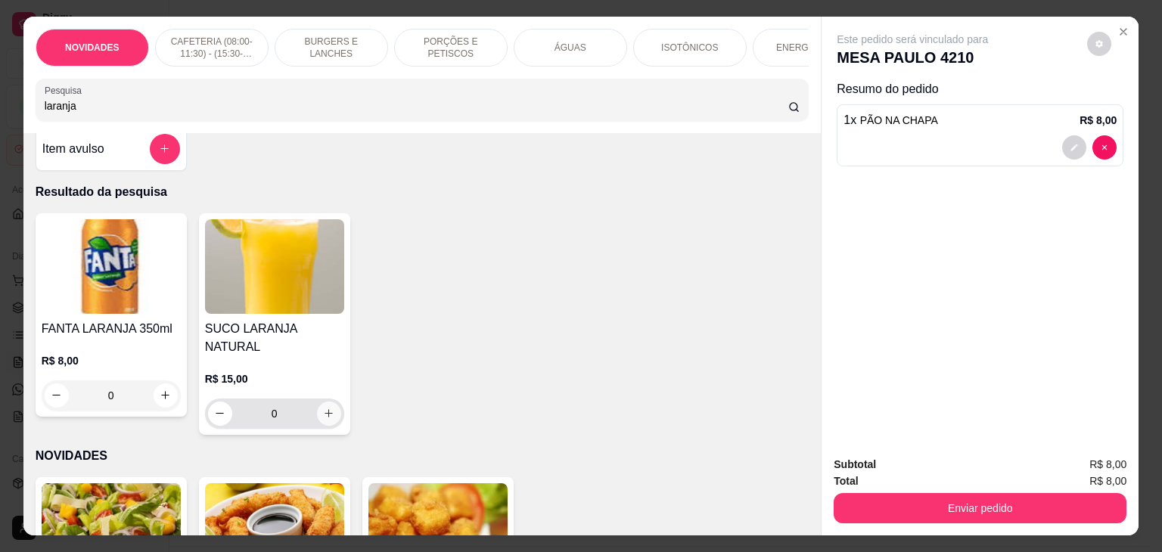
type input "laranja"
click at [328, 402] on button "increase-product-quantity" at bounding box center [329, 414] width 24 height 24
type input "1"
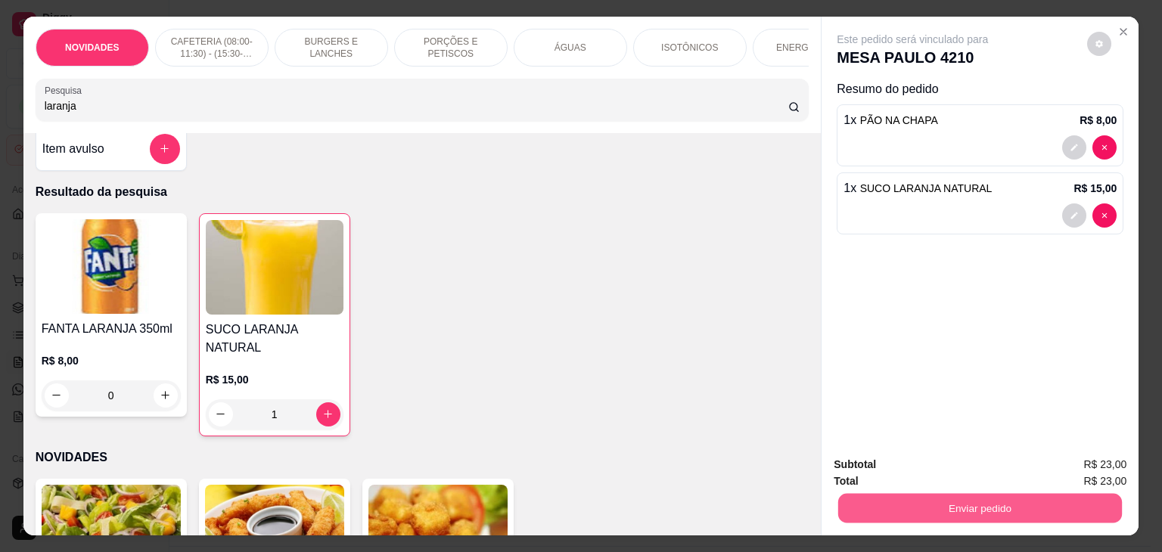
click at [916, 499] on button "Enviar pedido" at bounding box center [980, 509] width 284 height 30
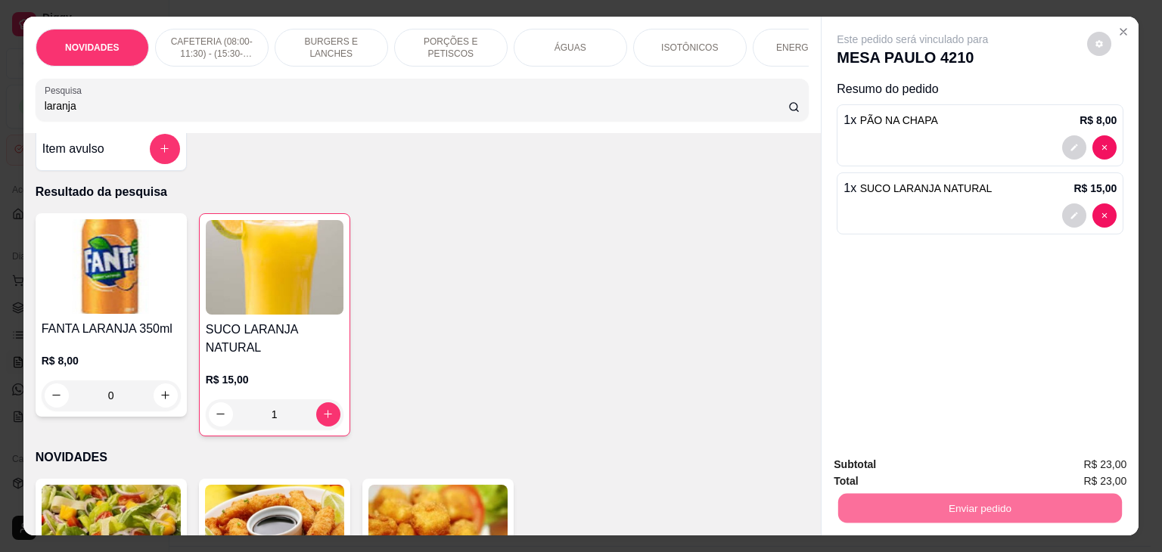
click at [916, 475] on button "Não registrar e enviar pedido" at bounding box center [929, 465] width 157 height 29
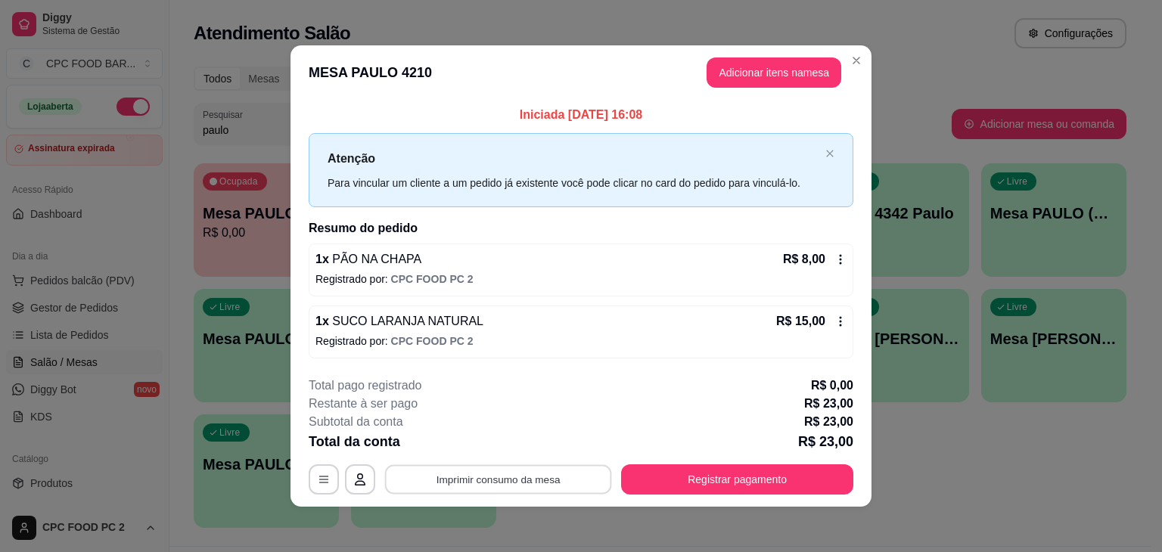
click at [552, 485] on button "Imprimir consumo da mesa" at bounding box center [498, 480] width 227 height 30
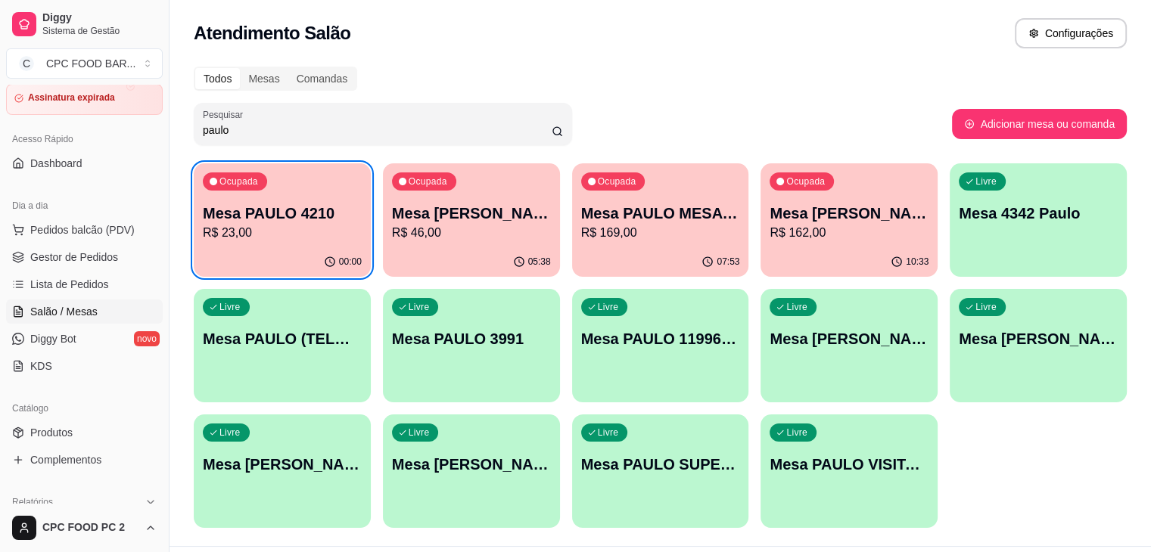
scroll to position [76, 0]
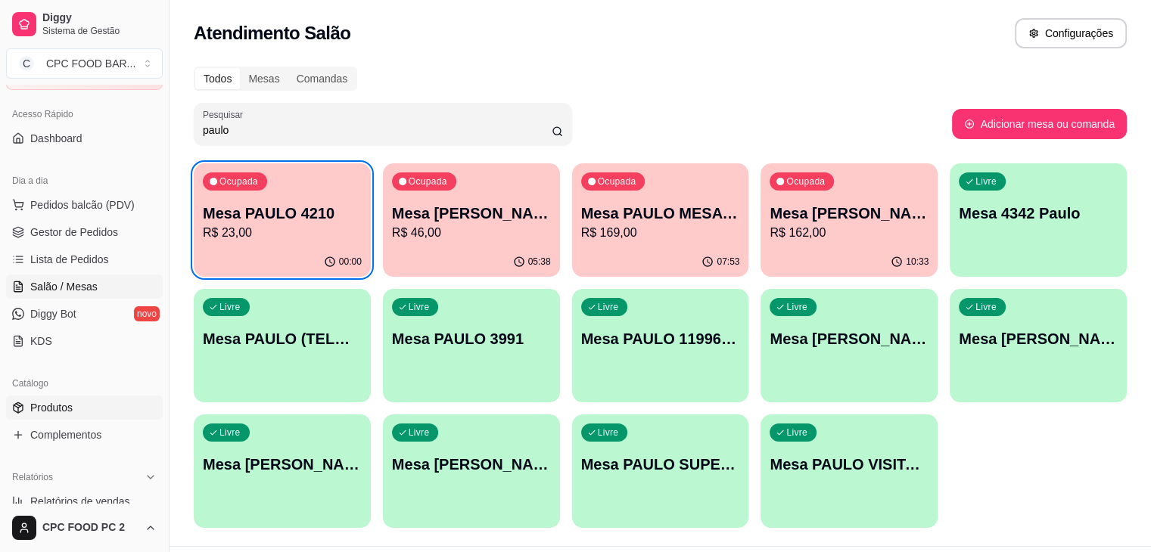
click at [73, 409] on link "Produtos" at bounding box center [84, 408] width 157 height 24
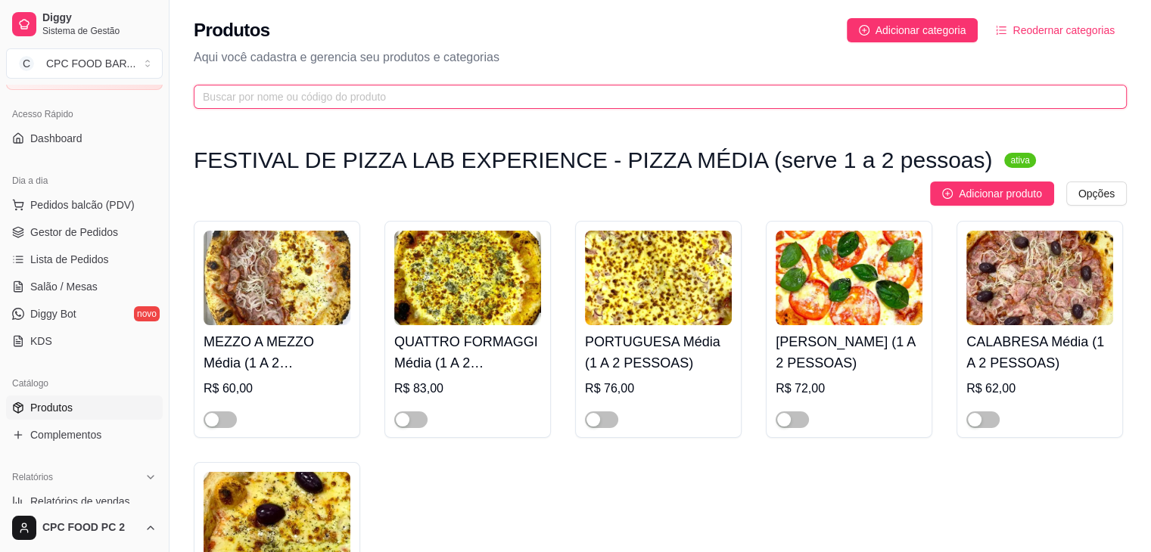
click at [224, 89] on input "text" at bounding box center [654, 97] width 903 height 17
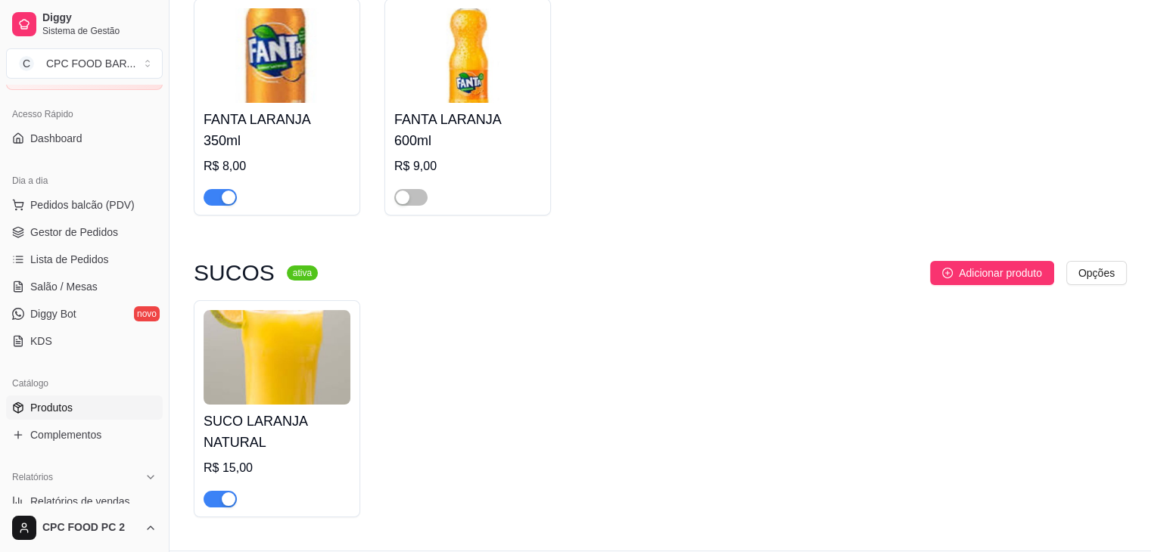
scroll to position [214, 0]
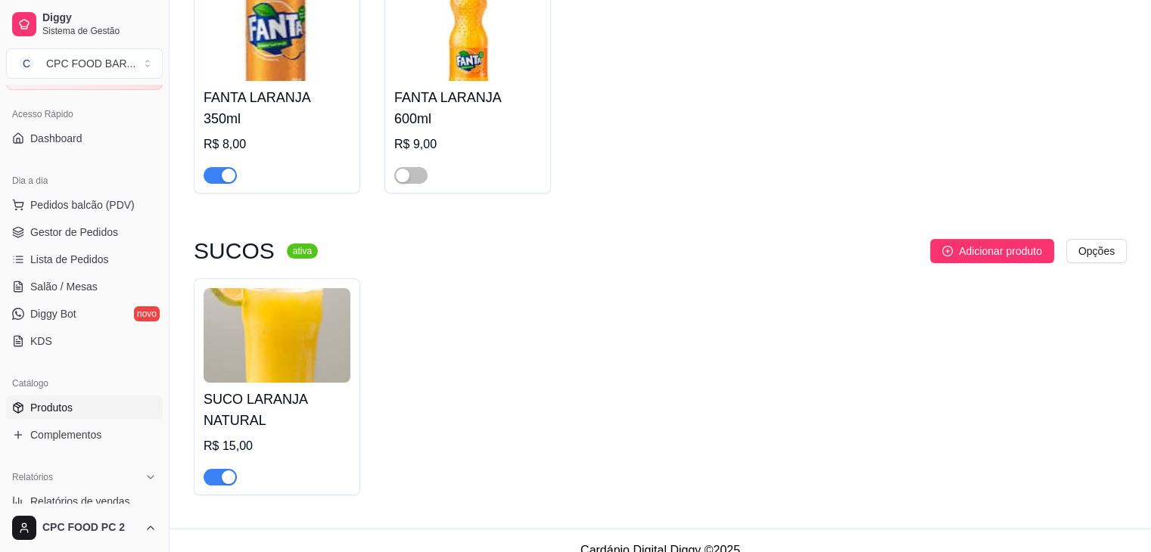
type input "laranj"
click at [216, 469] on span "button" at bounding box center [220, 477] width 33 height 17
